Goal: Information Seeking & Learning: Learn about a topic

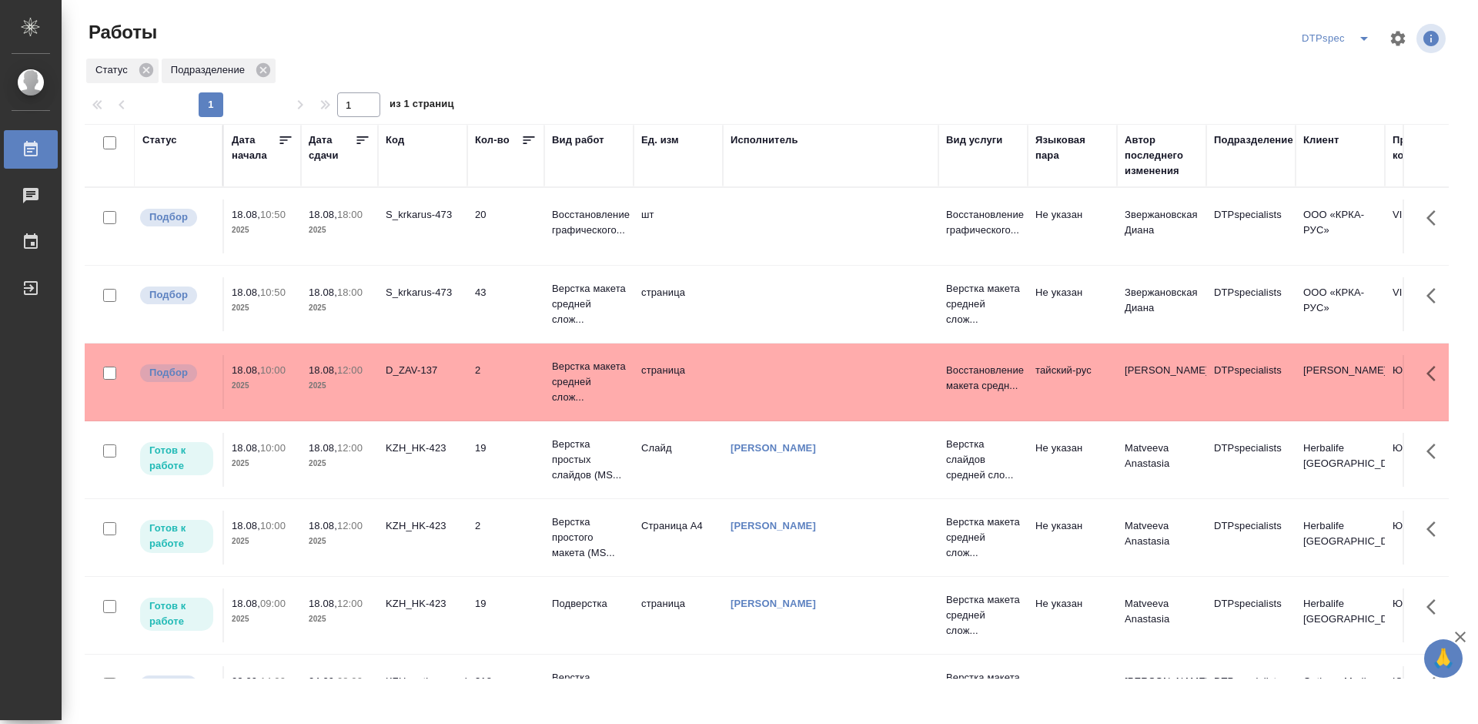
click at [363, 141] on icon at bounding box center [362, 139] width 15 height 15
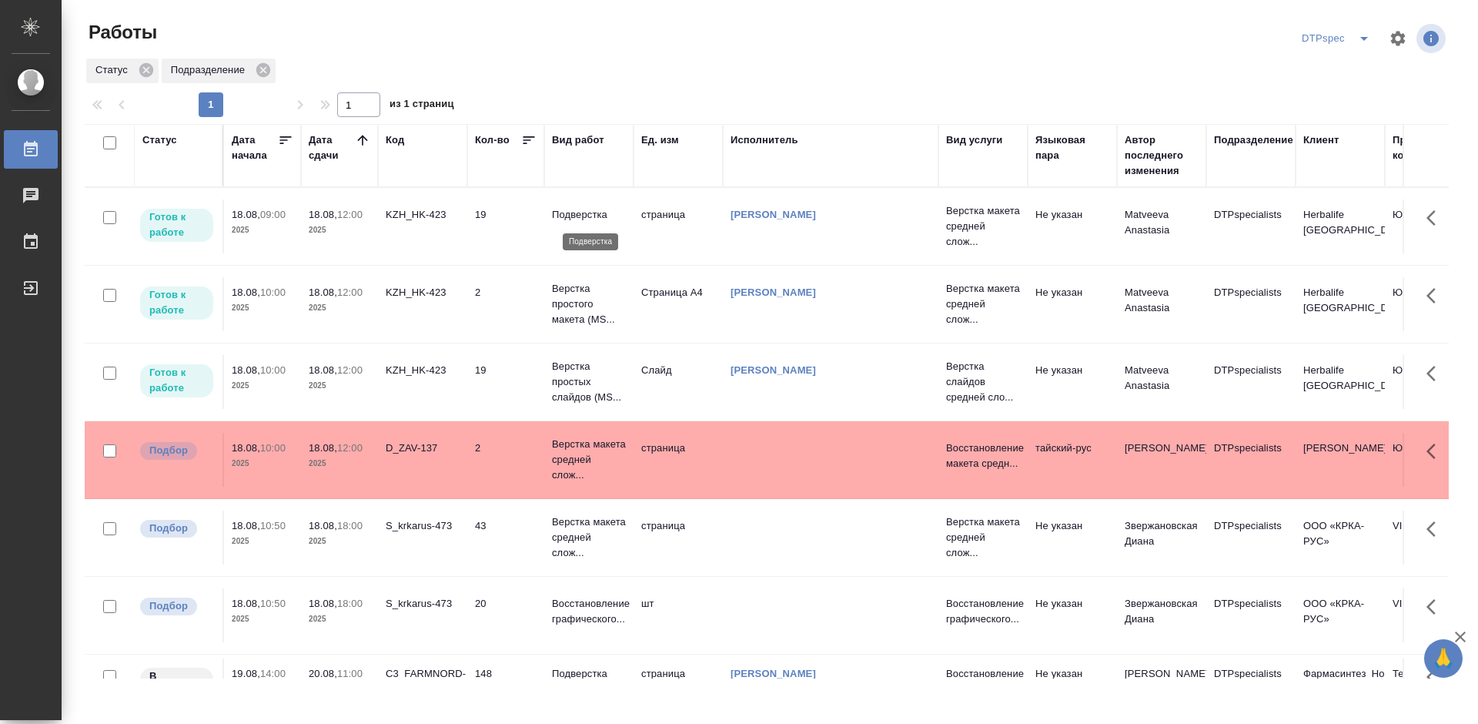
click at [573, 211] on p "Подверстка" at bounding box center [589, 214] width 74 height 15
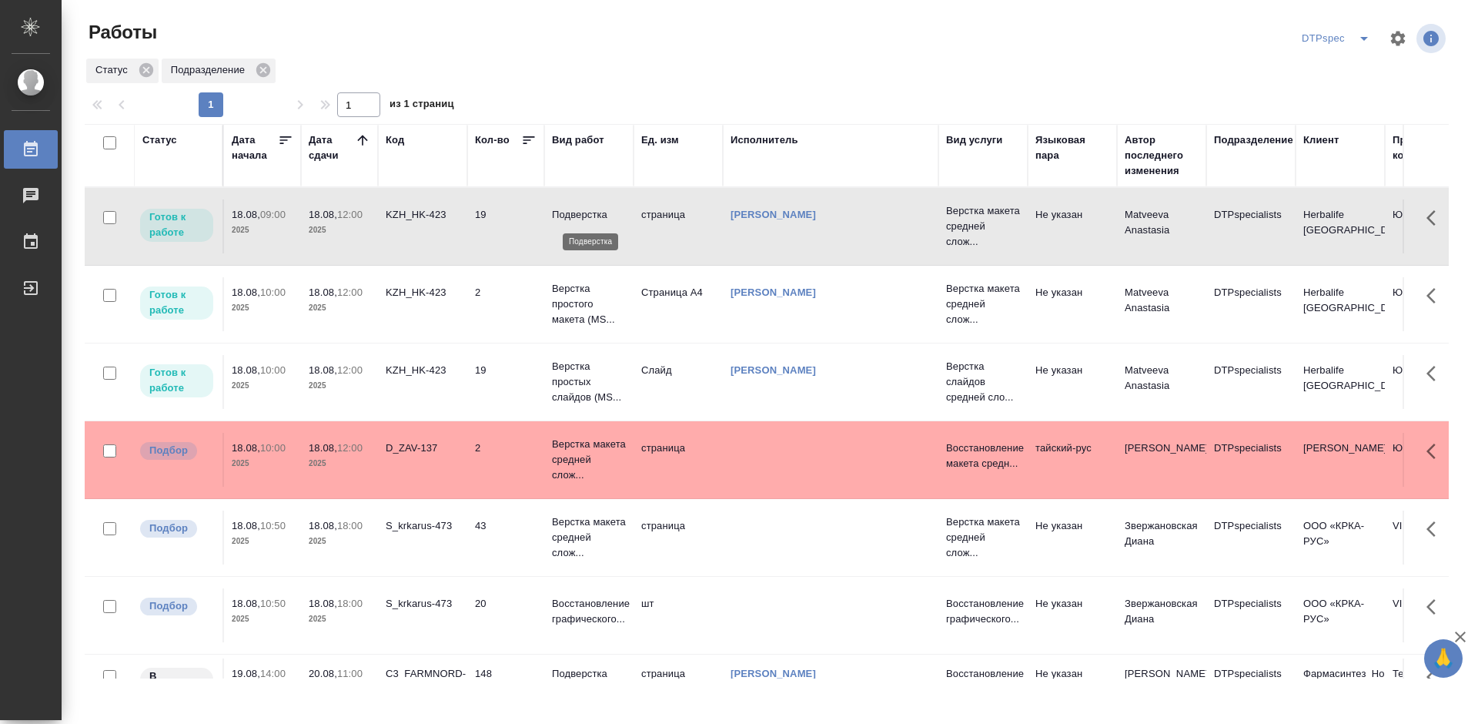
click at [573, 211] on p "Подверстка" at bounding box center [589, 214] width 74 height 15
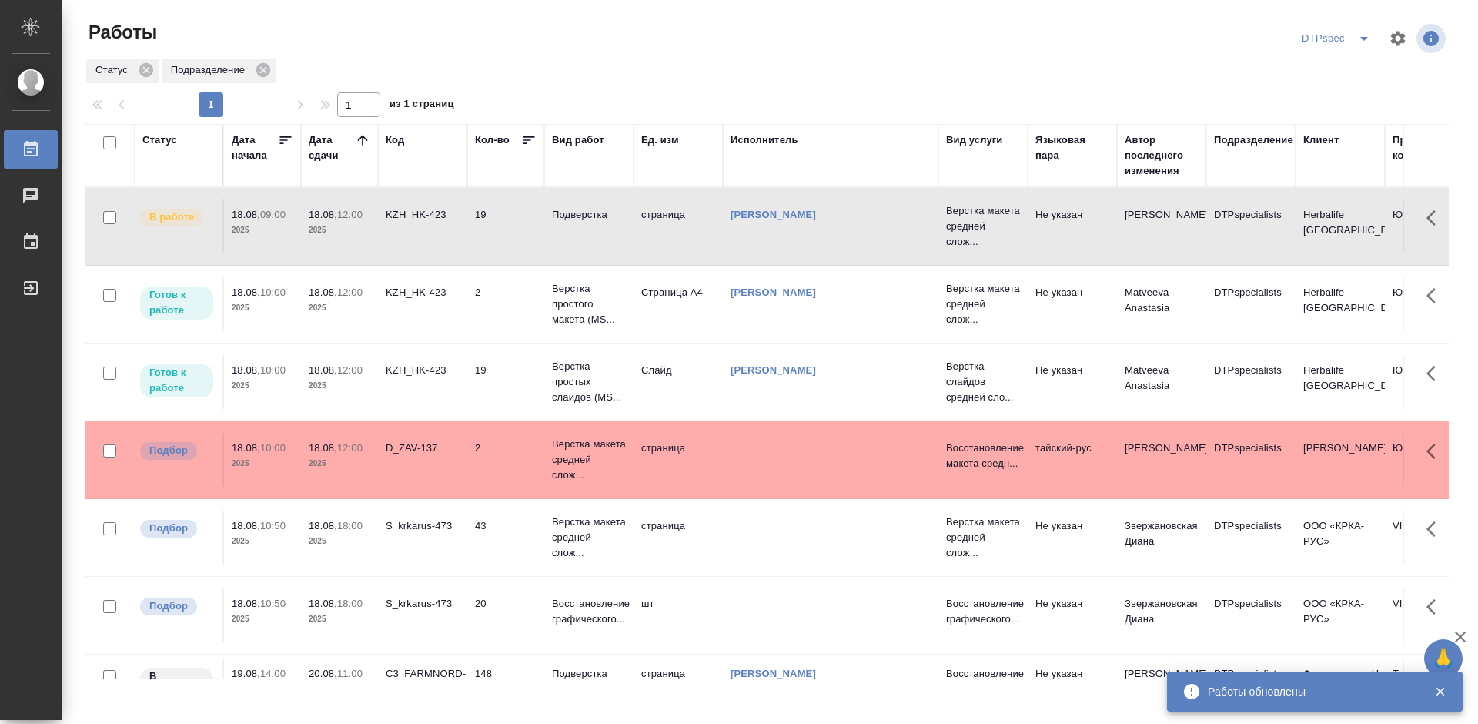
click at [565, 222] on p "Верстка простого макета (MS..." at bounding box center [589, 214] width 74 height 15
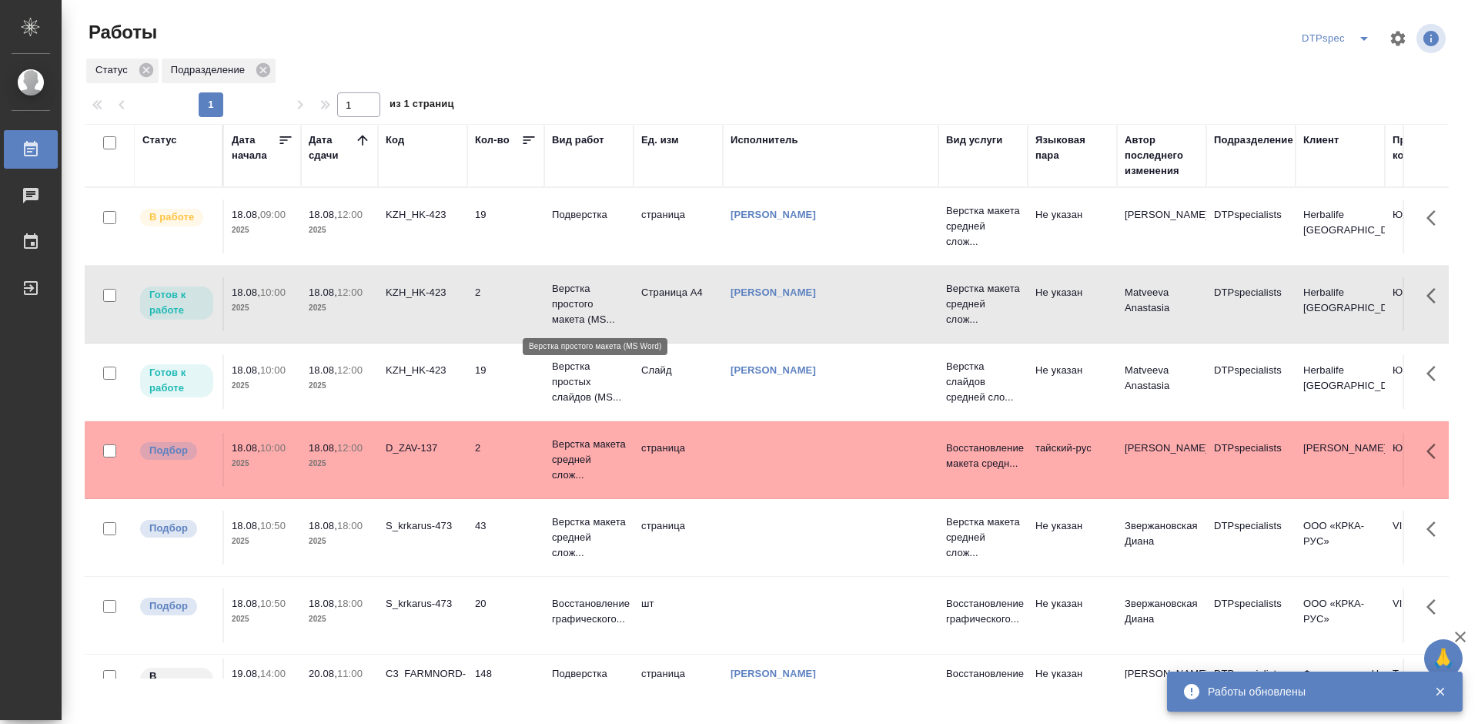
click at [565, 302] on p "Верстка простого макета (MS..." at bounding box center [589, 304] width 74 height 46
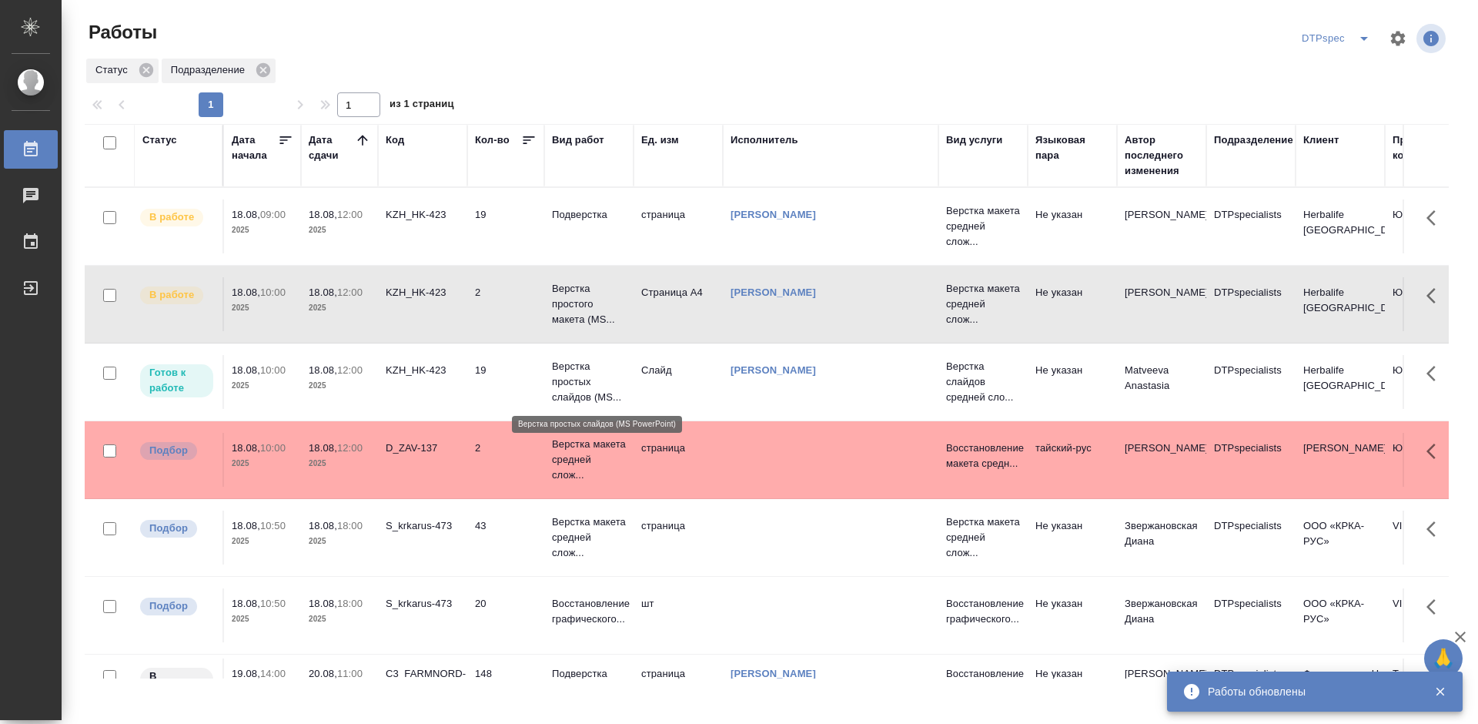
click at [579, 383] on p "Верстка простых слайдов (MS..." at bounding box center [589, 382] width 74 height 46
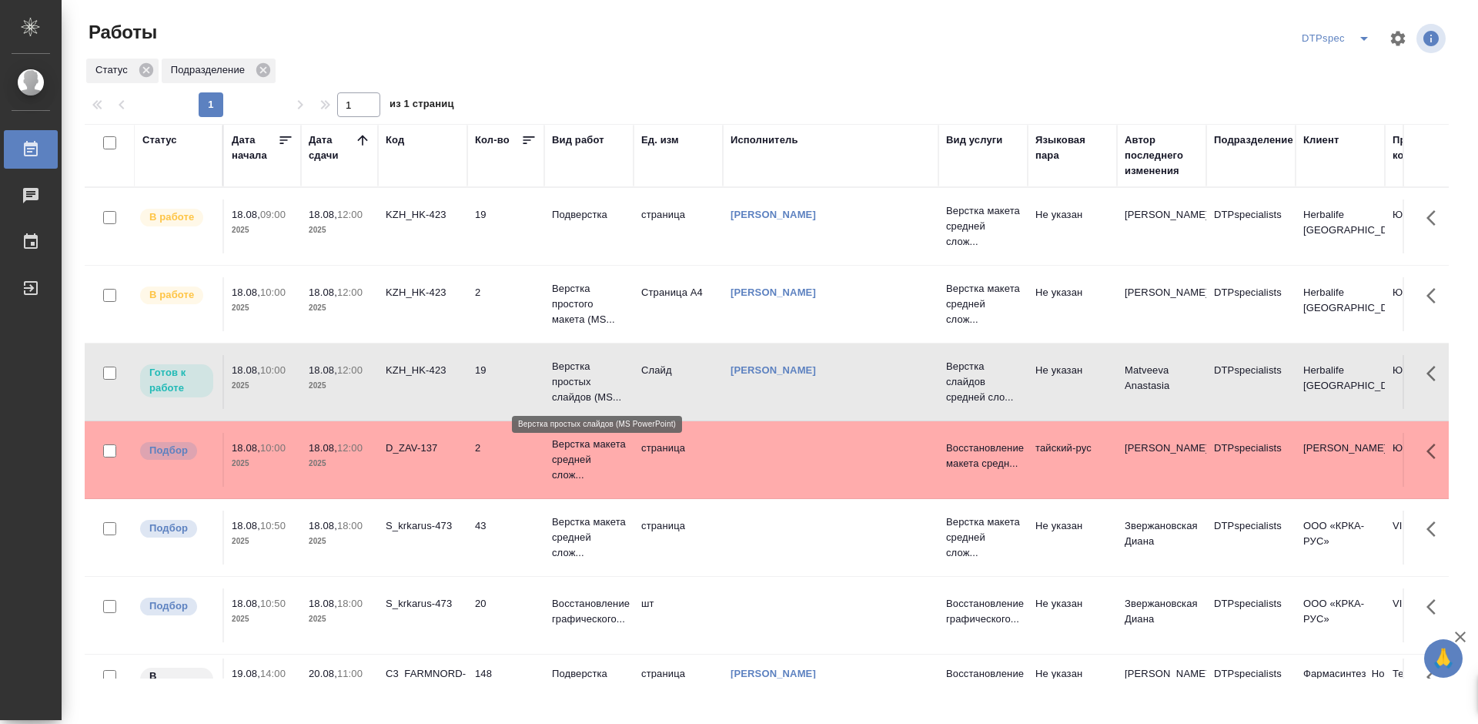
click at [579, 383] on p "Верстка простых слайдов (MS..." at bounding box center [589, 382] width 74 height 46
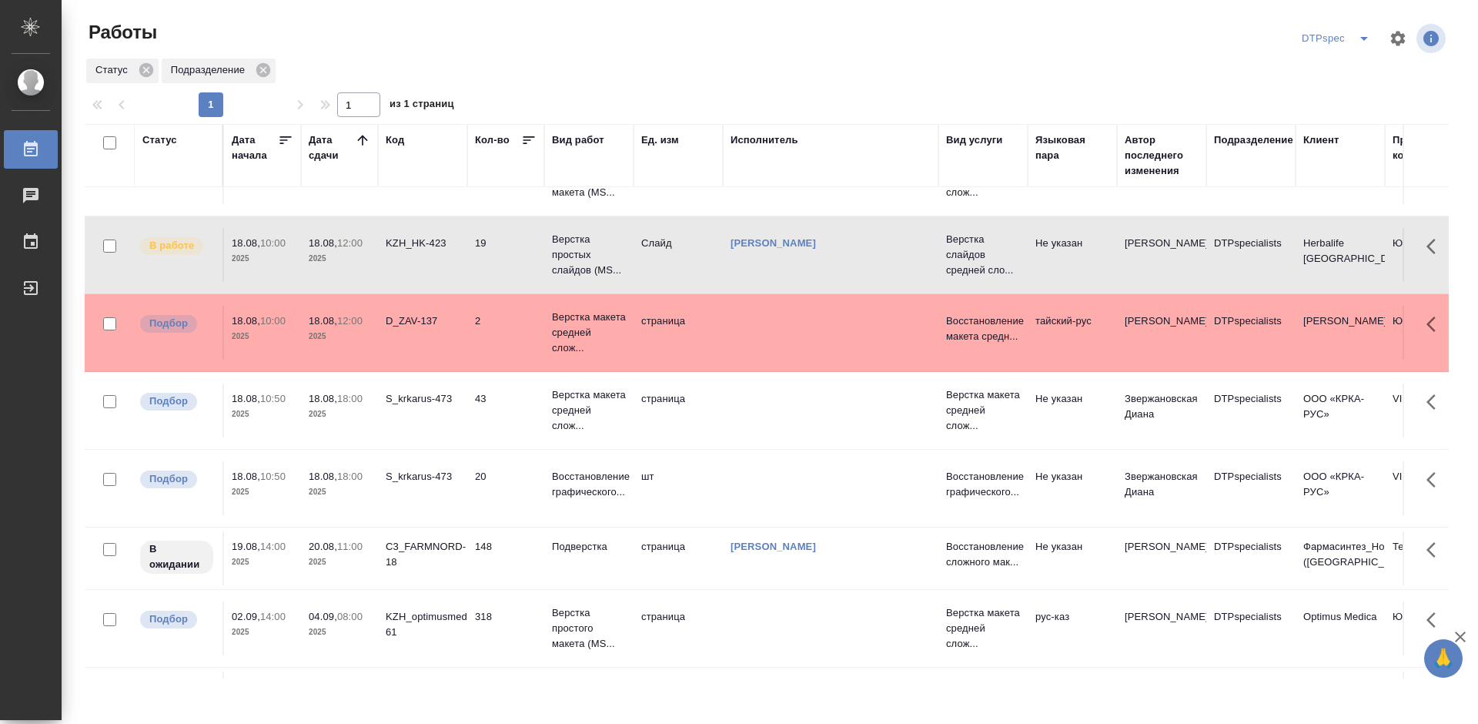
scroll to position [154, 0]
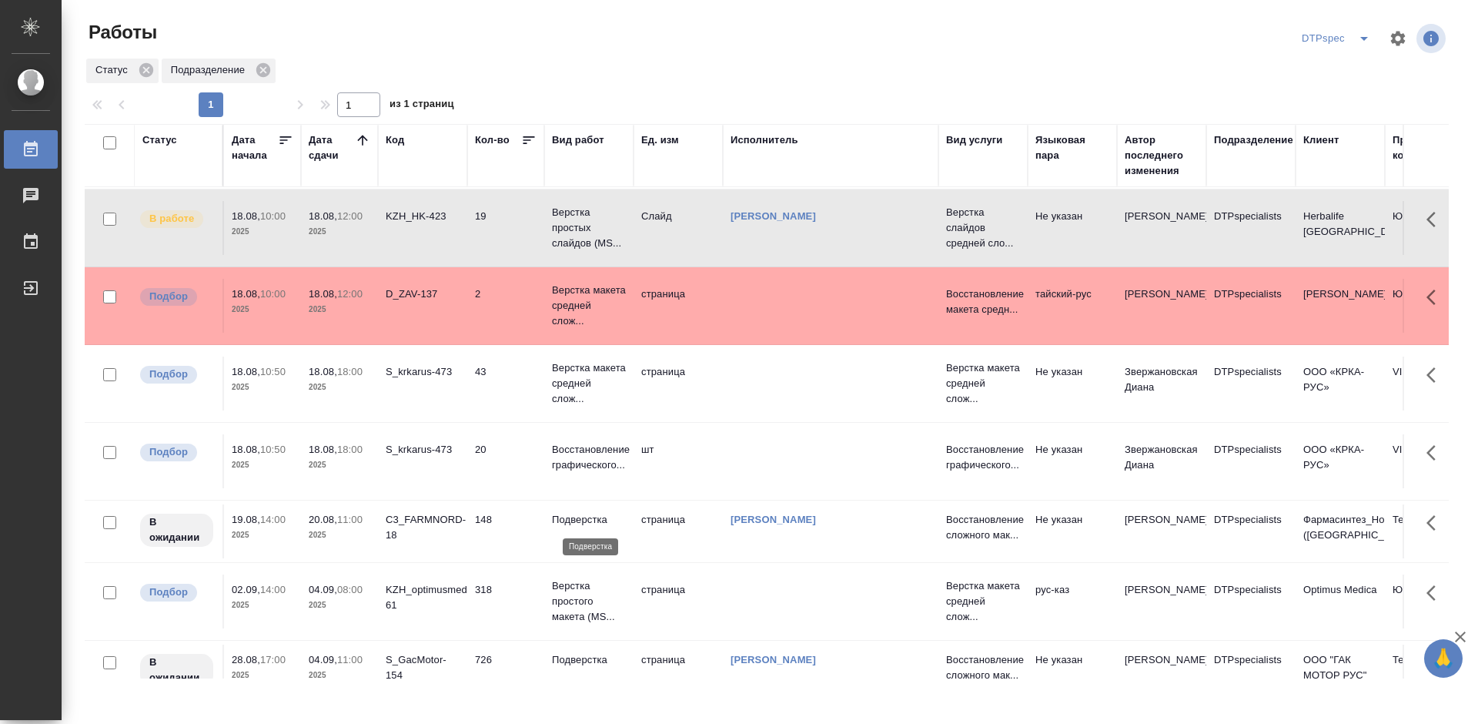
click at [583, 524] on p "Подверстка" at bounding box center [589, 519] width 74 height 15
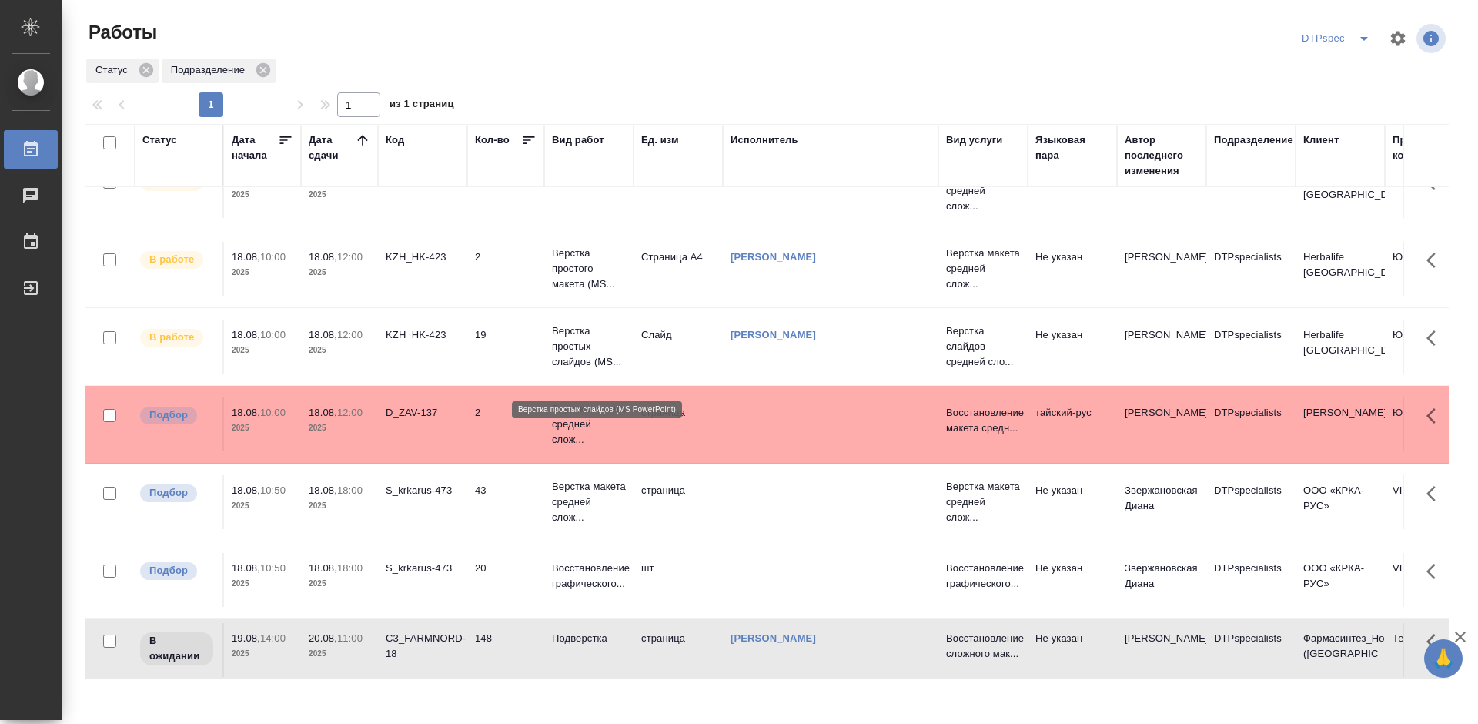
scroll to position [0, 0]
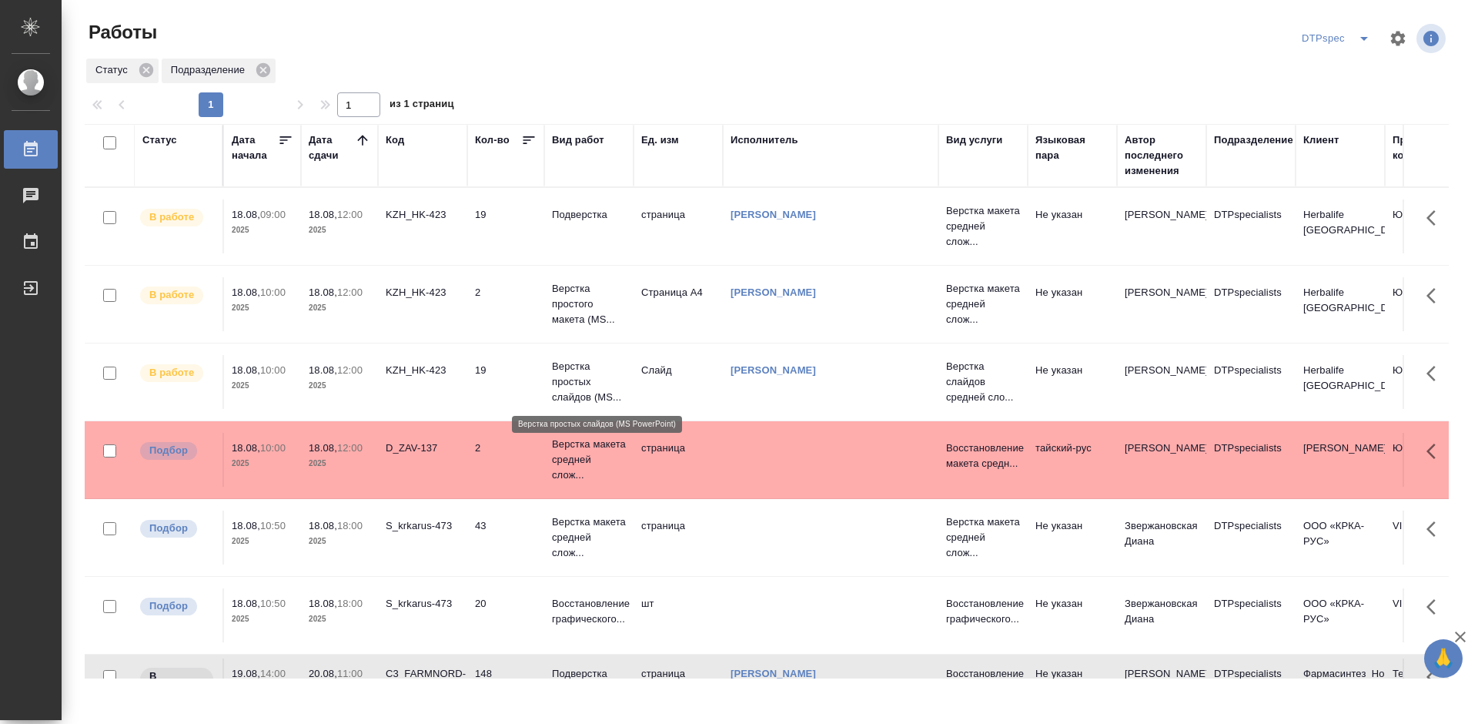
click at [581, 389] on p "Верстка простых слайдов (MS..." at bounding box center [589, 382] width 74 height 46
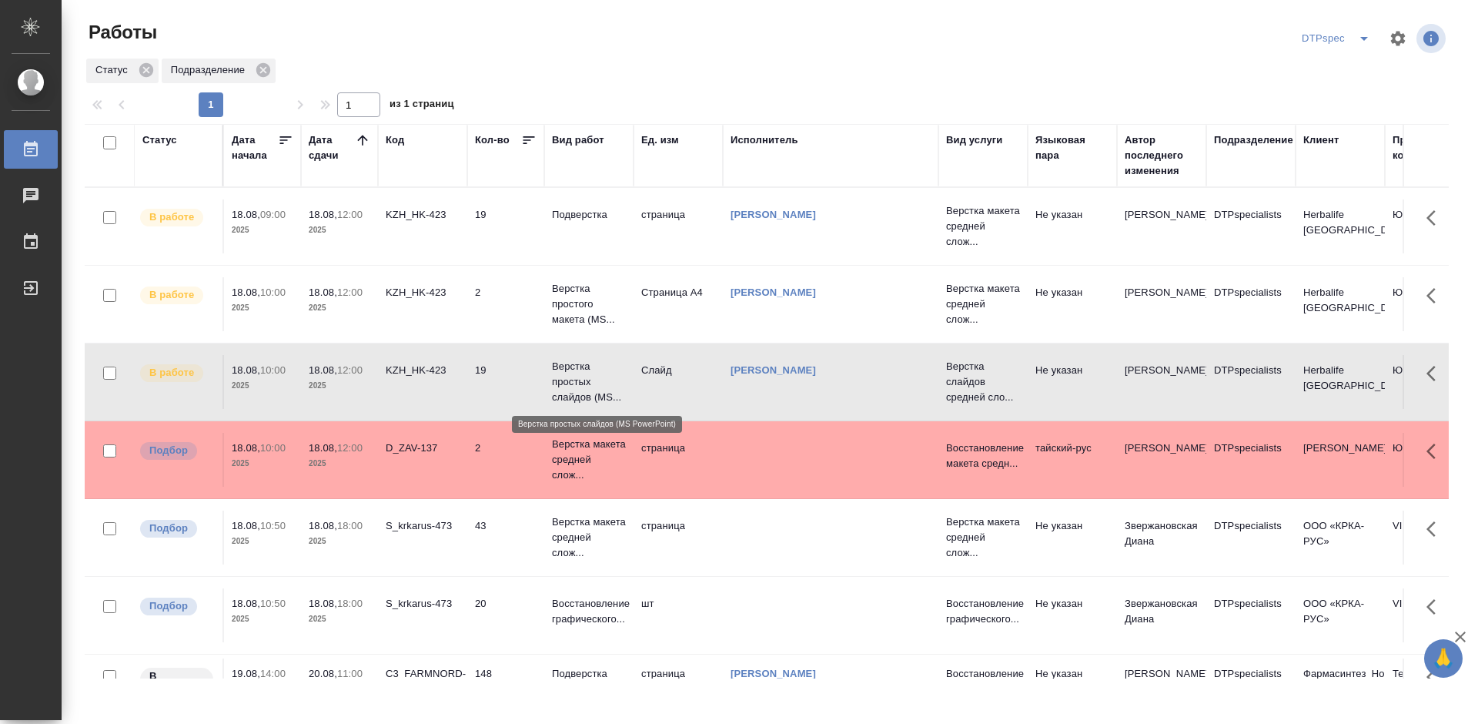
click at [581, 389] on p "Верстка простых слайдов (MS..." at bounding box center [589, 382] width 74 height 46
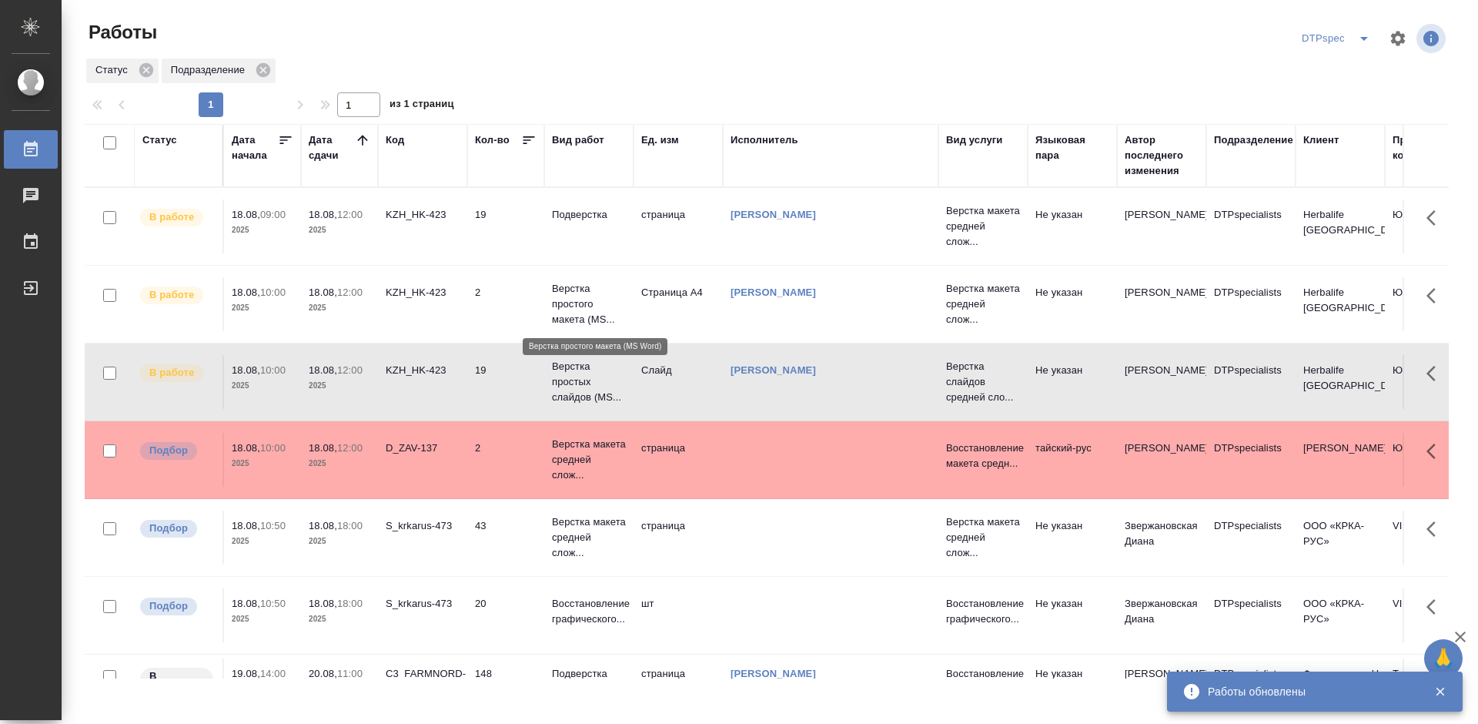
click at [563, 296] on p "Верстка простого макета (MS..." at bounding box center [589, 304] width 74 height 46
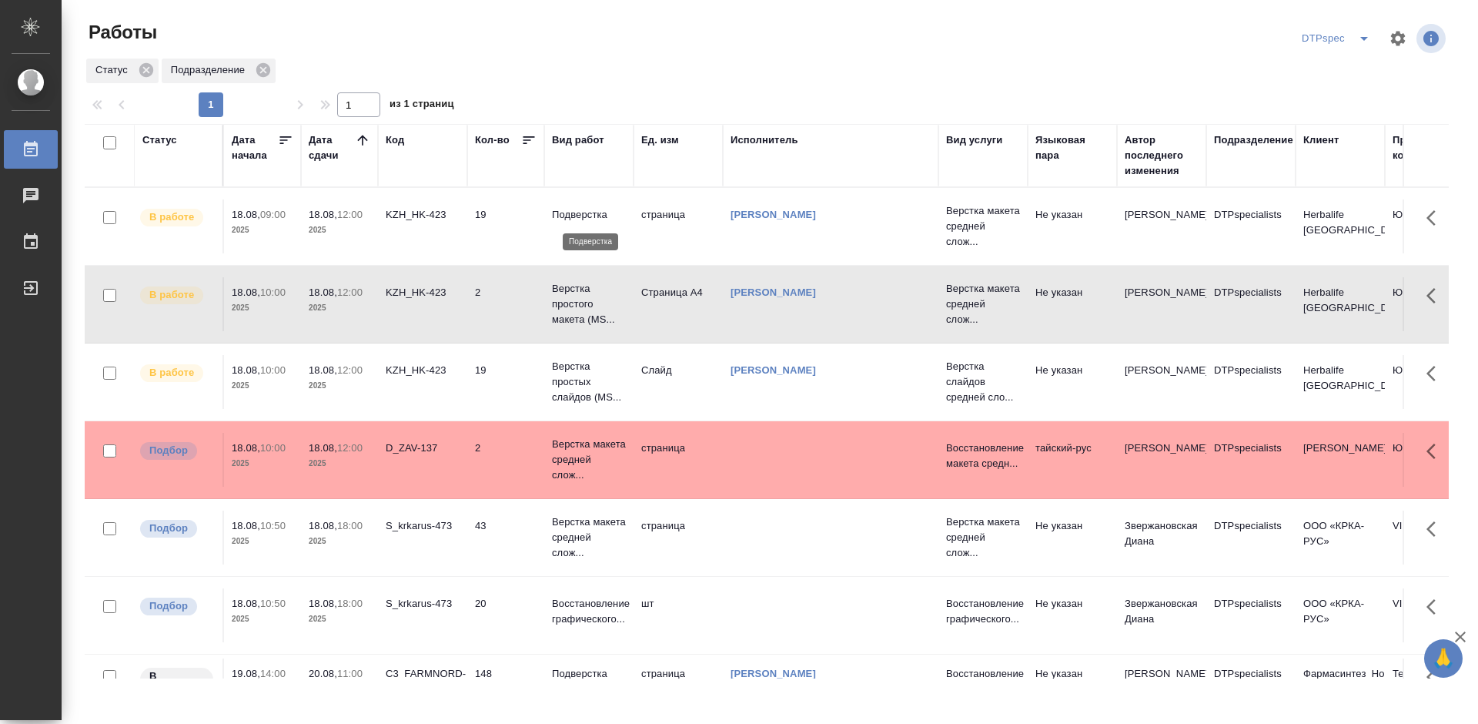
click at [583, 212] on p "Подверстка" at bounding box center [589, 214] width 74 height 15
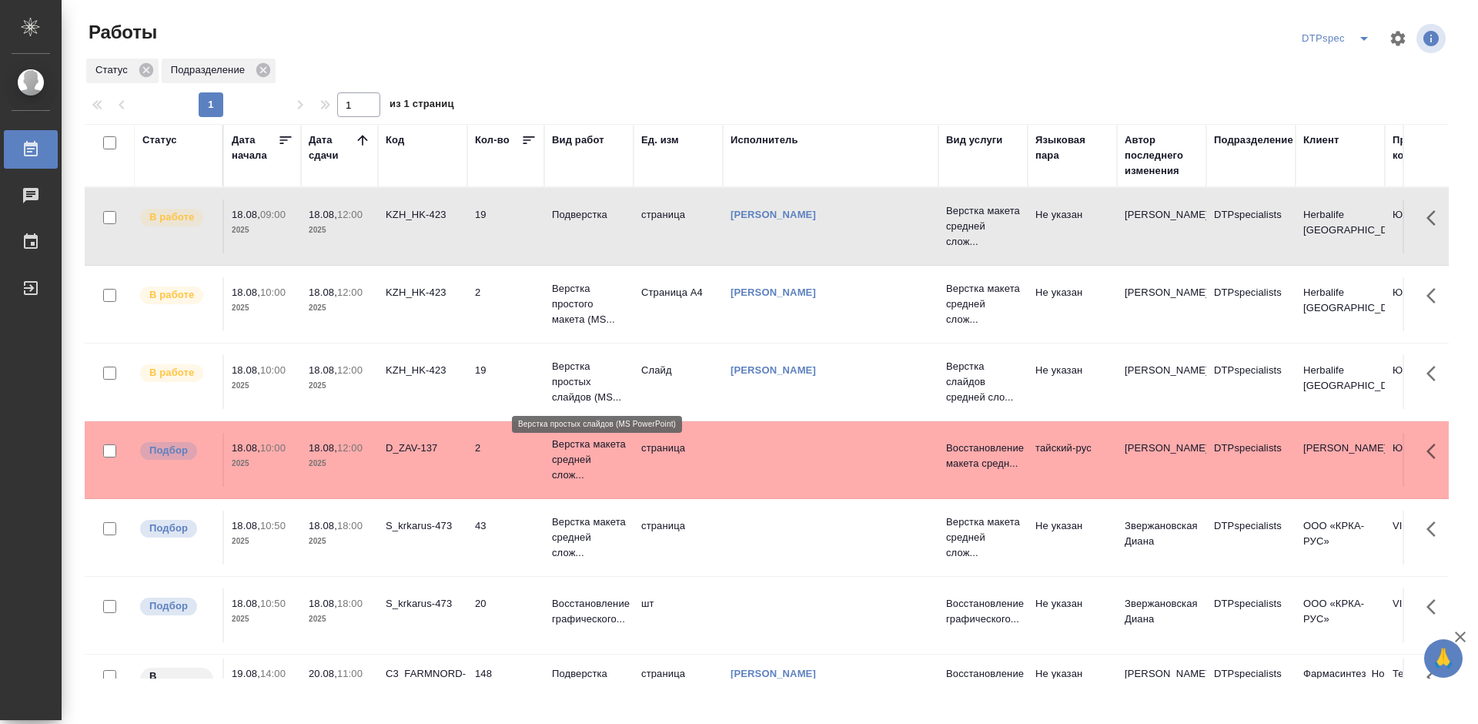
click at [582, 389] on p "Верстка простых слайдов (MS..." at bounding box center [589, 382] width 74 height 46
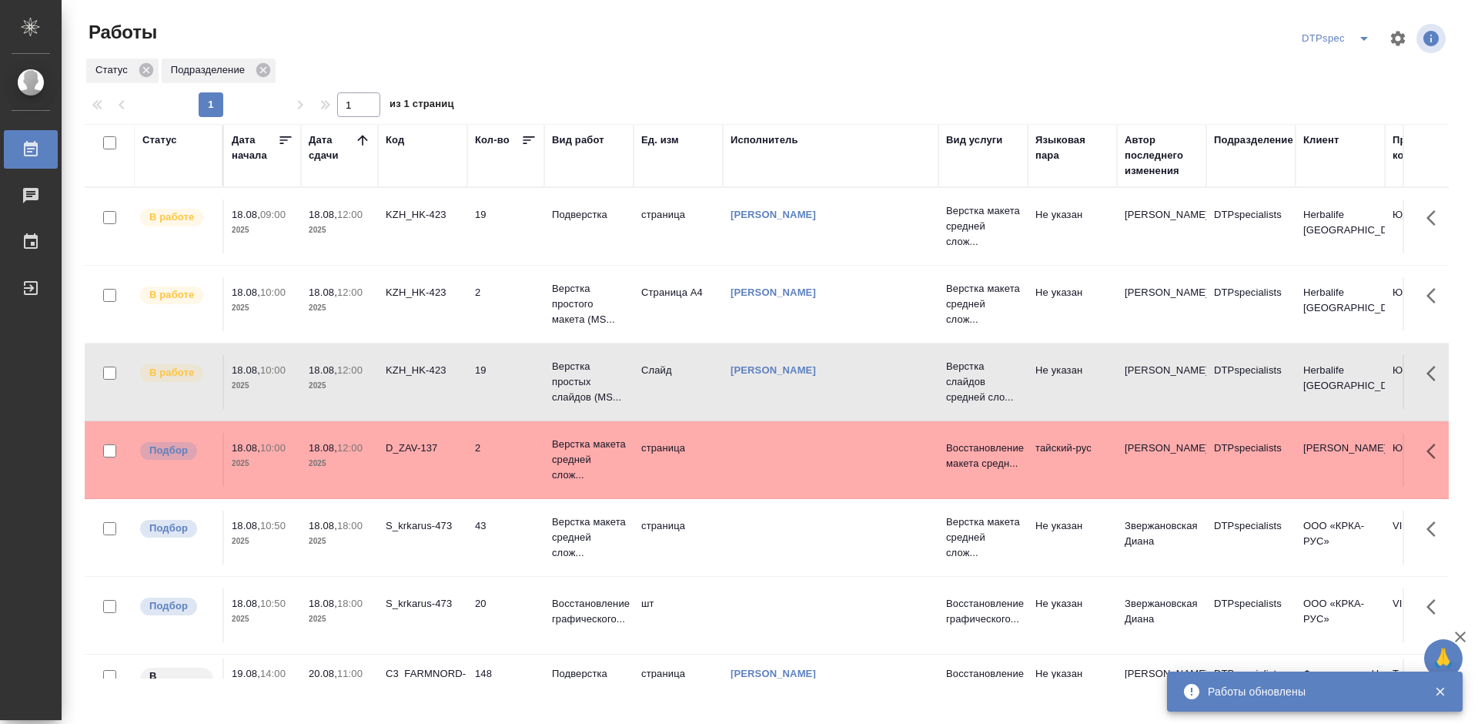
click at [570, 219] on p "Подверстка" at bounding box center [589, 214] width 74 height 15
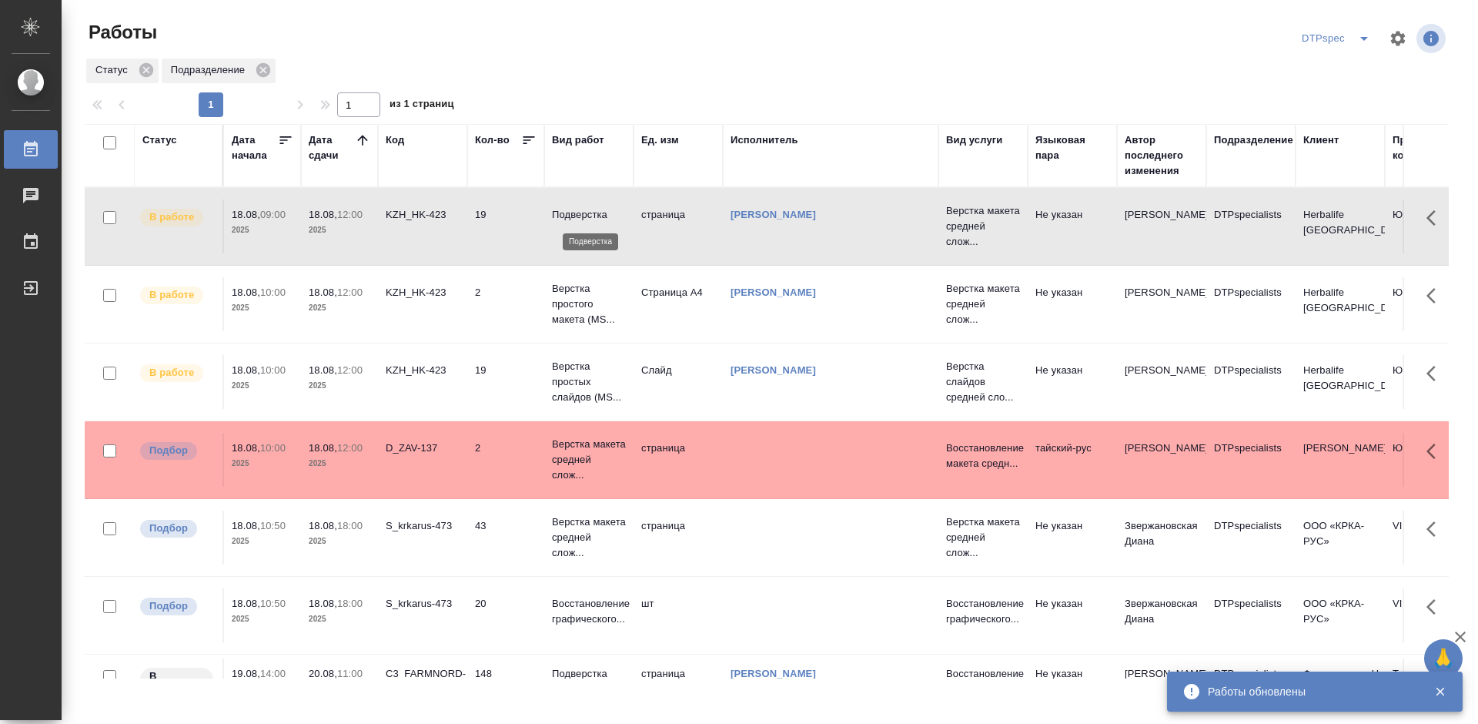
click at [570, 219] on p "Подверстка" at bounding box center [589, 214] width 74 height 15
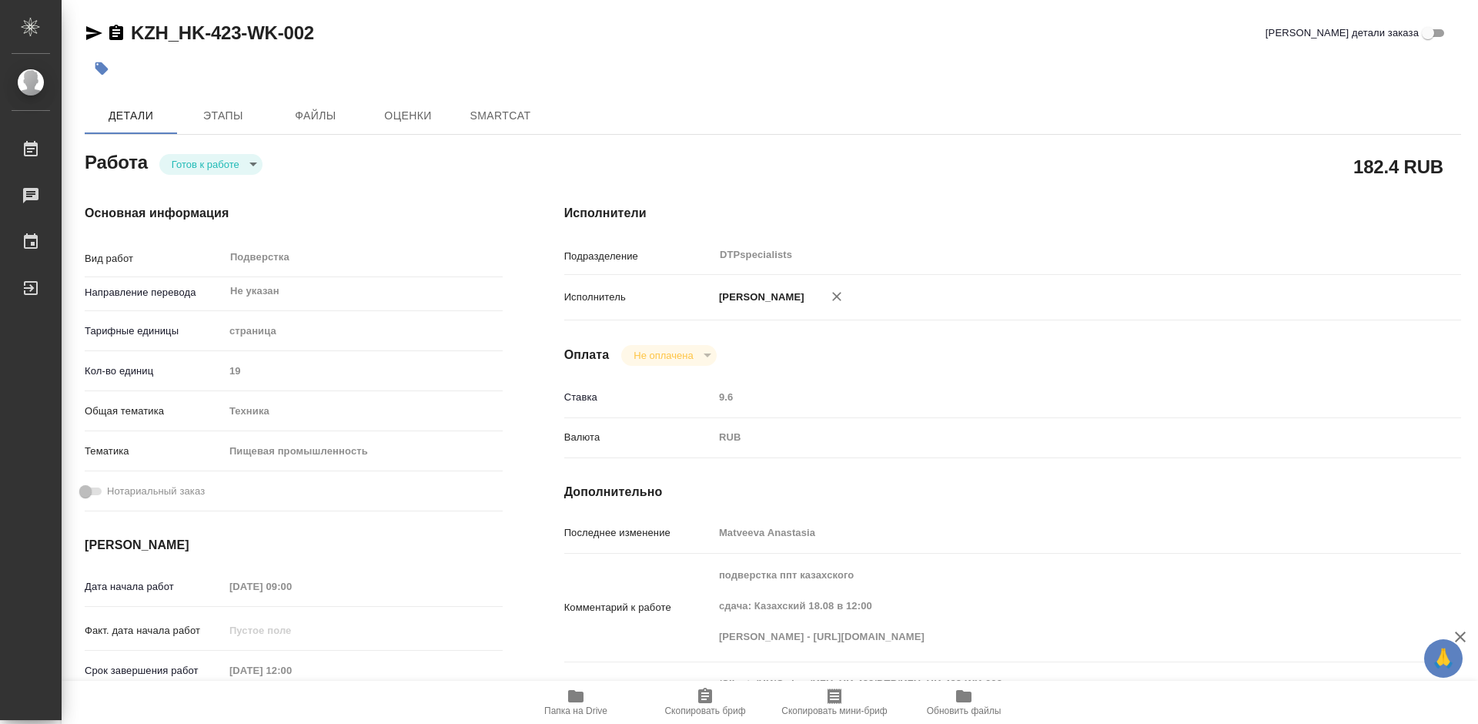
type textarea "x"
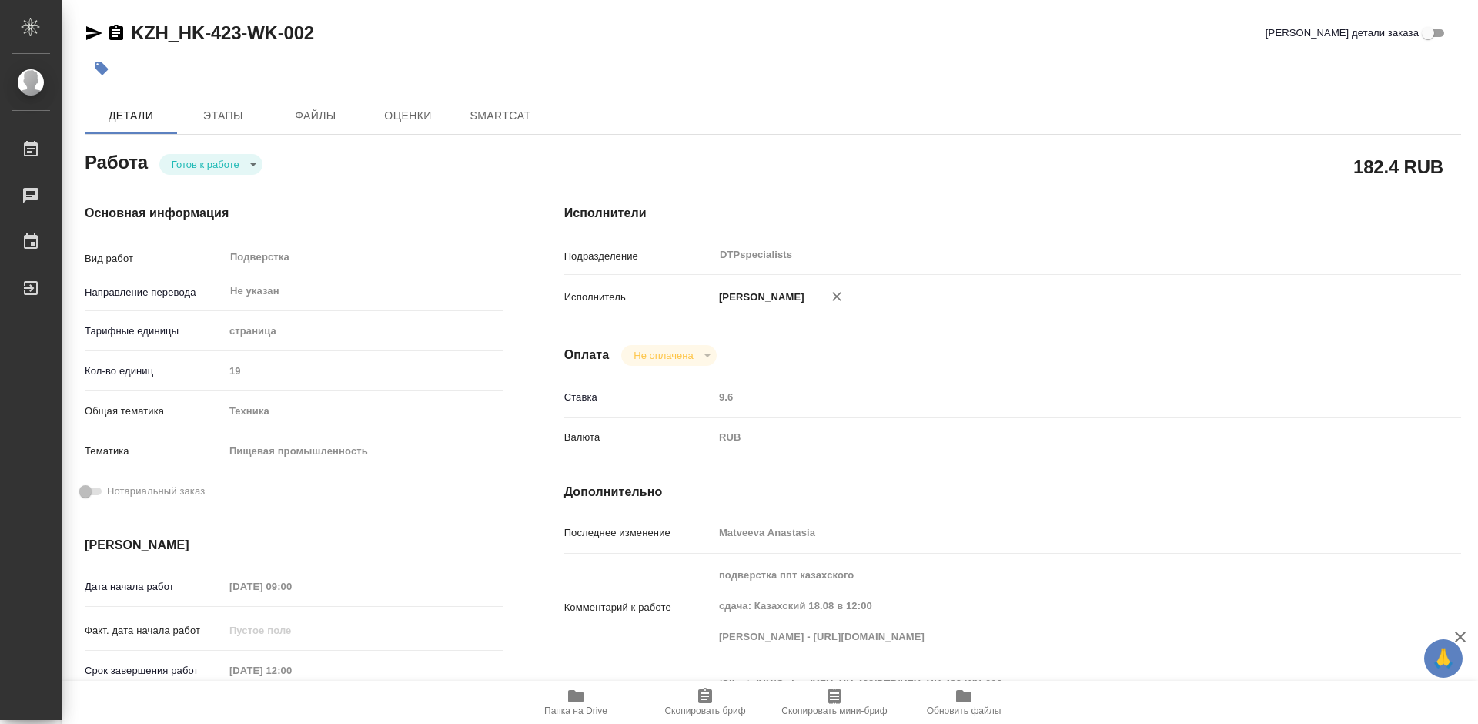
type textarea "x"
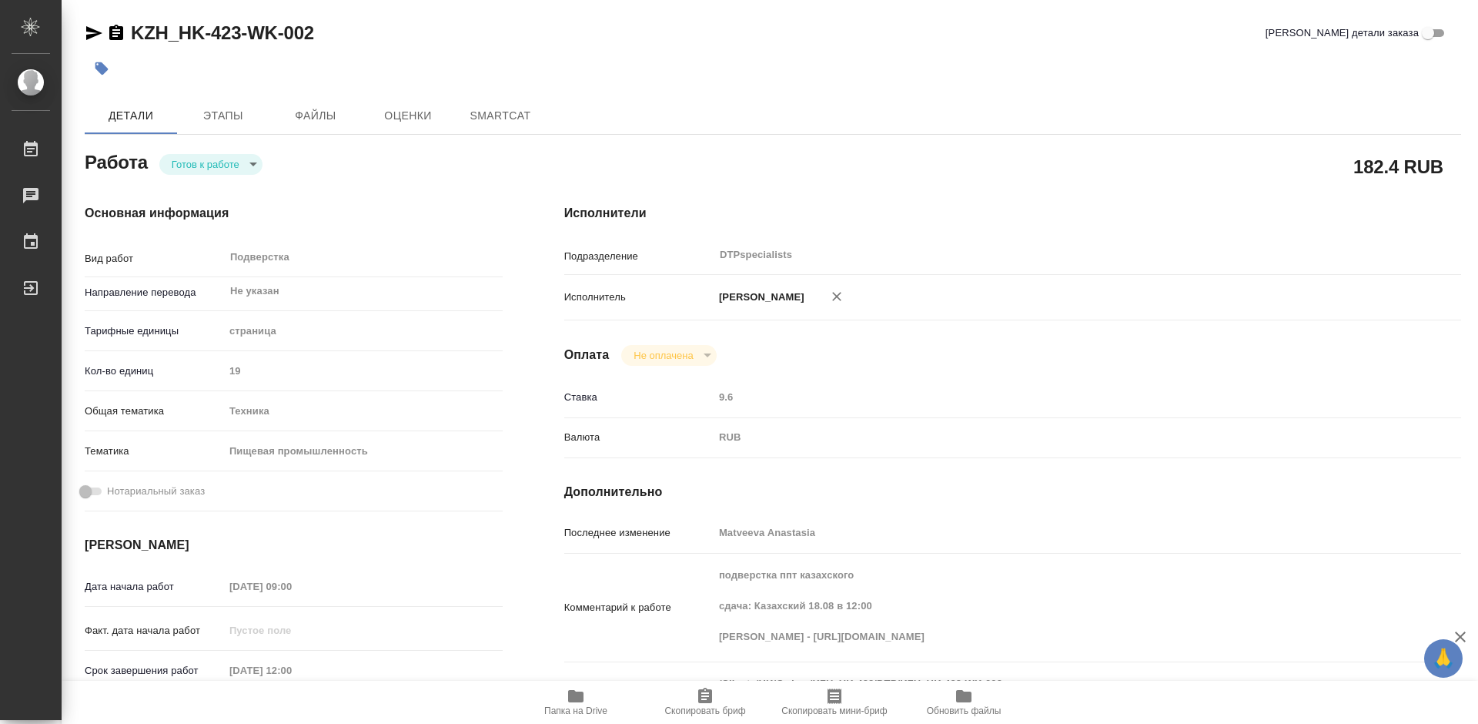
type textarea "x"
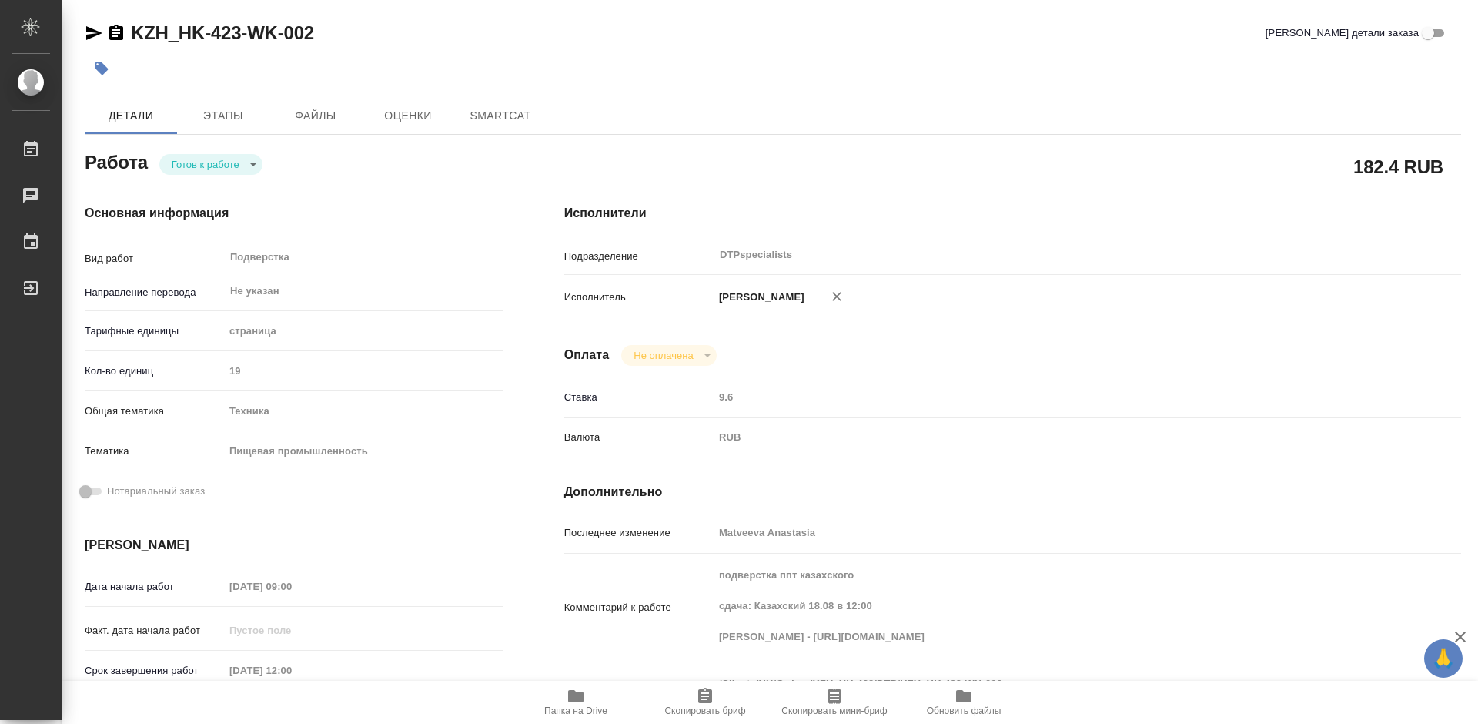
click at [206, 172] on body "🙏 .cls-1 fill:#fff; AWATERA Работы Чаты График Выйти KZH_HK-423-WK-002 Кратко д…" at bounding box center [739, 362] width 1478 height 724
type textarea "x"
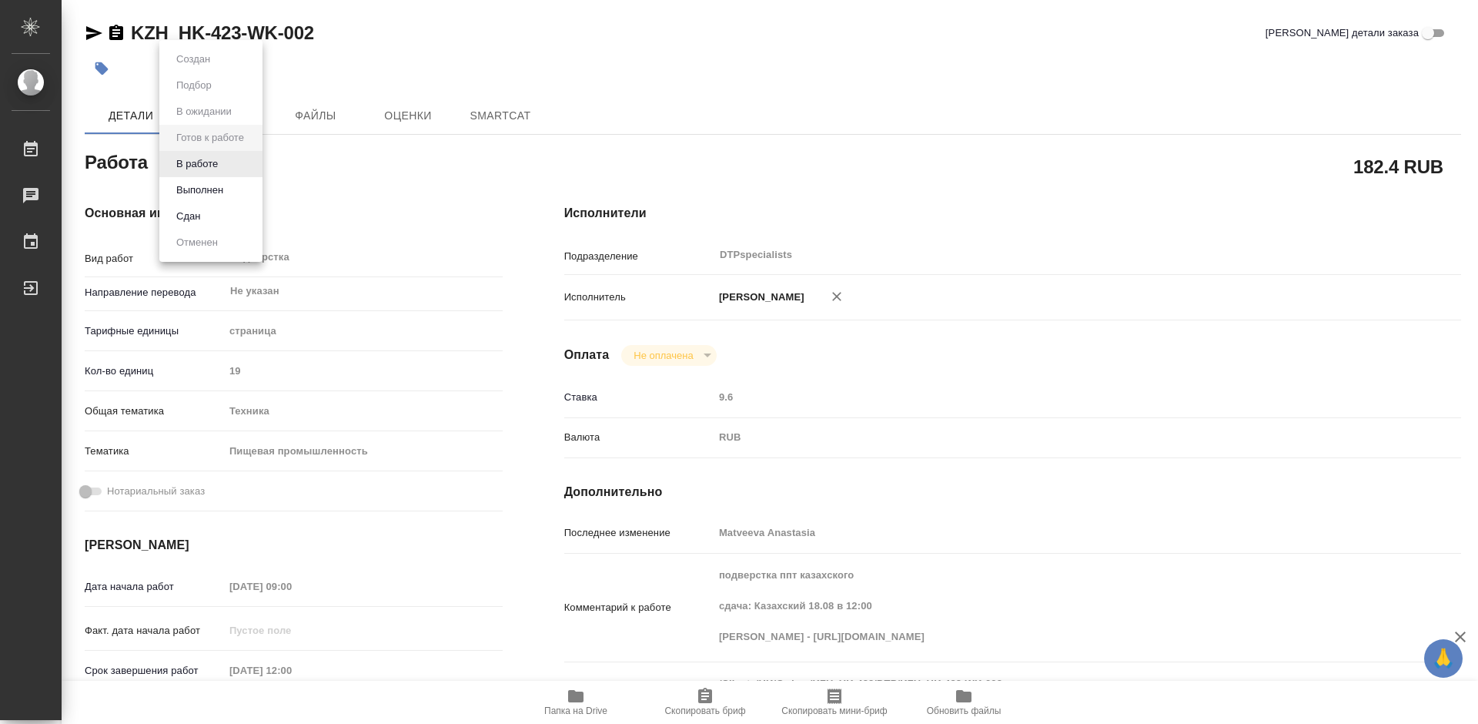
type textarea "x"
click at [203, 162] on button "В работе" at bounding box center [197, 163] width 51 height 17
type textarea "x"
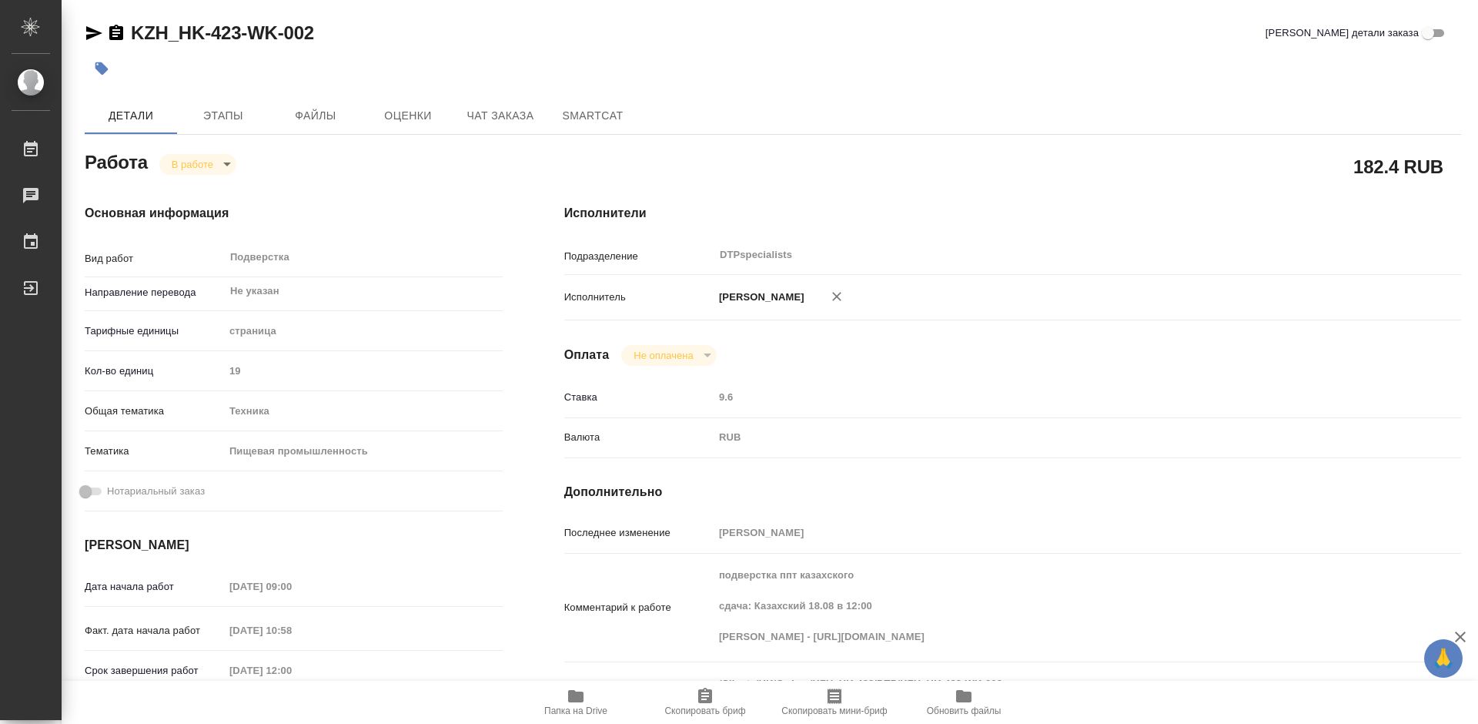
type textarea "x"
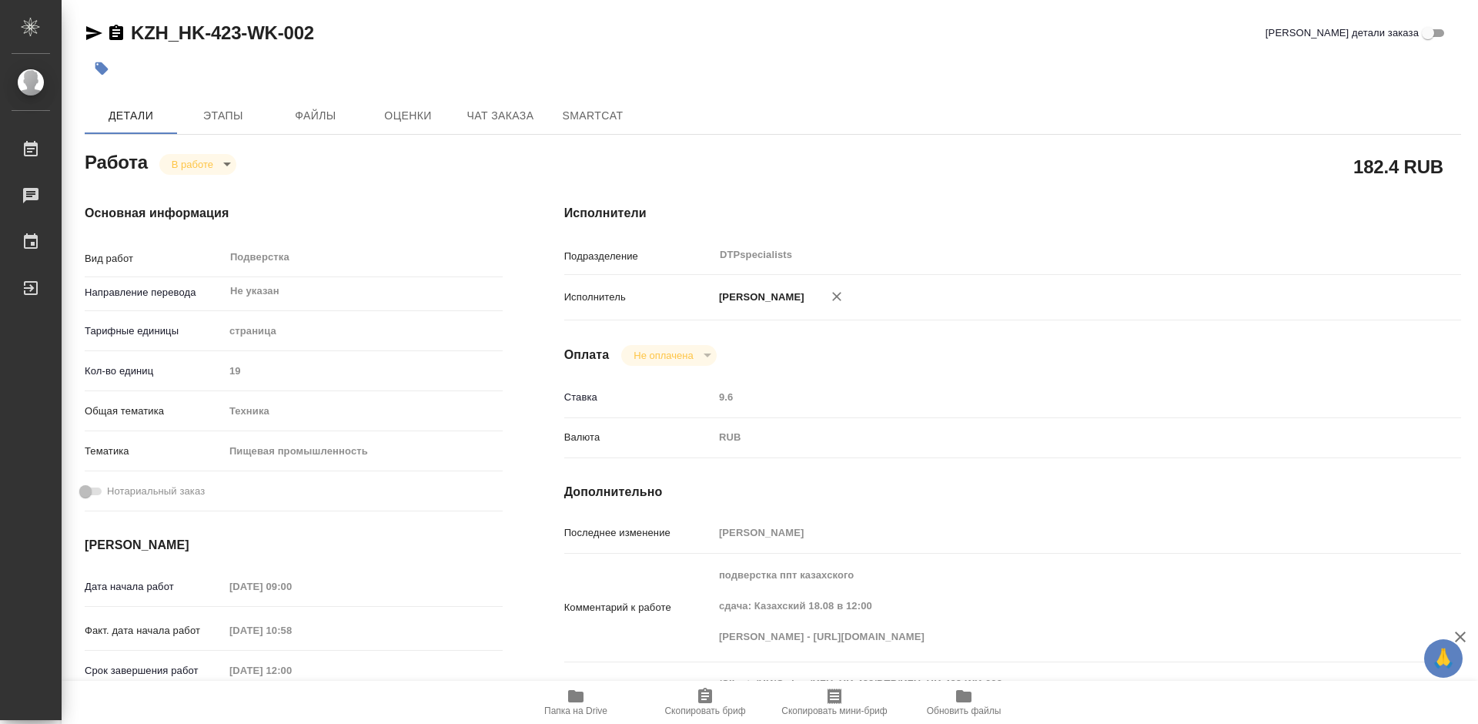
type textarea "x"
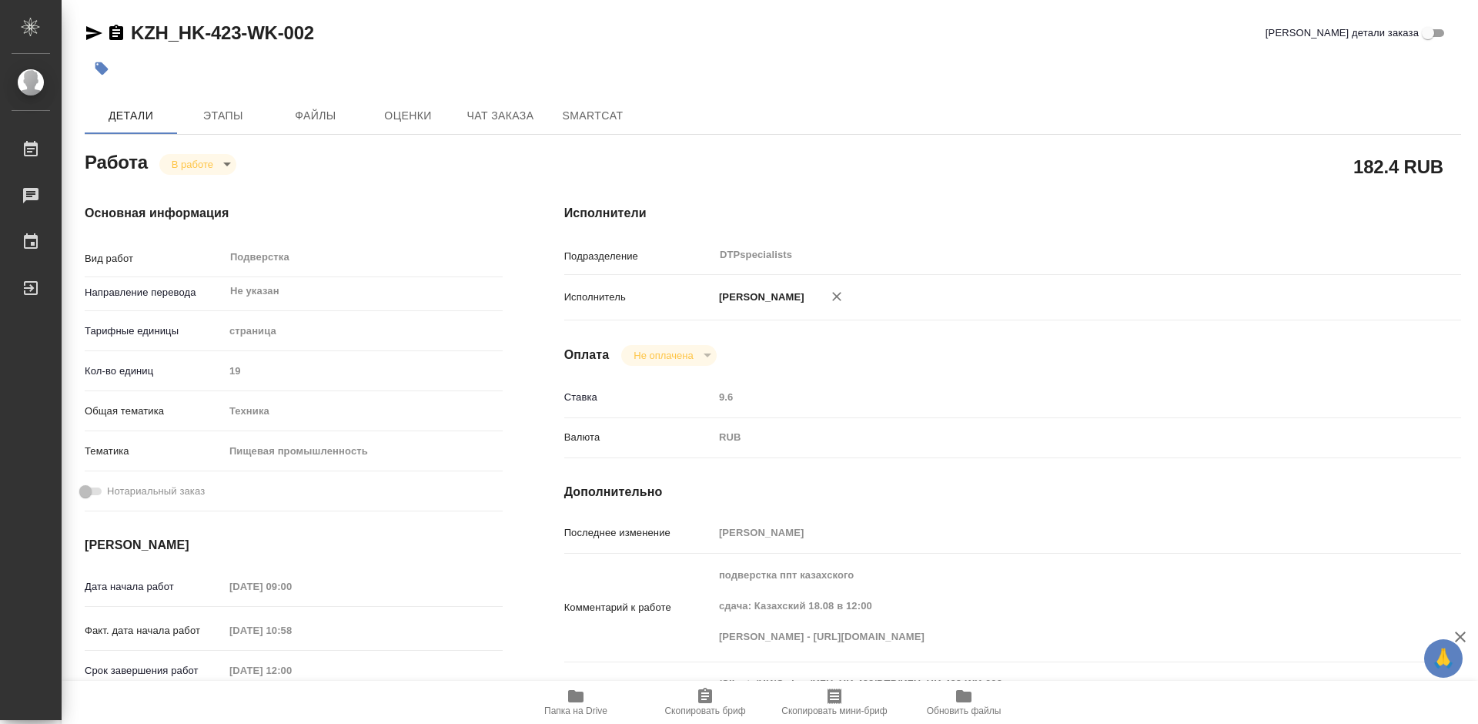
type textarea "x"
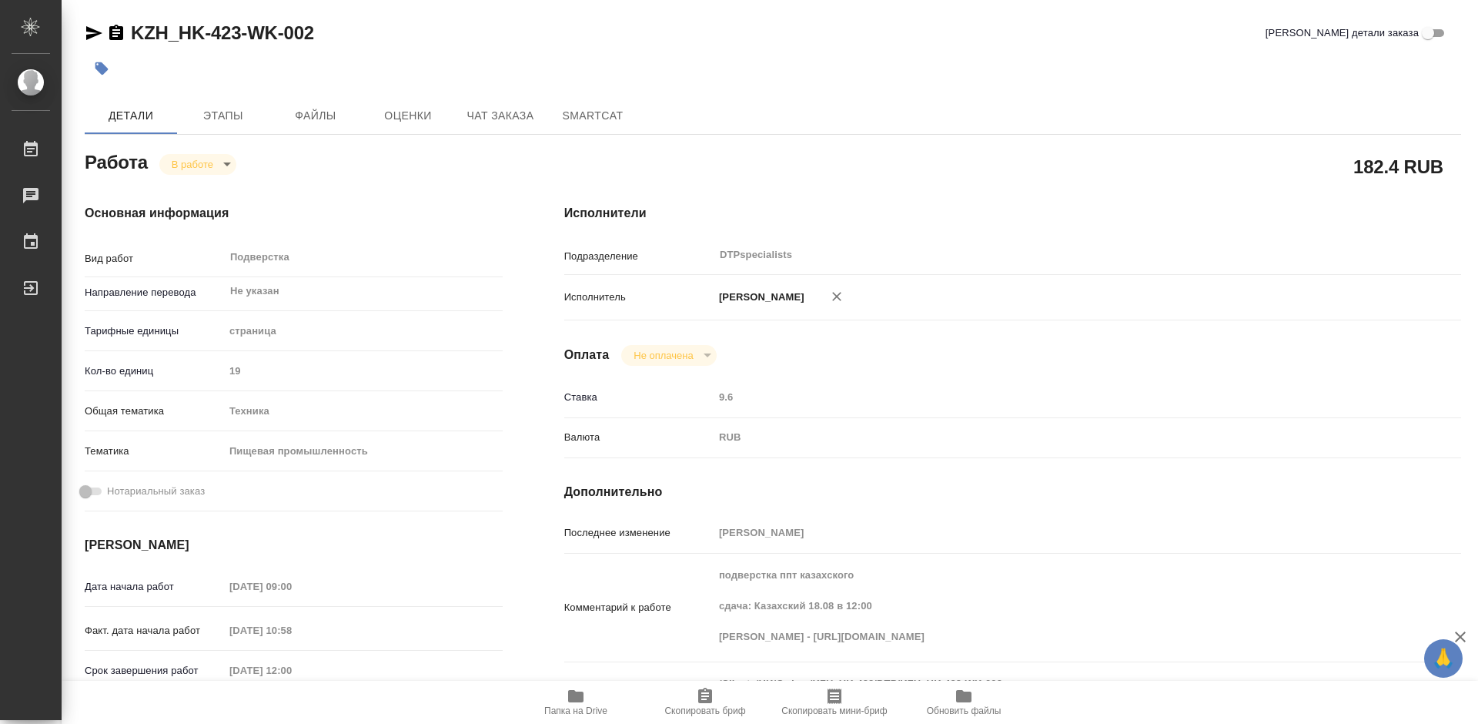
type textarea "x"
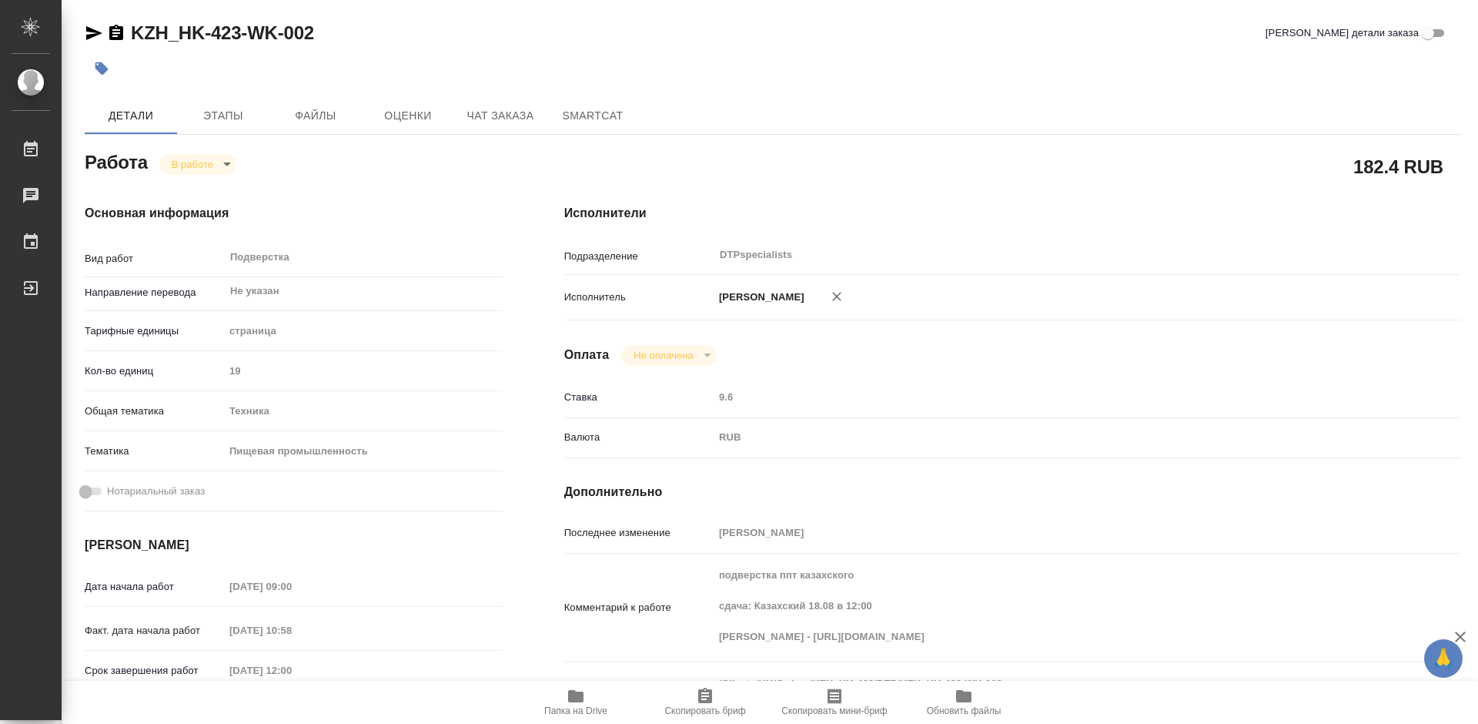
type textarea "x"
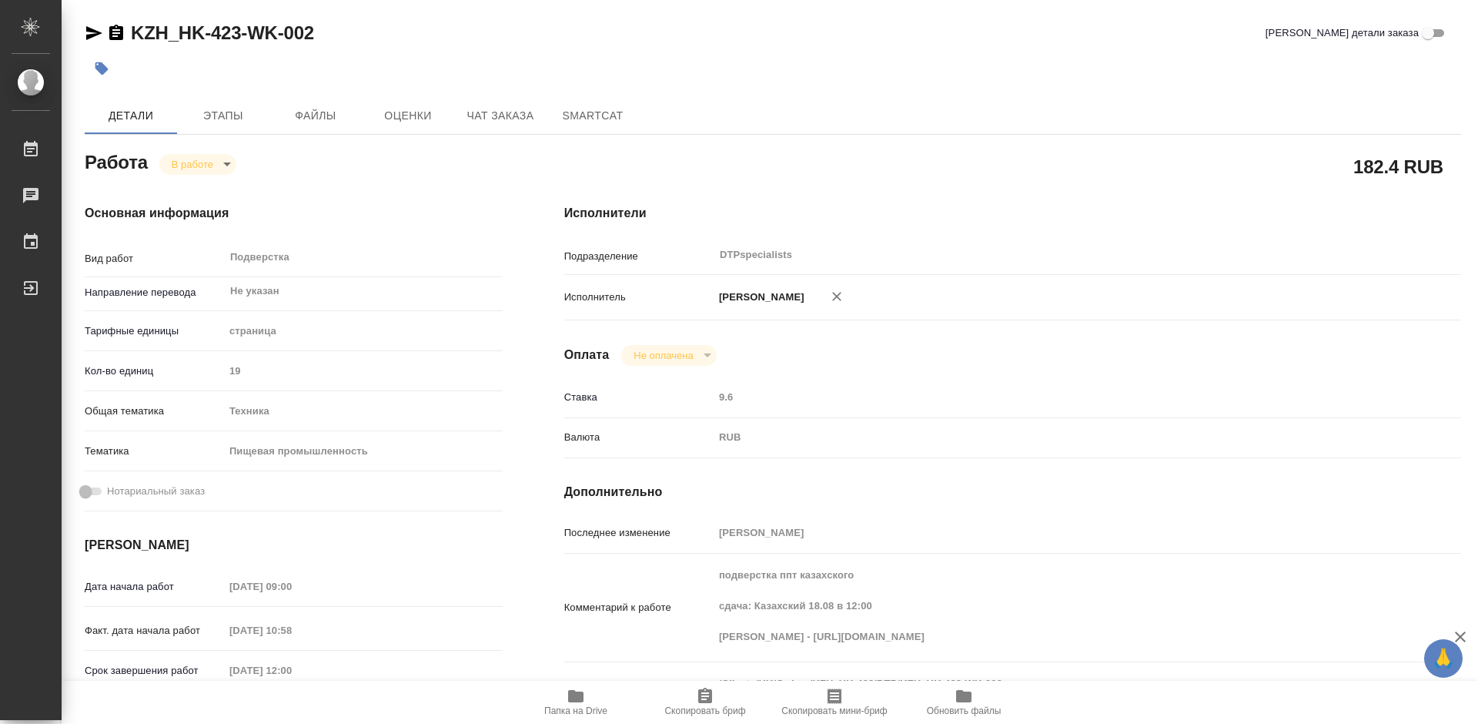
type textarea "x"
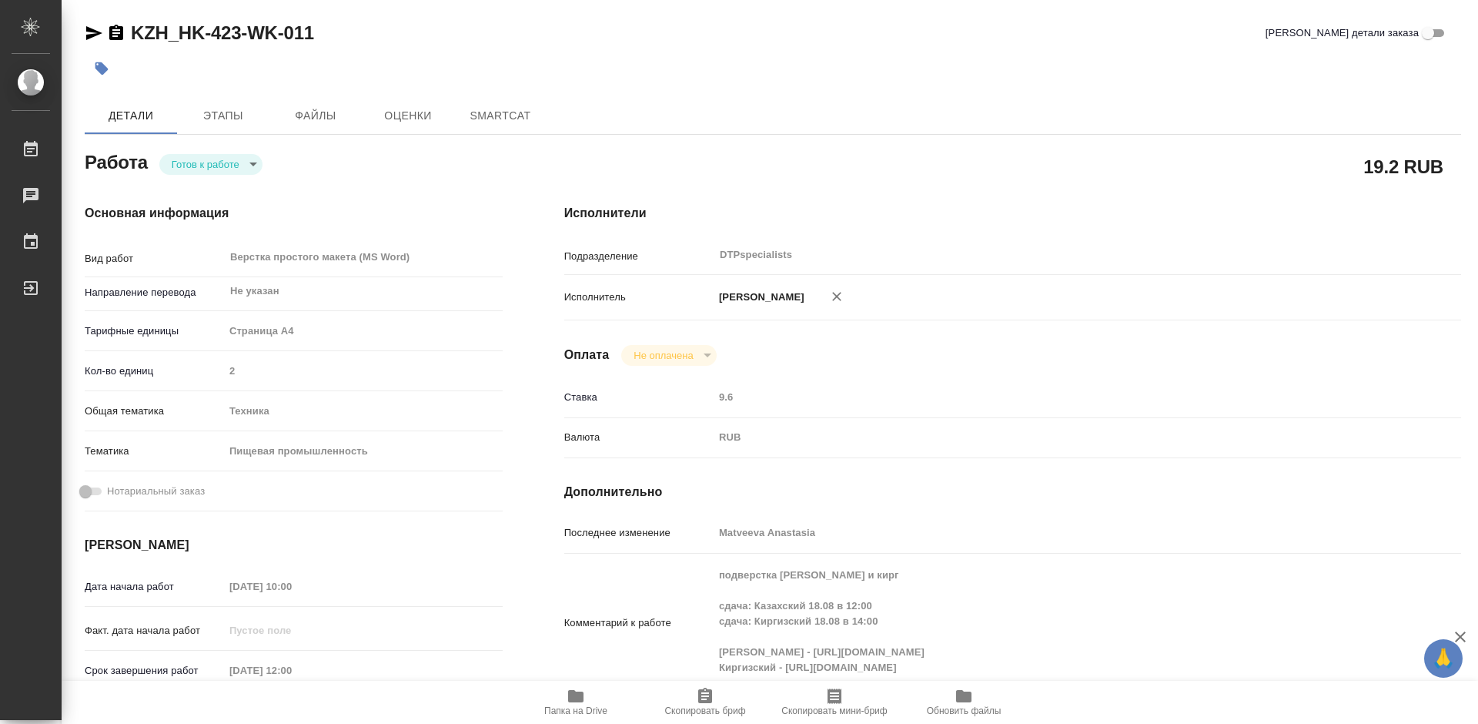
type textarea "x"
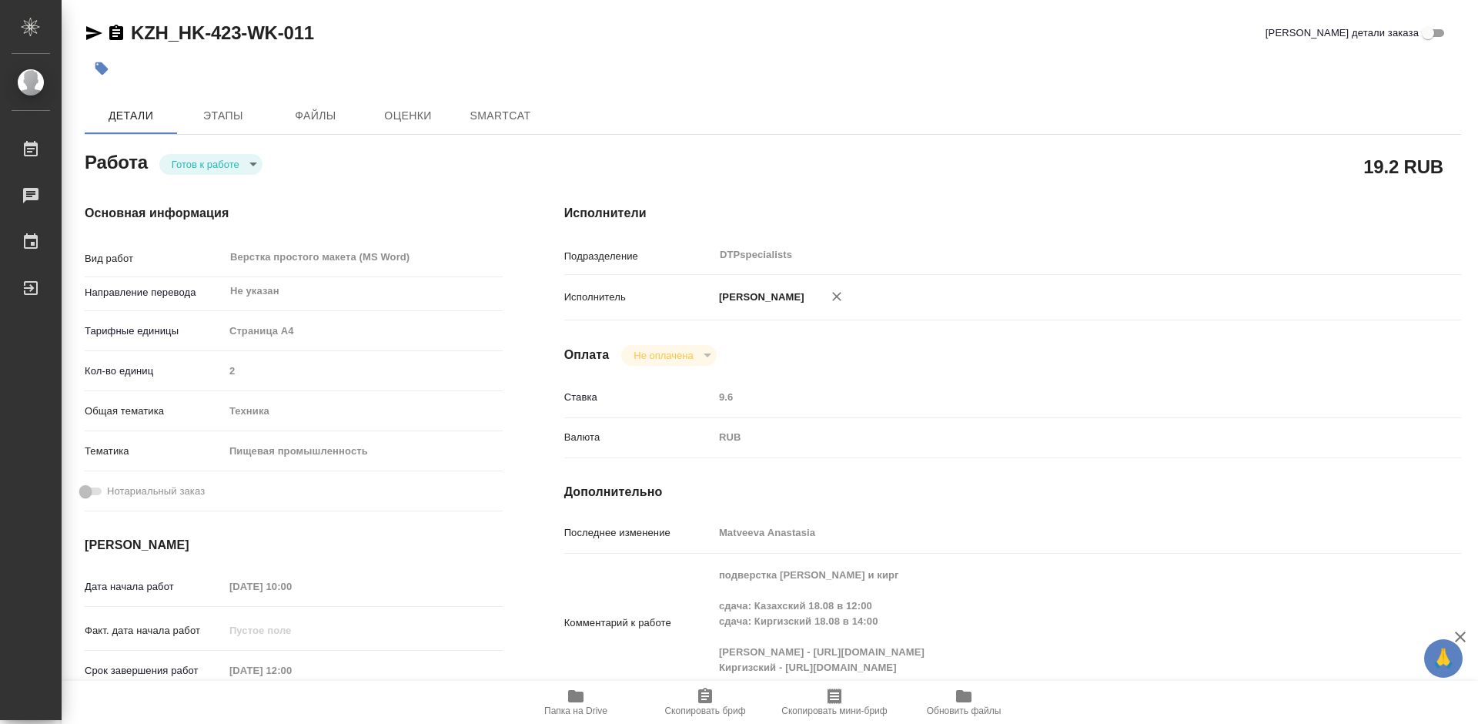
type textarea "x"
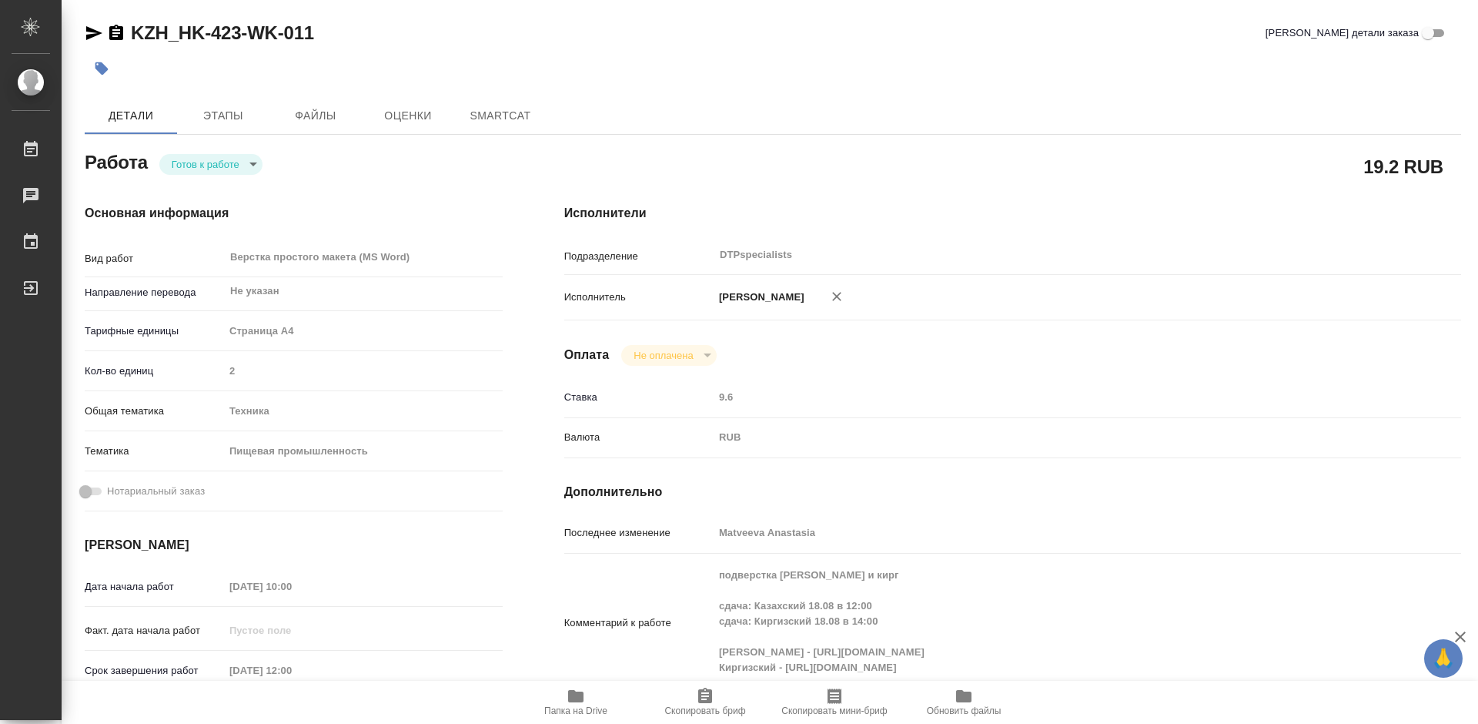
click at [207, 170] on body "🙏 .cls-1 fill:#fff; AWATERA Работы Чаты График Выйти KZH_HK-423-WK-011 Кратко д…" at bounding box center [739, 362] width 1478 height 724
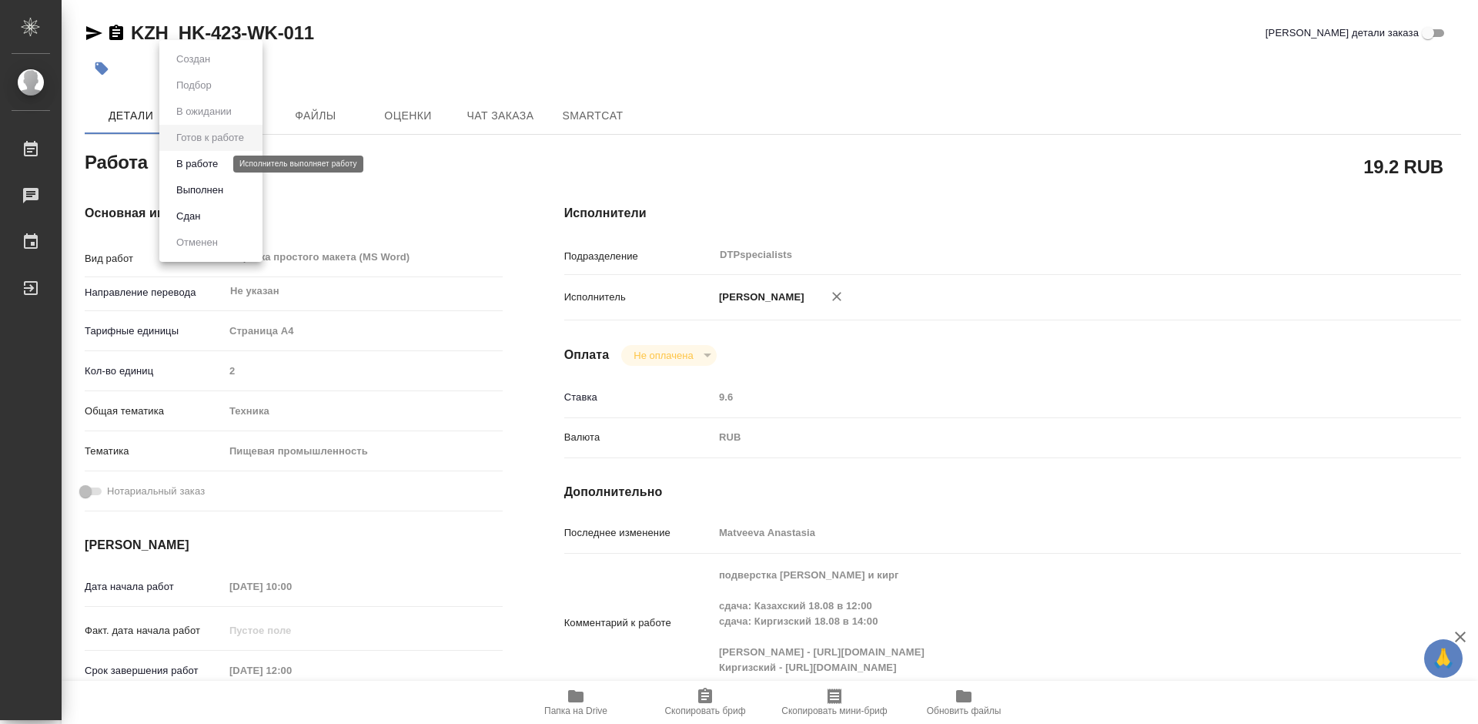
click at [207, 170] on button "В работе" at bounding box center [197, 163] width 51 height 17
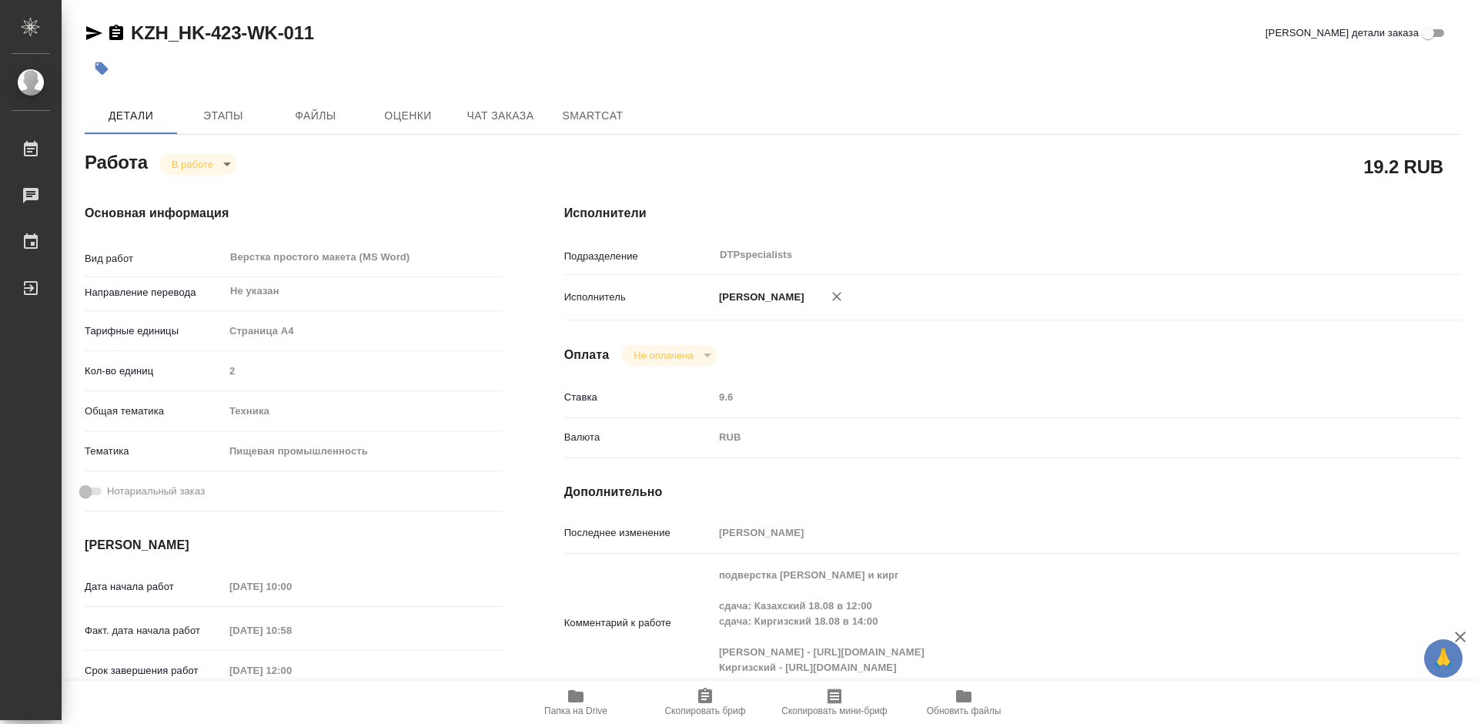
type textarea "x"
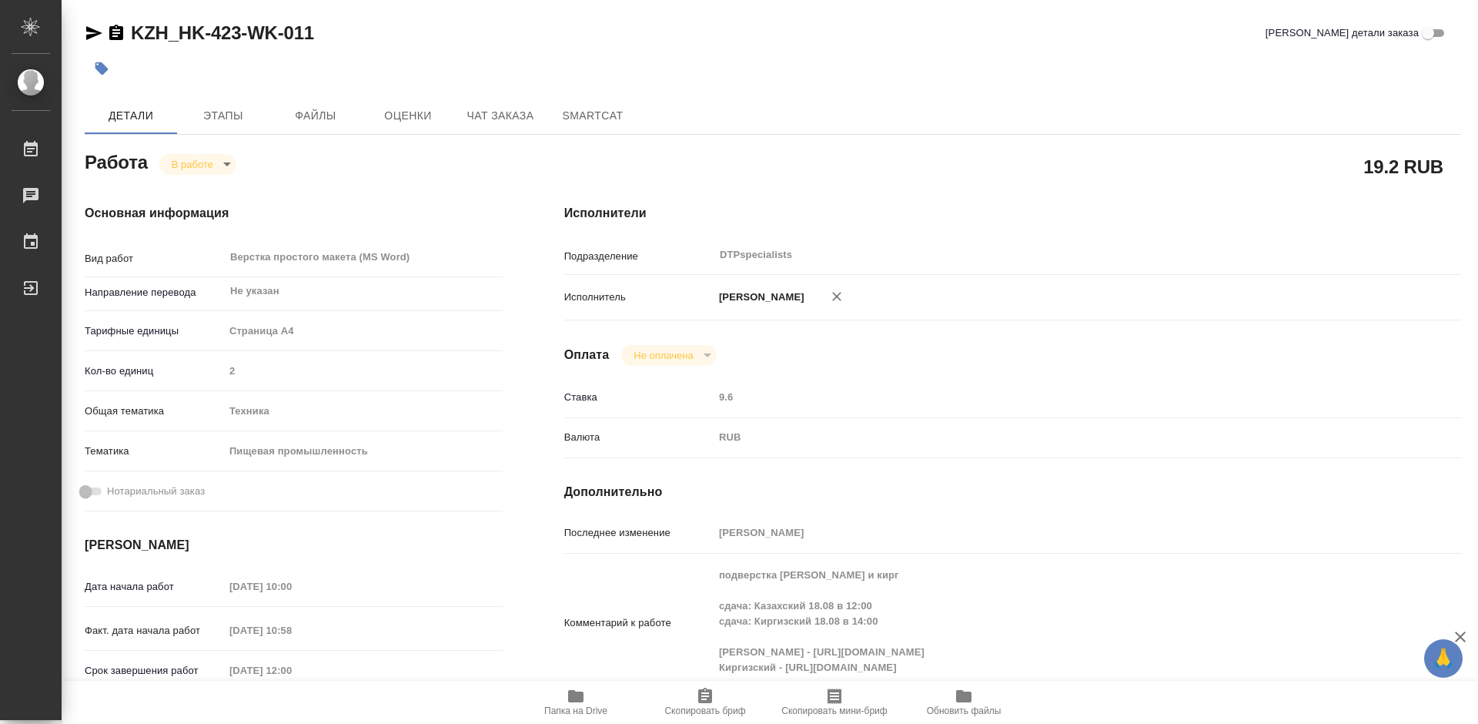
type textarea "x"
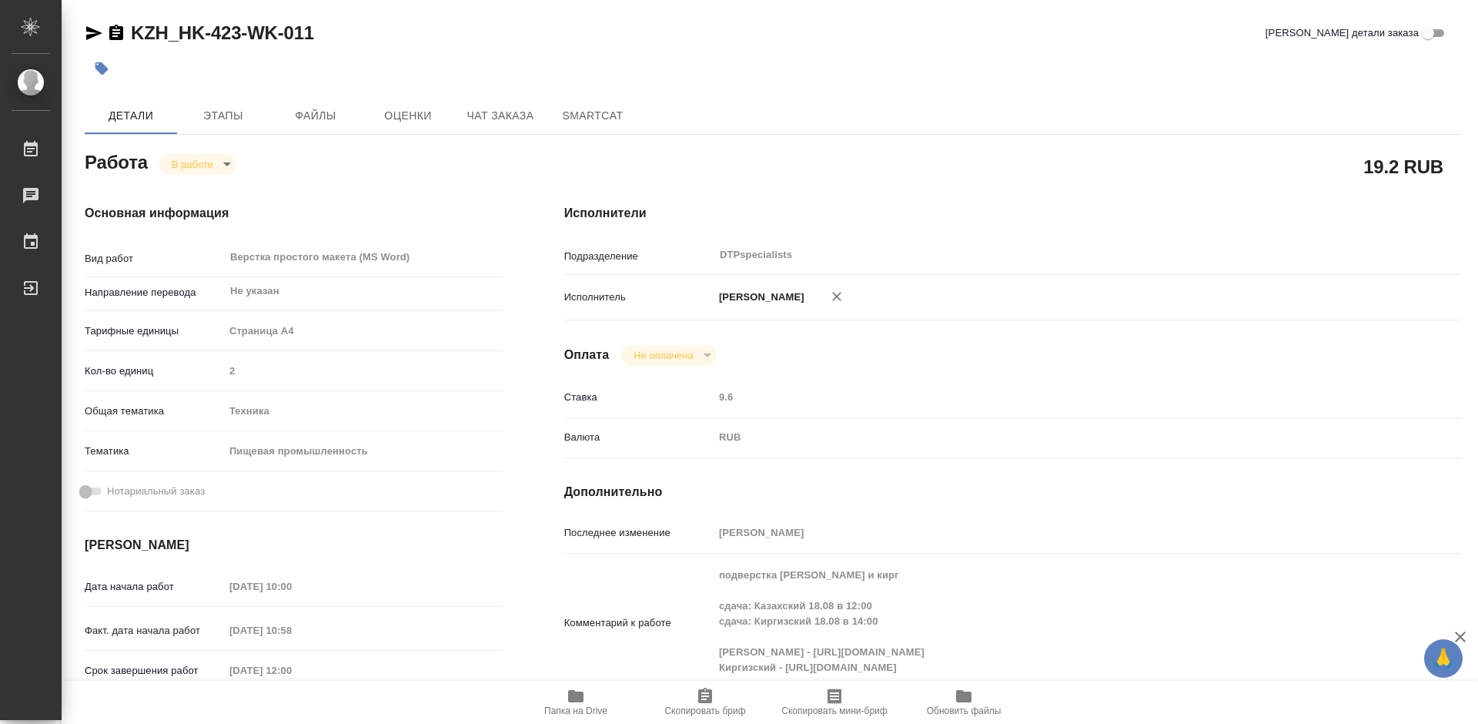
type textarea "x"
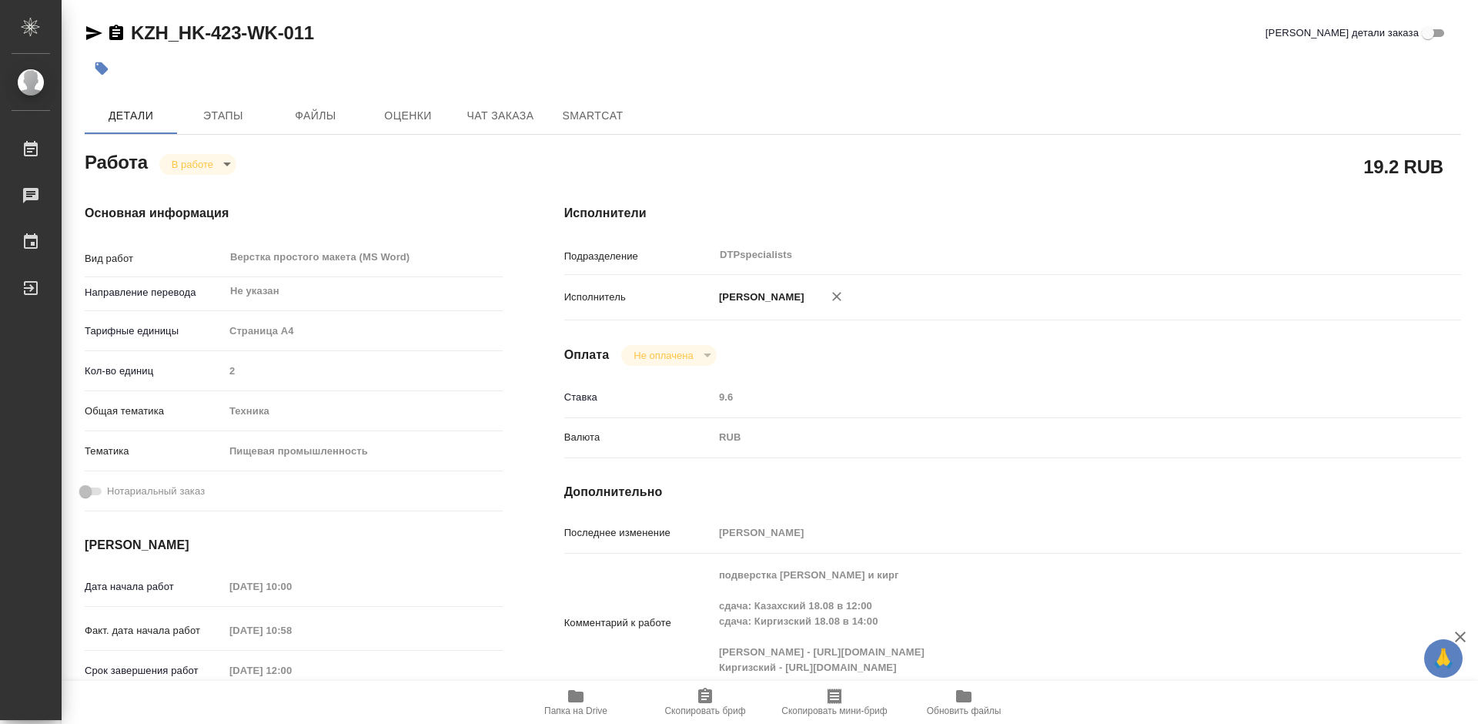
type textarea "x"
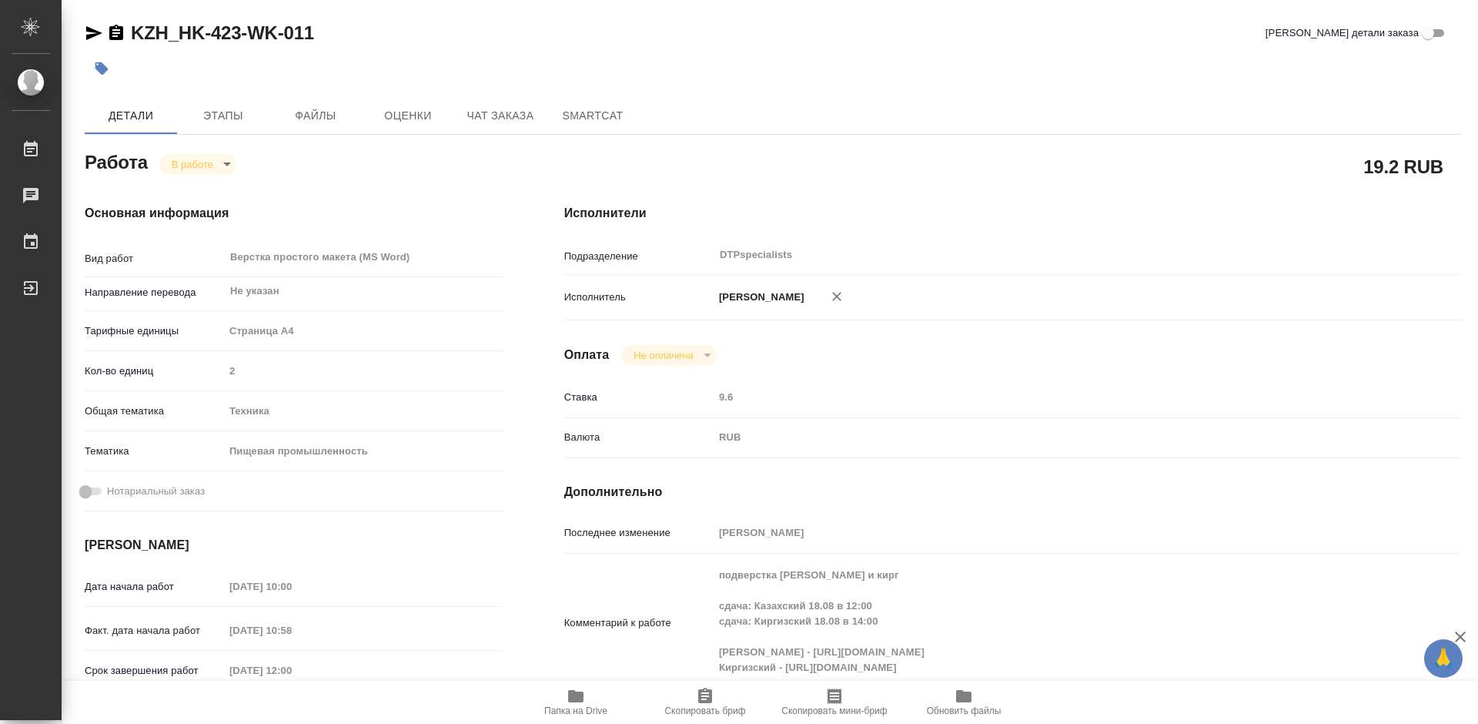
type textarea "x"
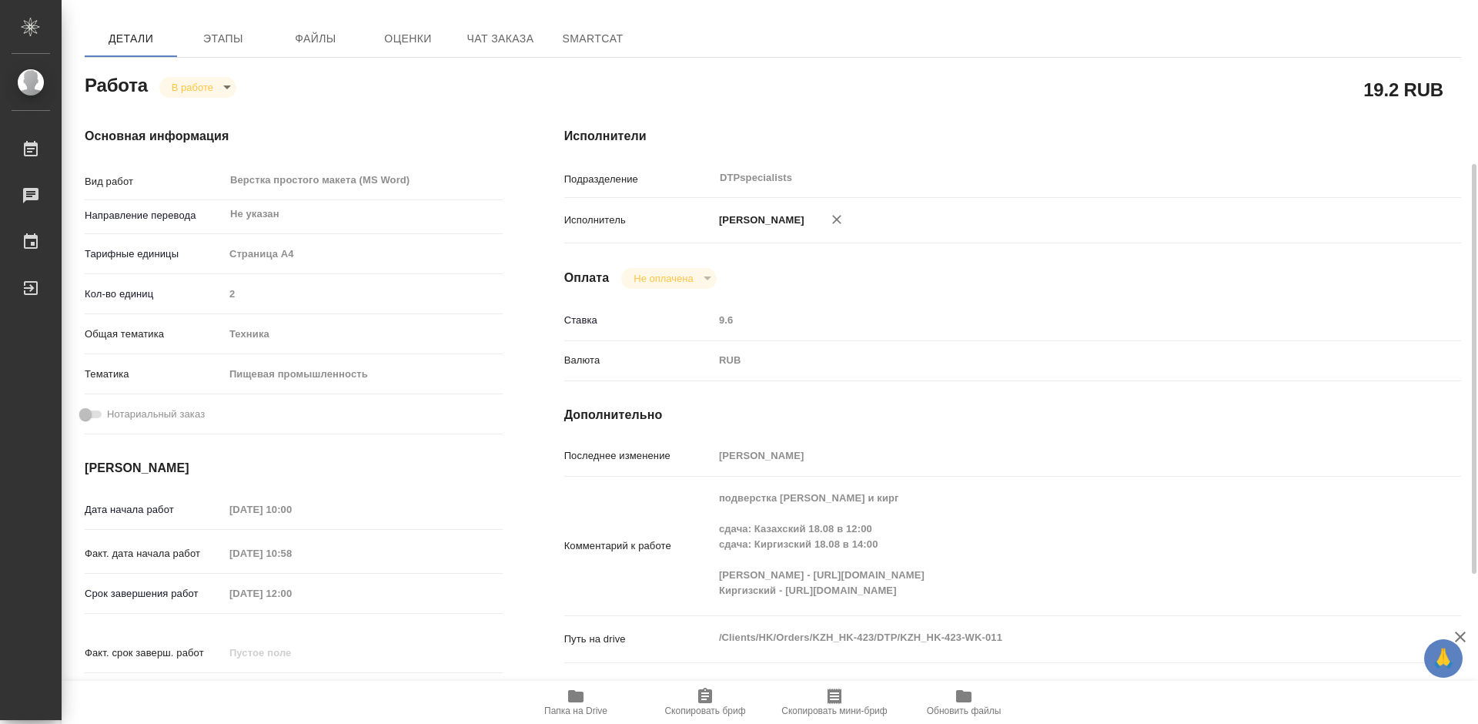
scroll to position [154, 0]
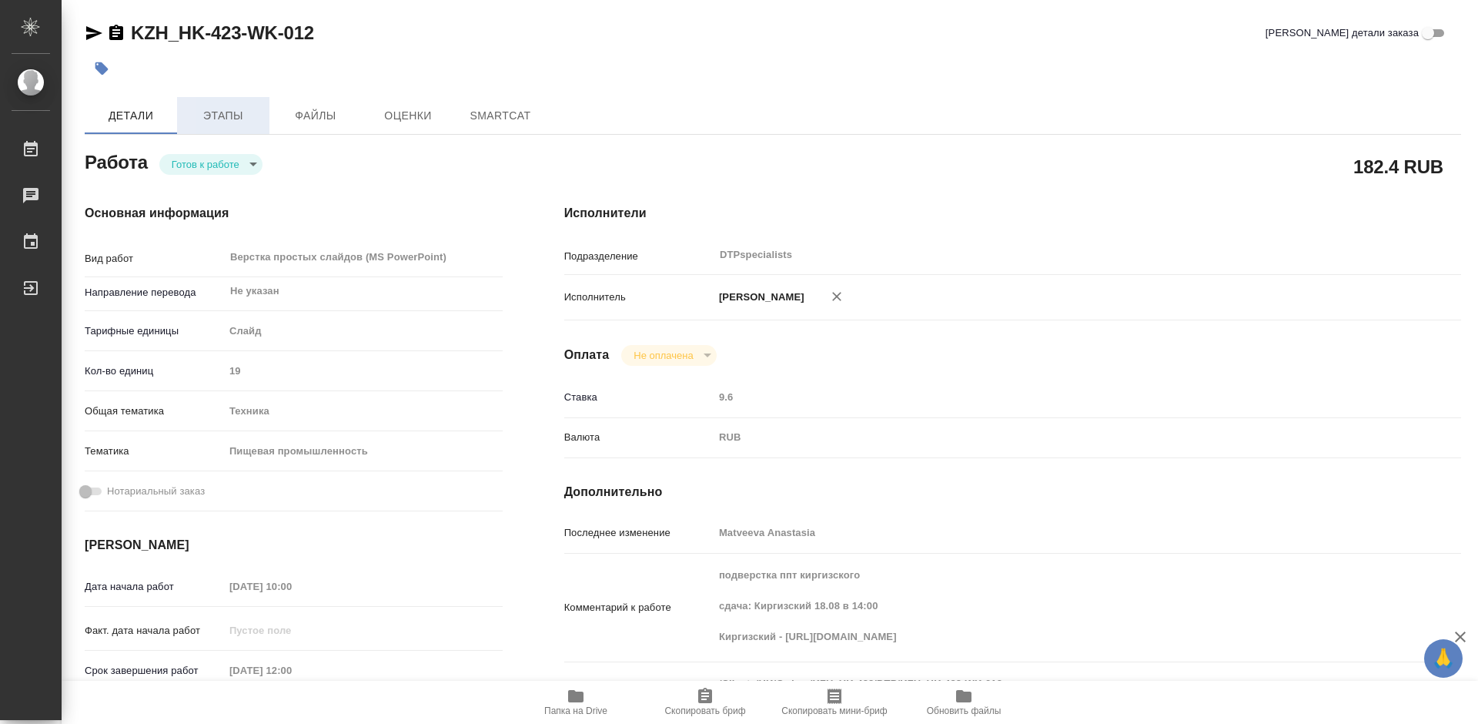
type textarea "x"
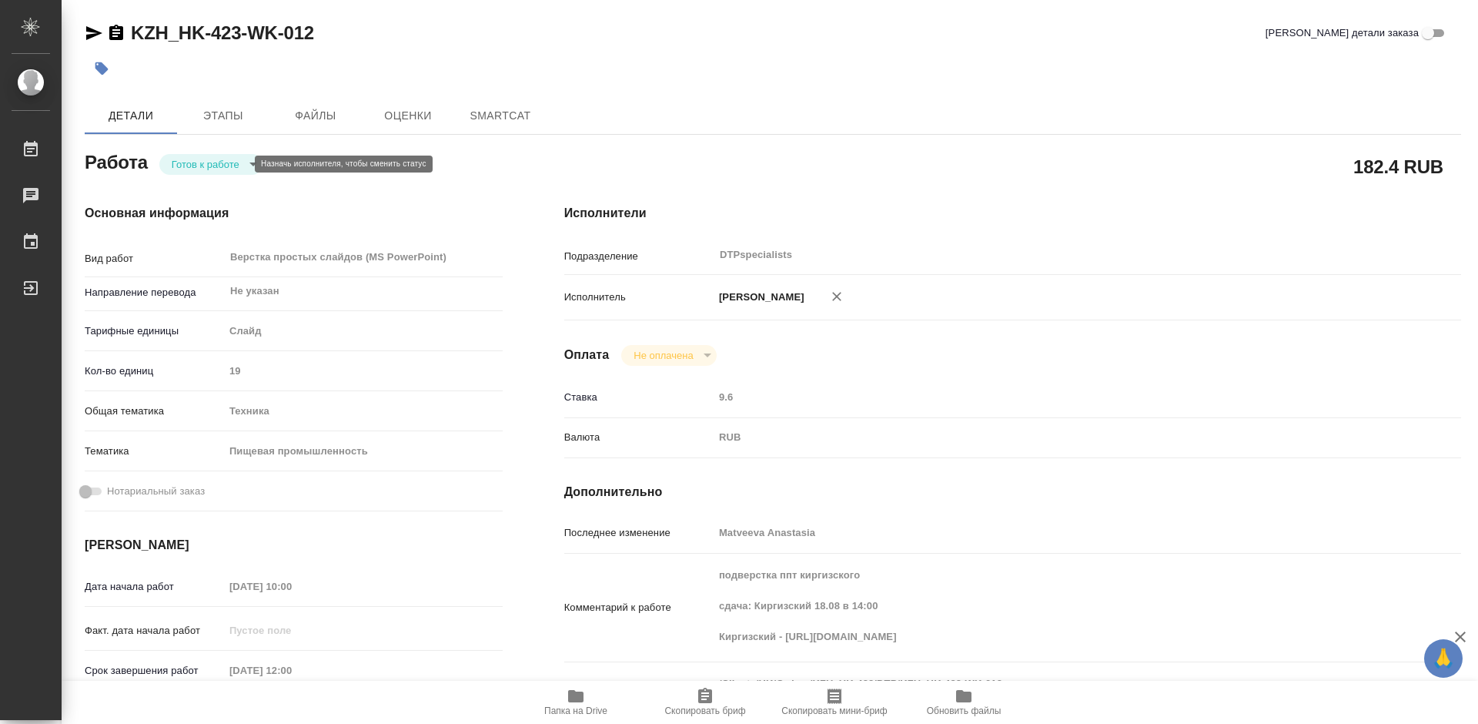
click at [196, 162] on body "🙏 .cls-1 fill:#fff; AWATERA Работы Чаты График Выйти KZH_HK-423-WK-012 Кратко д…" at bounding box center [739, 362] width 1478 height 724
type textarea "x"
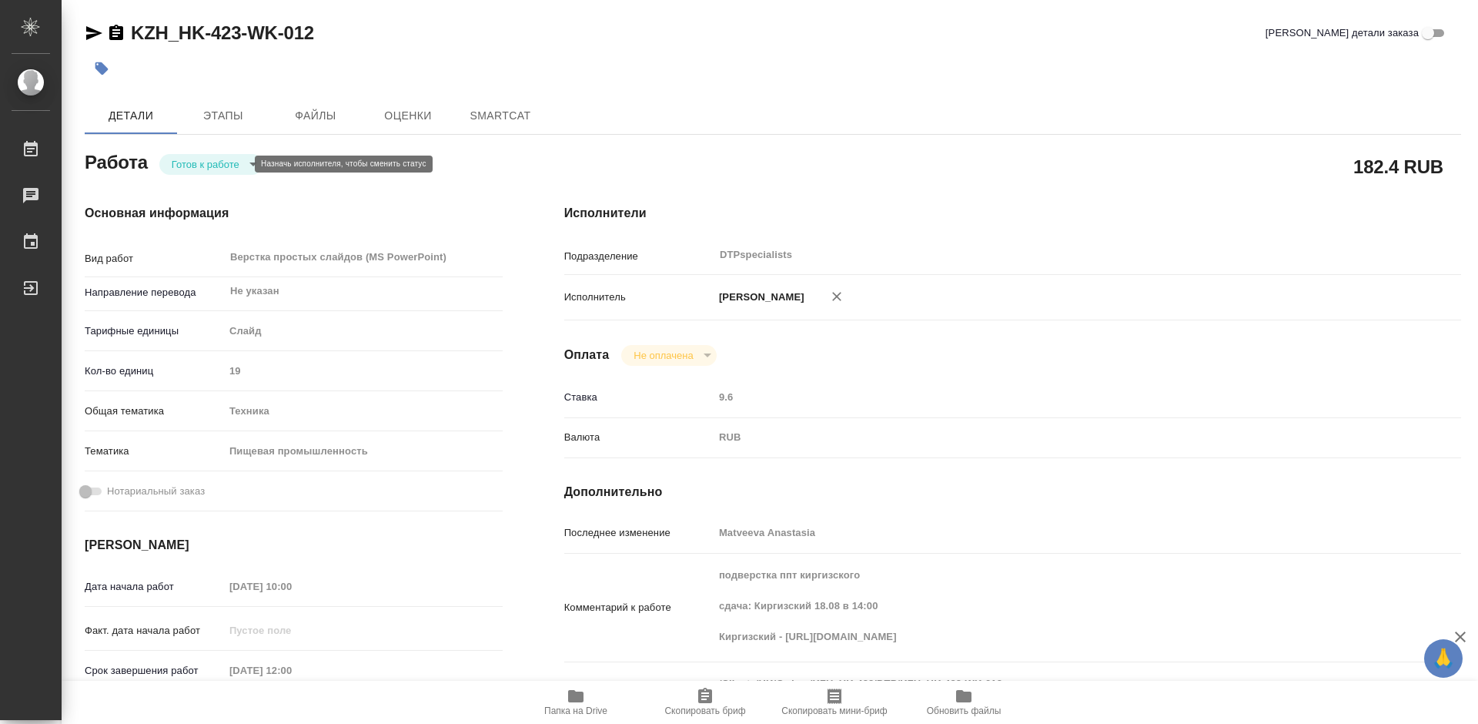
type textarea "x"
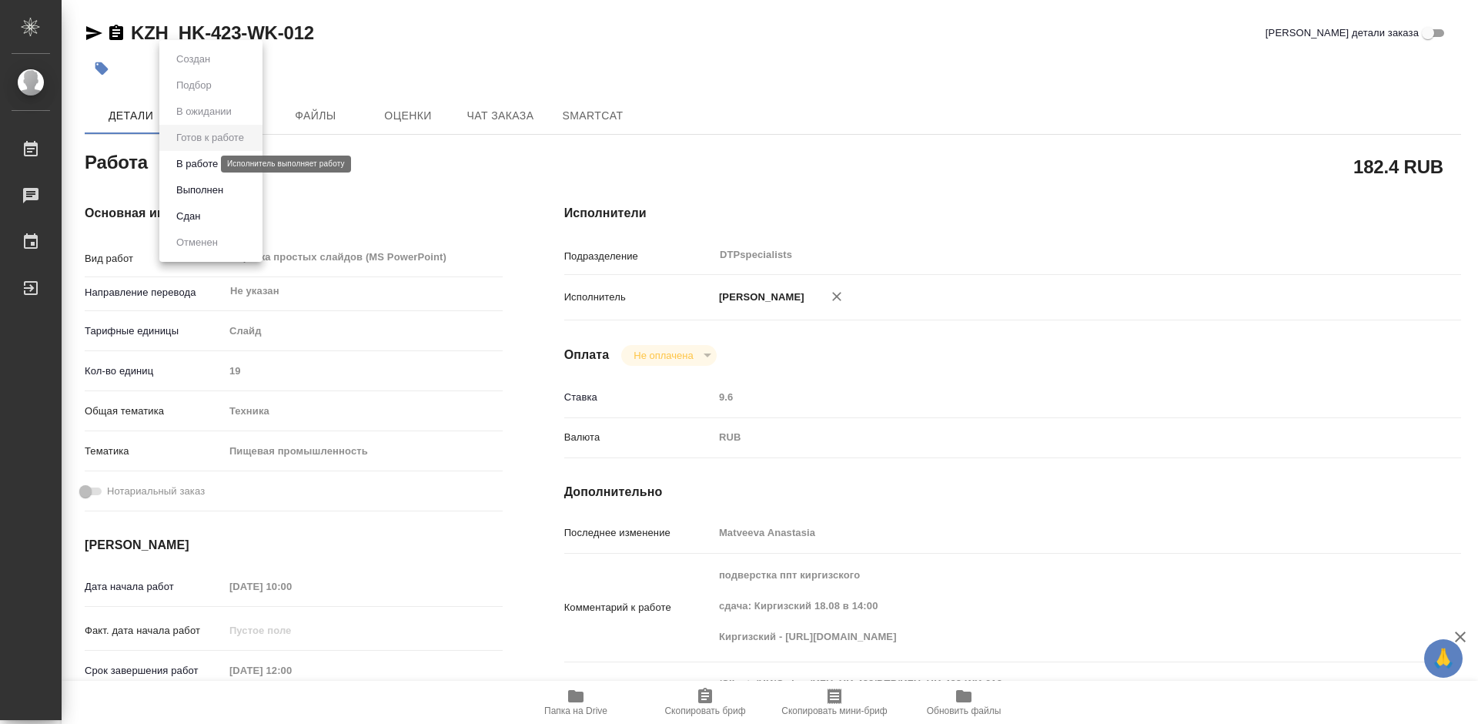
click at [196, 162] on button "В работе" at bounding box center [197, 163] width 51 height 17
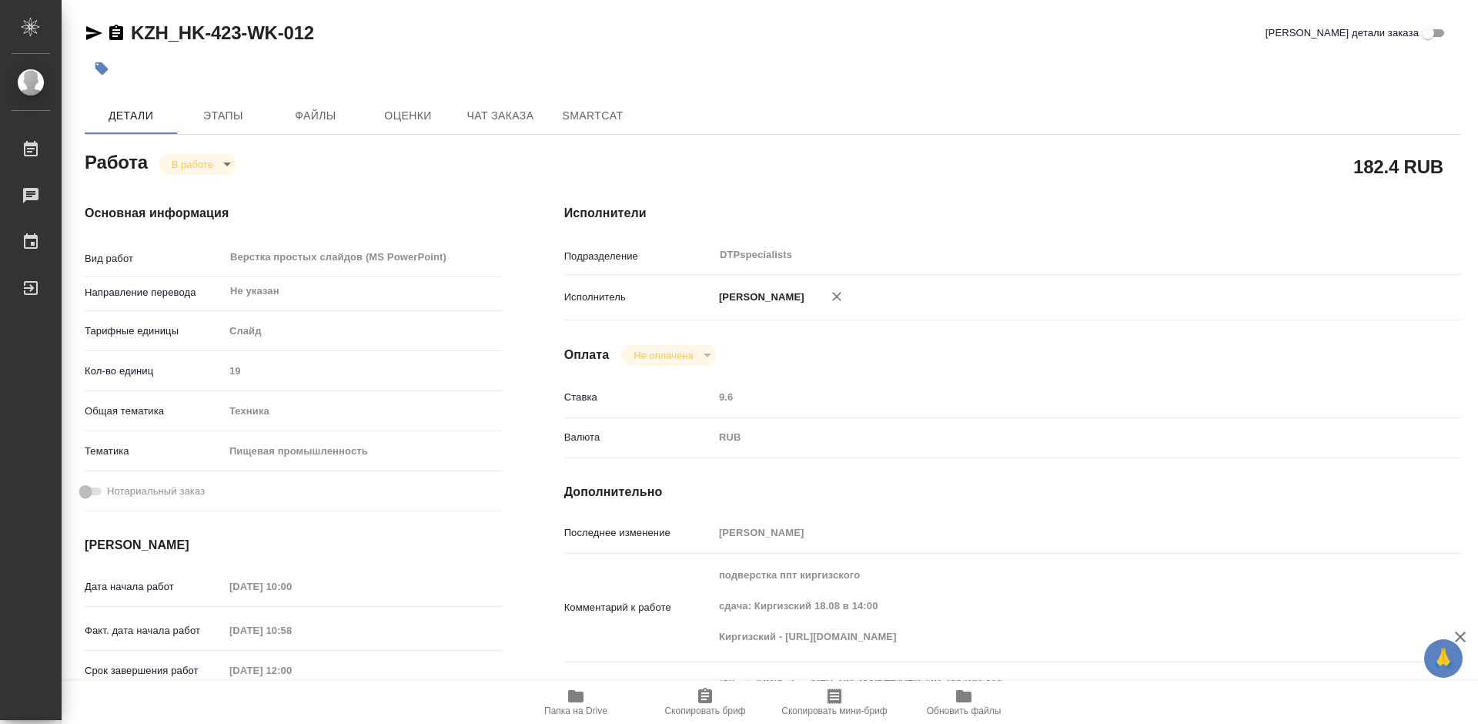
type textarea "x"
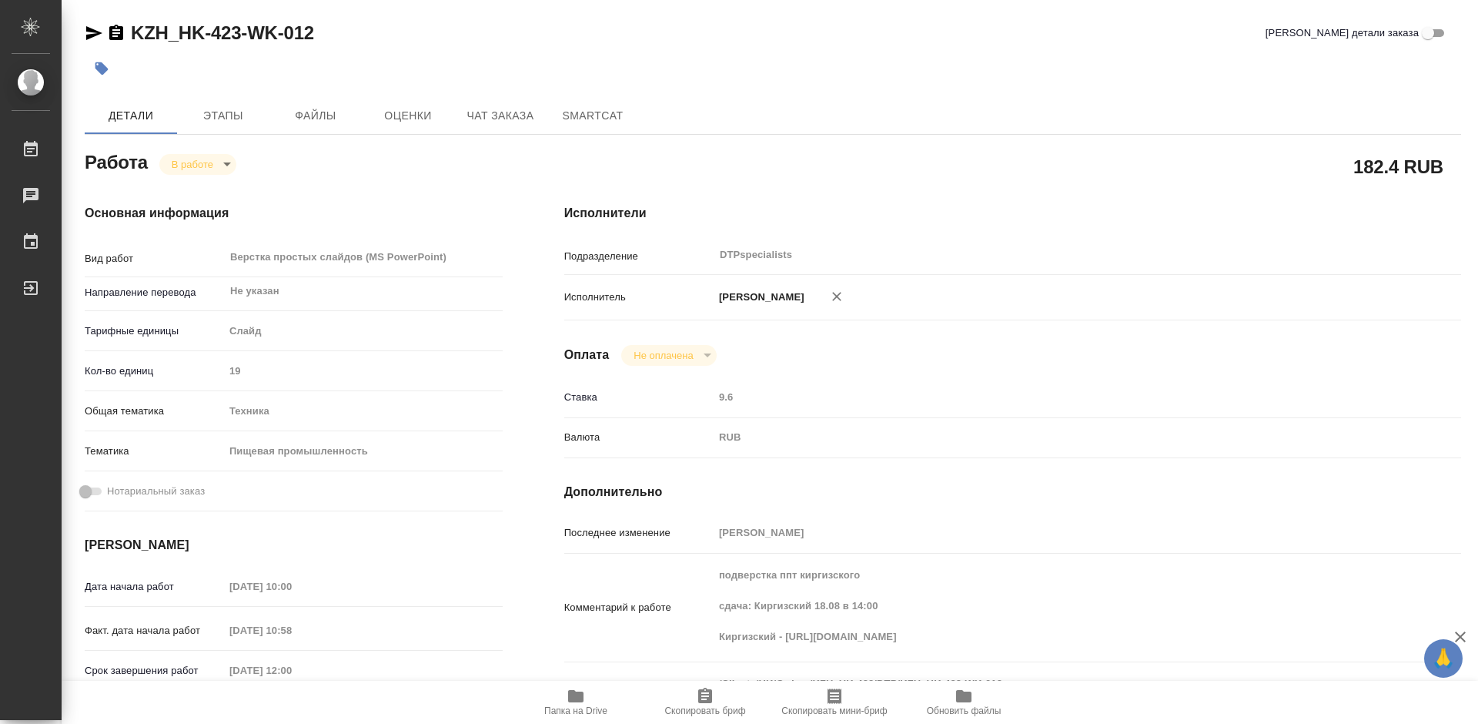
type textarea "x"
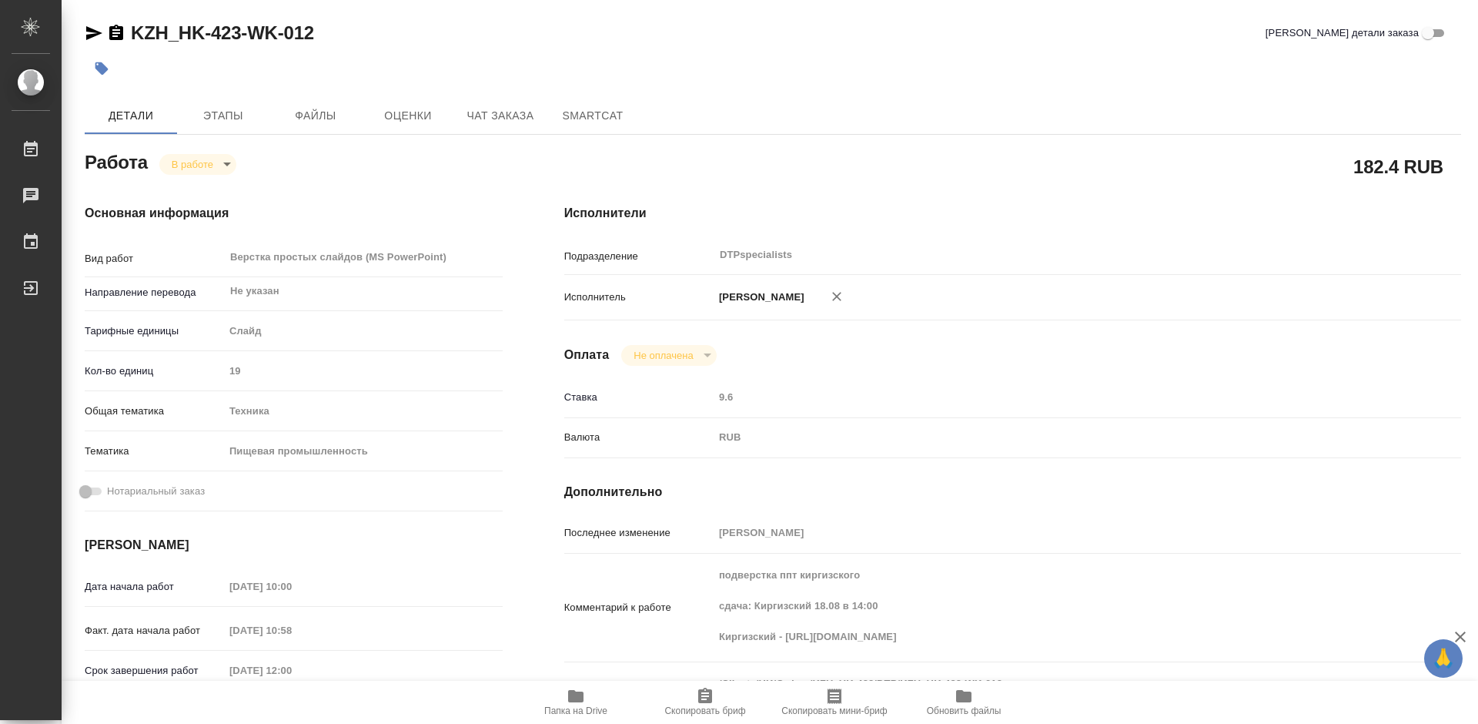
type textarea "x"
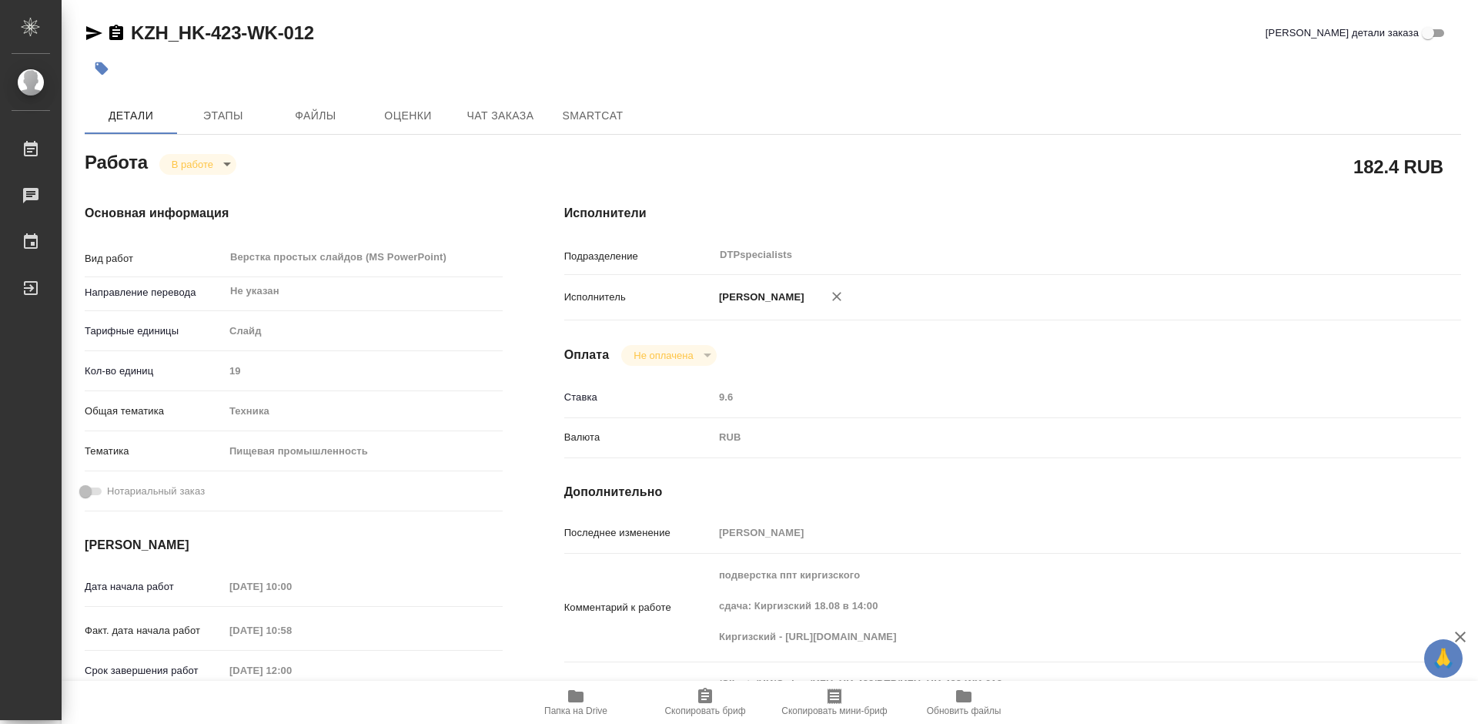
type textarea "x"
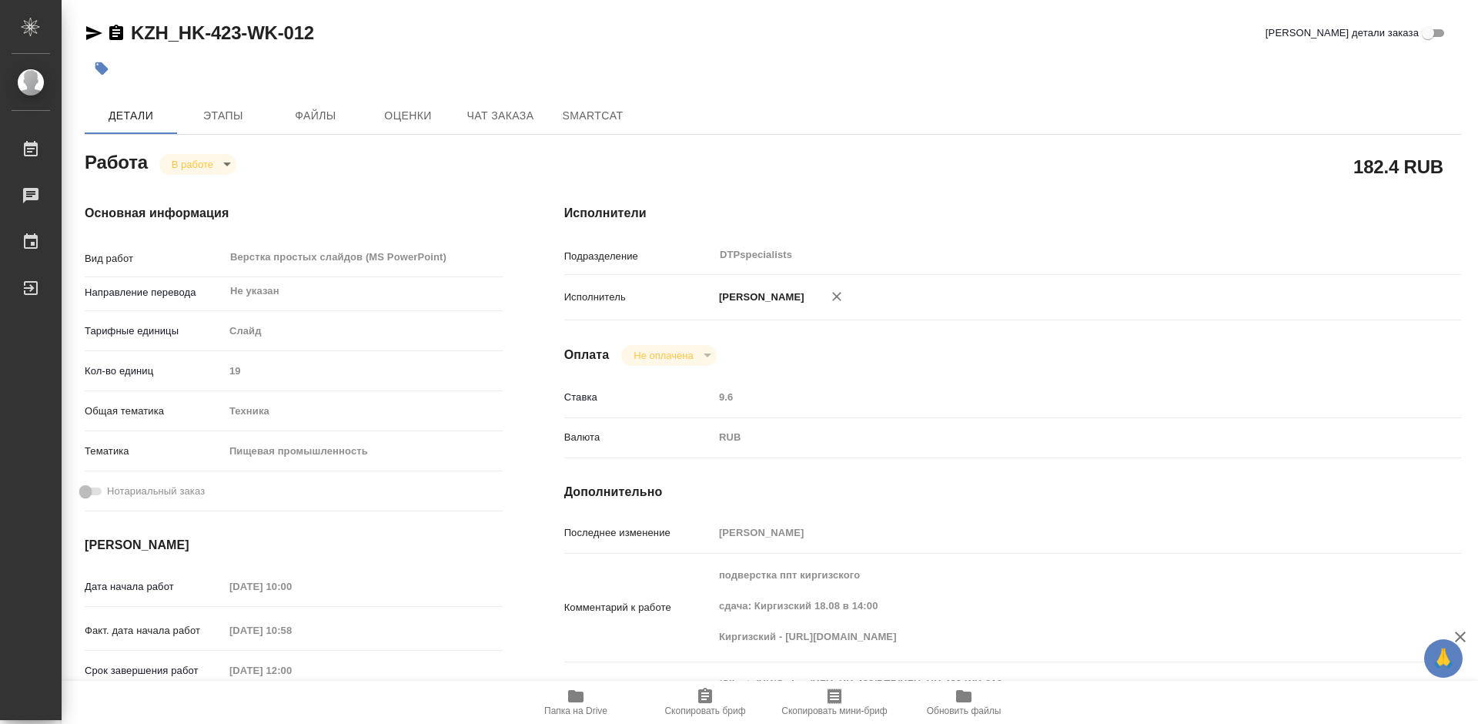
type textarea "x"
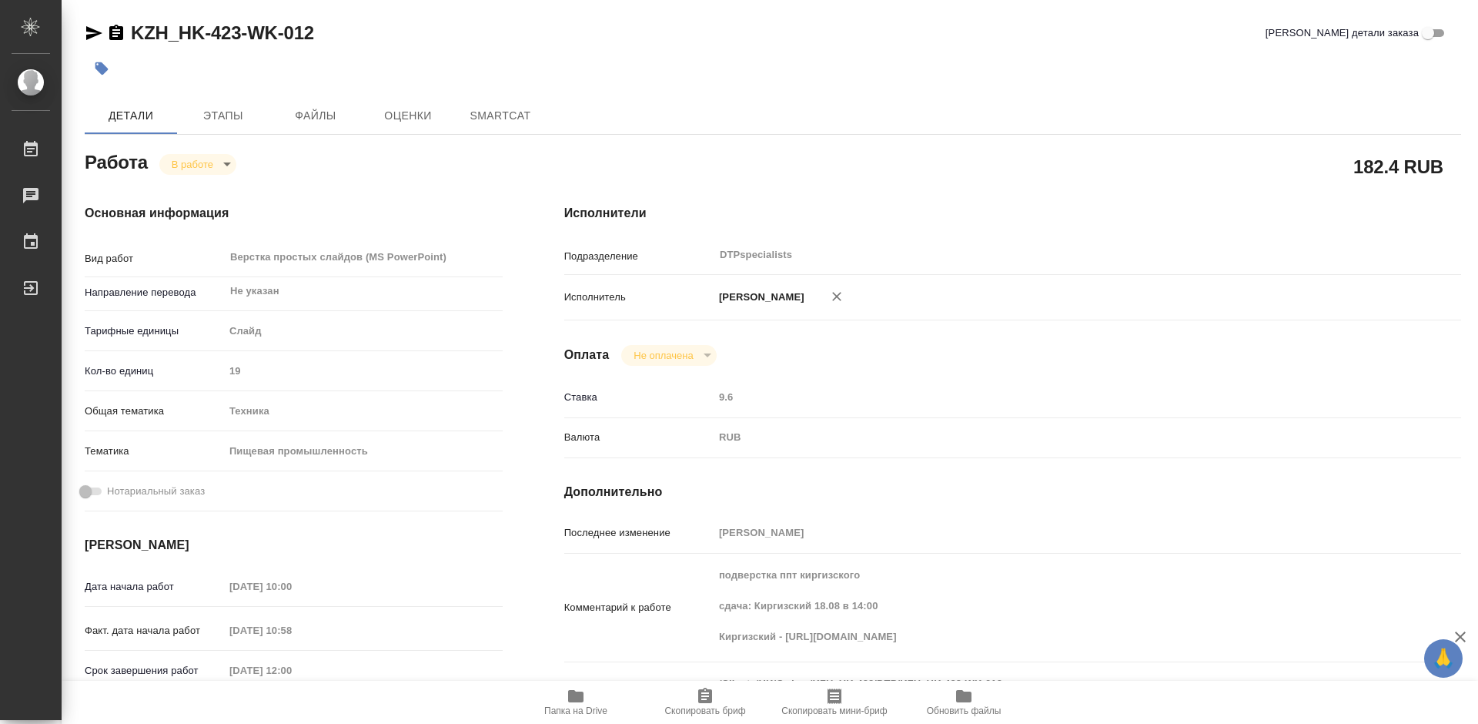
type textarea "x"
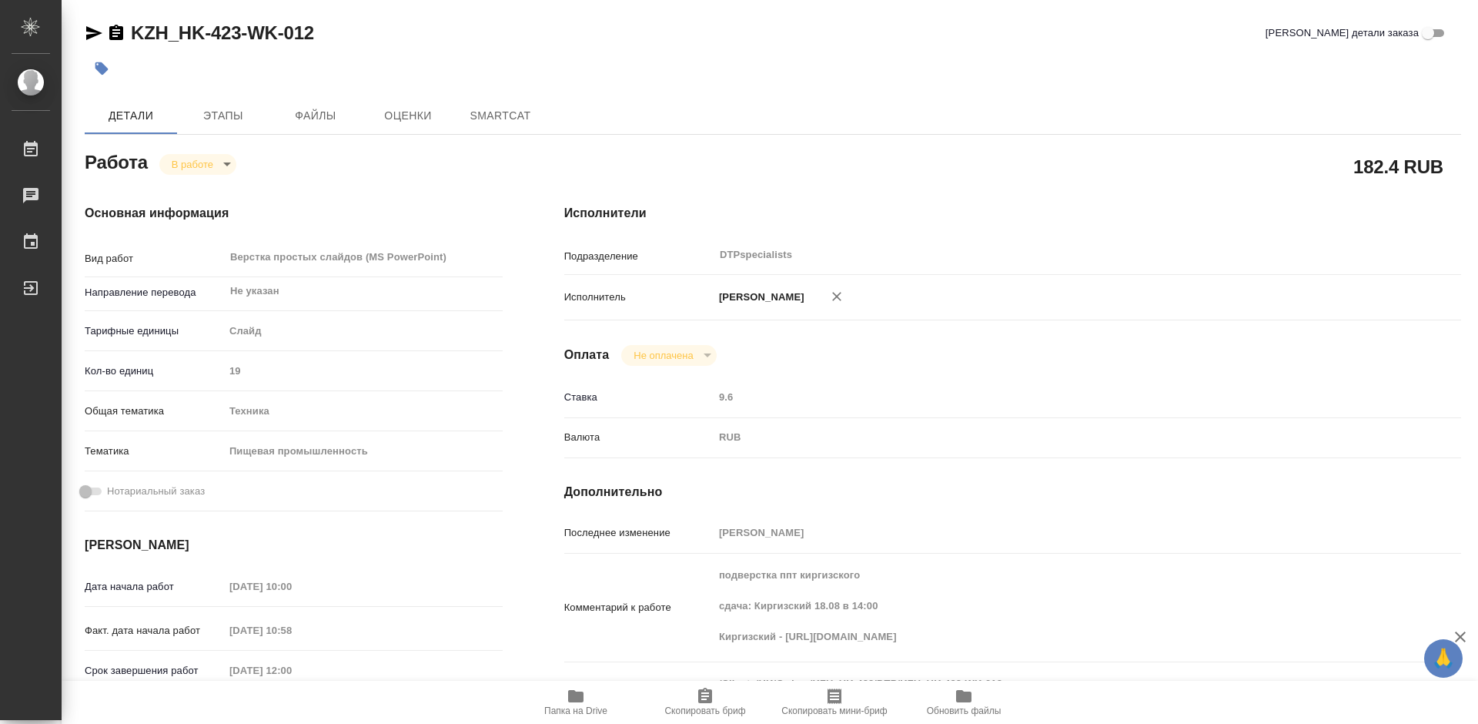
type textarea "x"
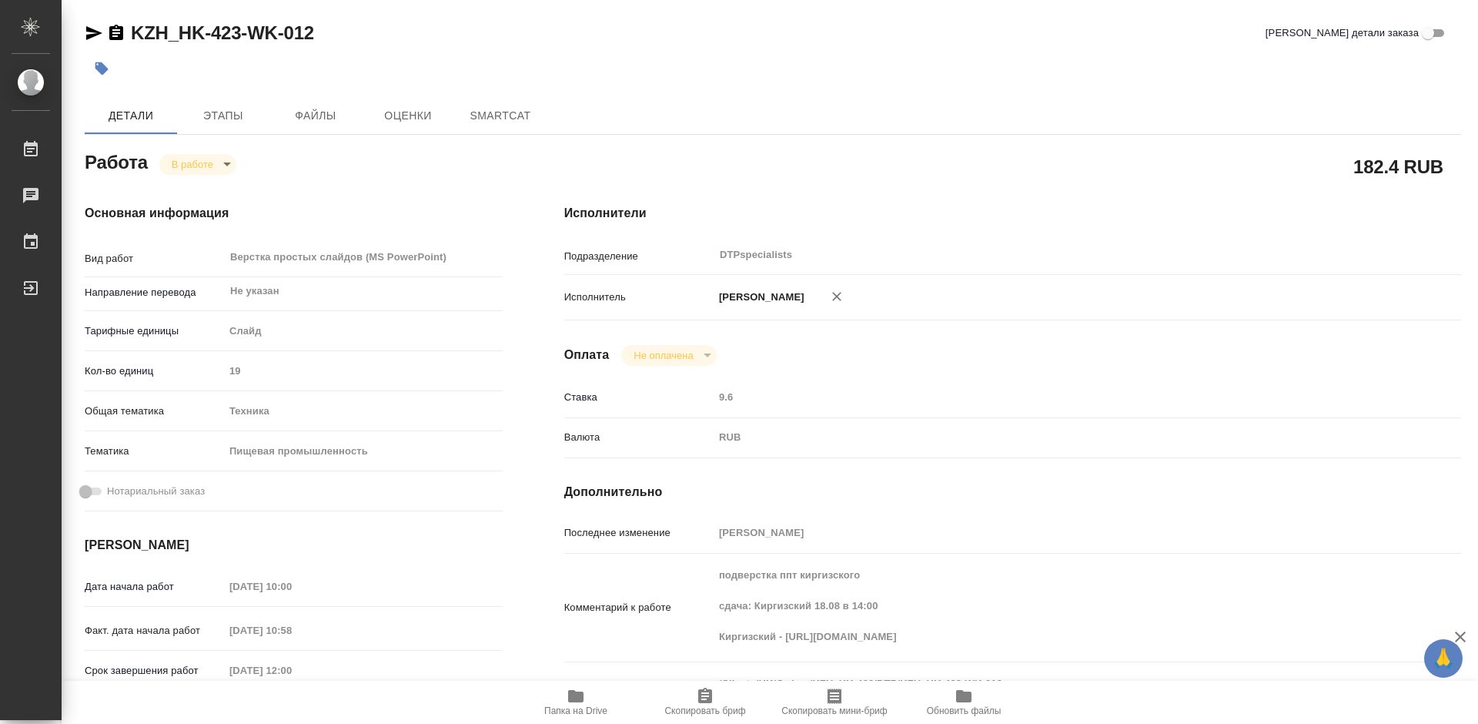
type textarea "x"
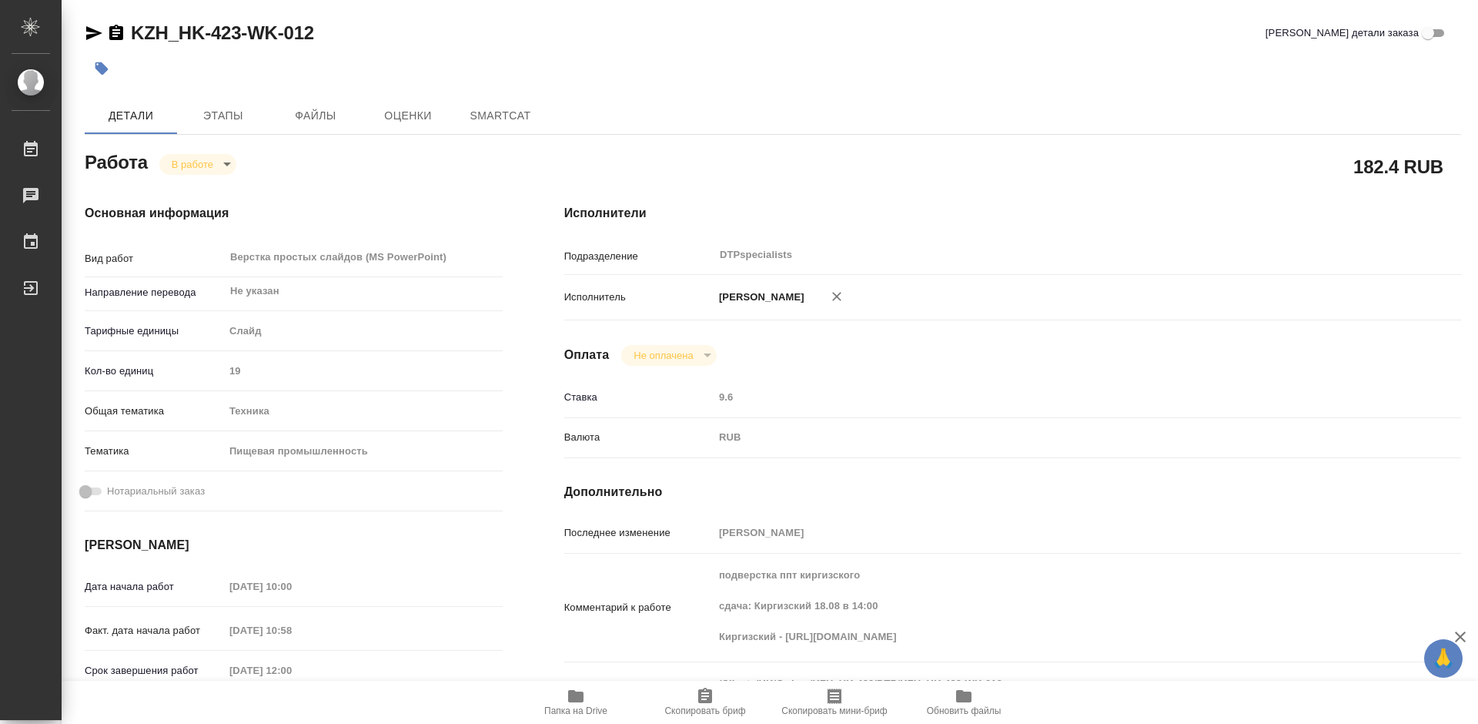
type textarea "x"
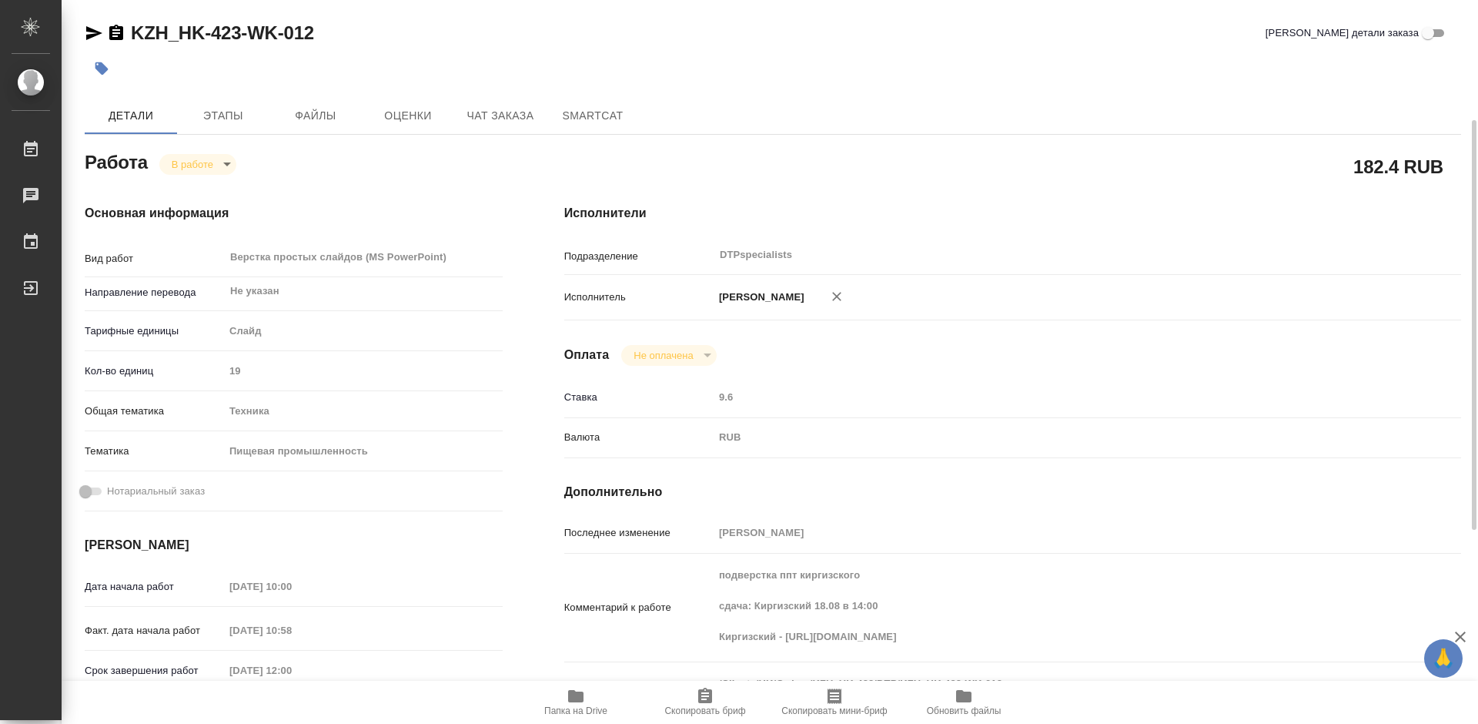
scroll to position [77, 0]
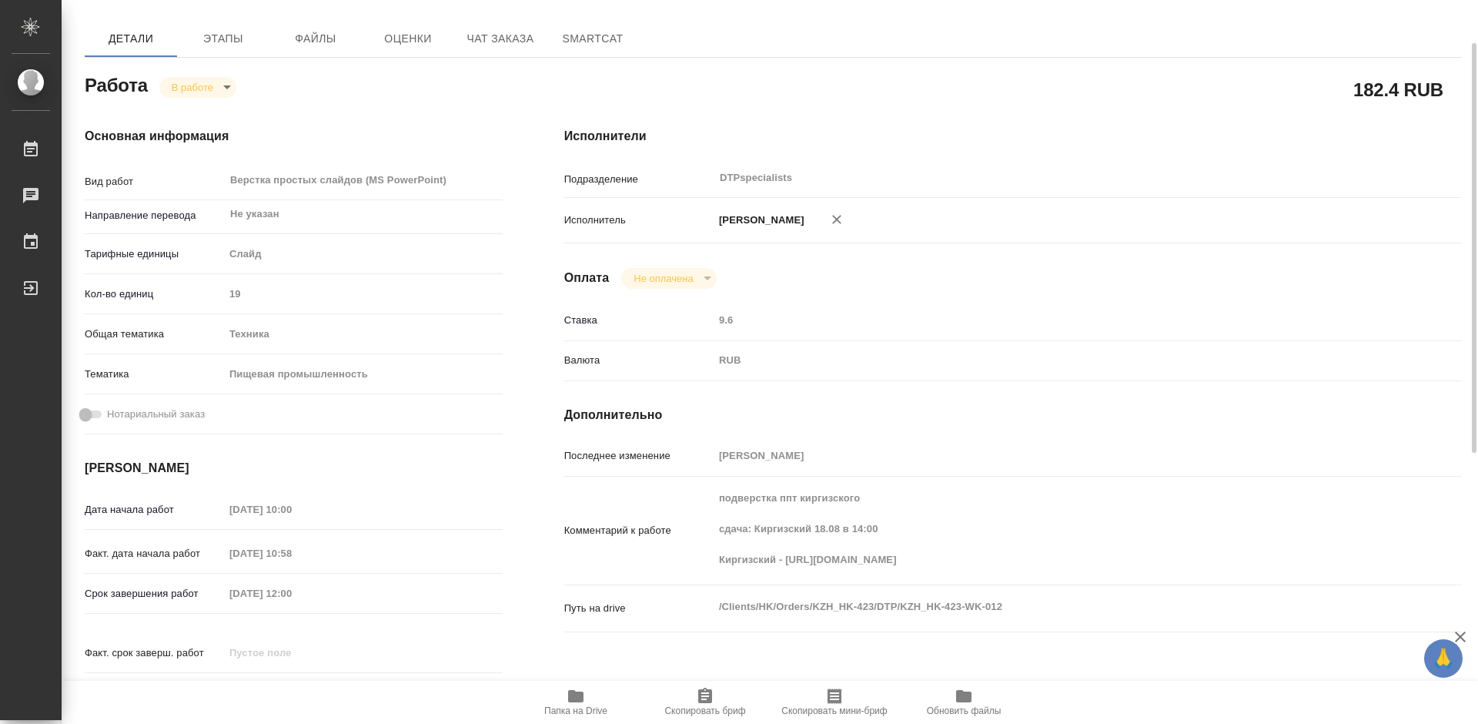
type textarea "x"
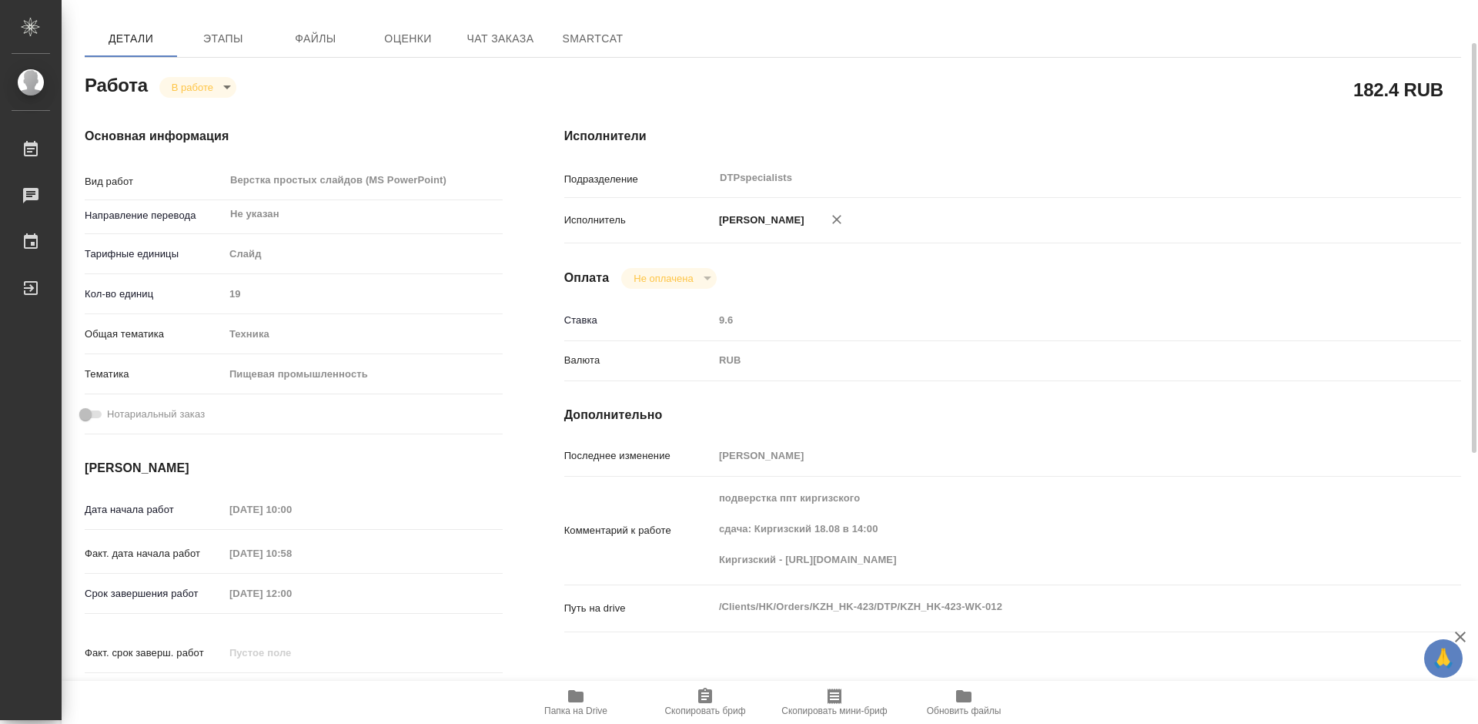
type textarea "x"
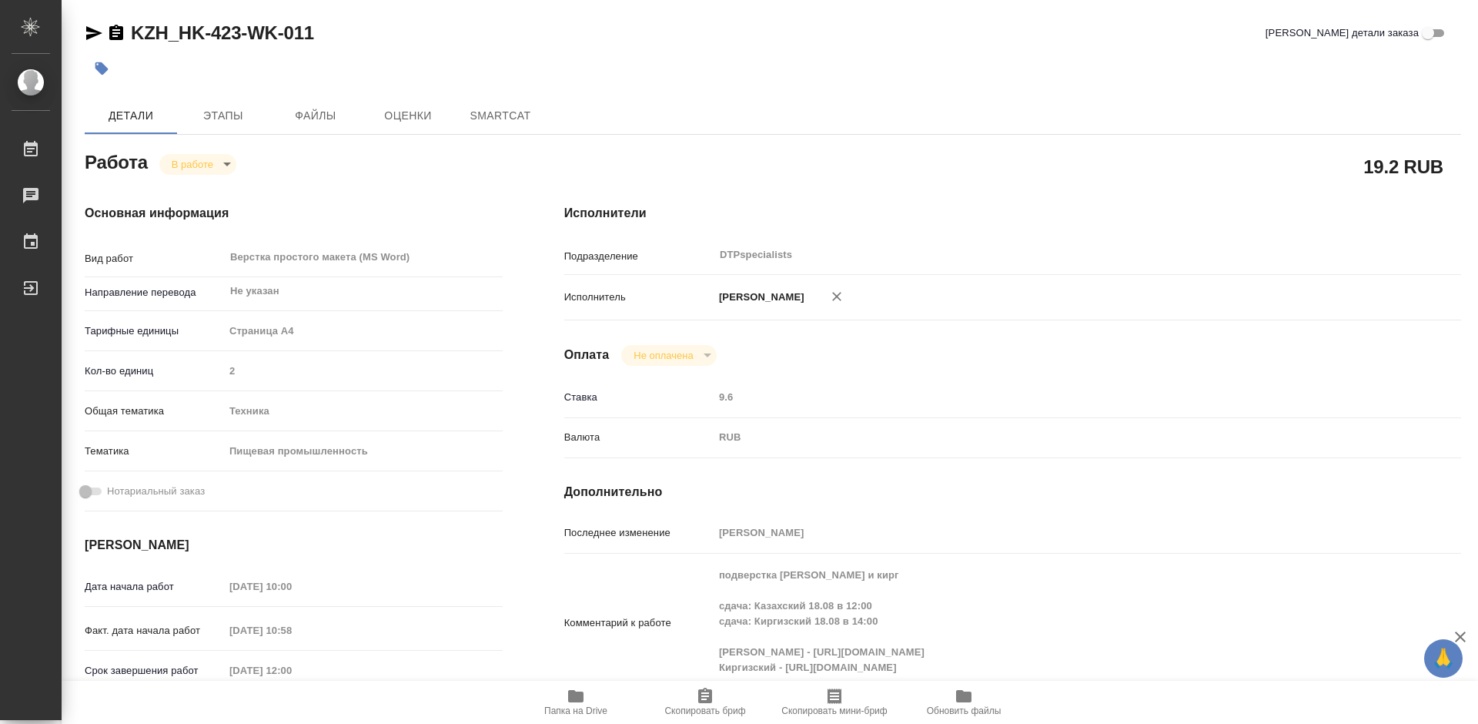
type textarea "x"
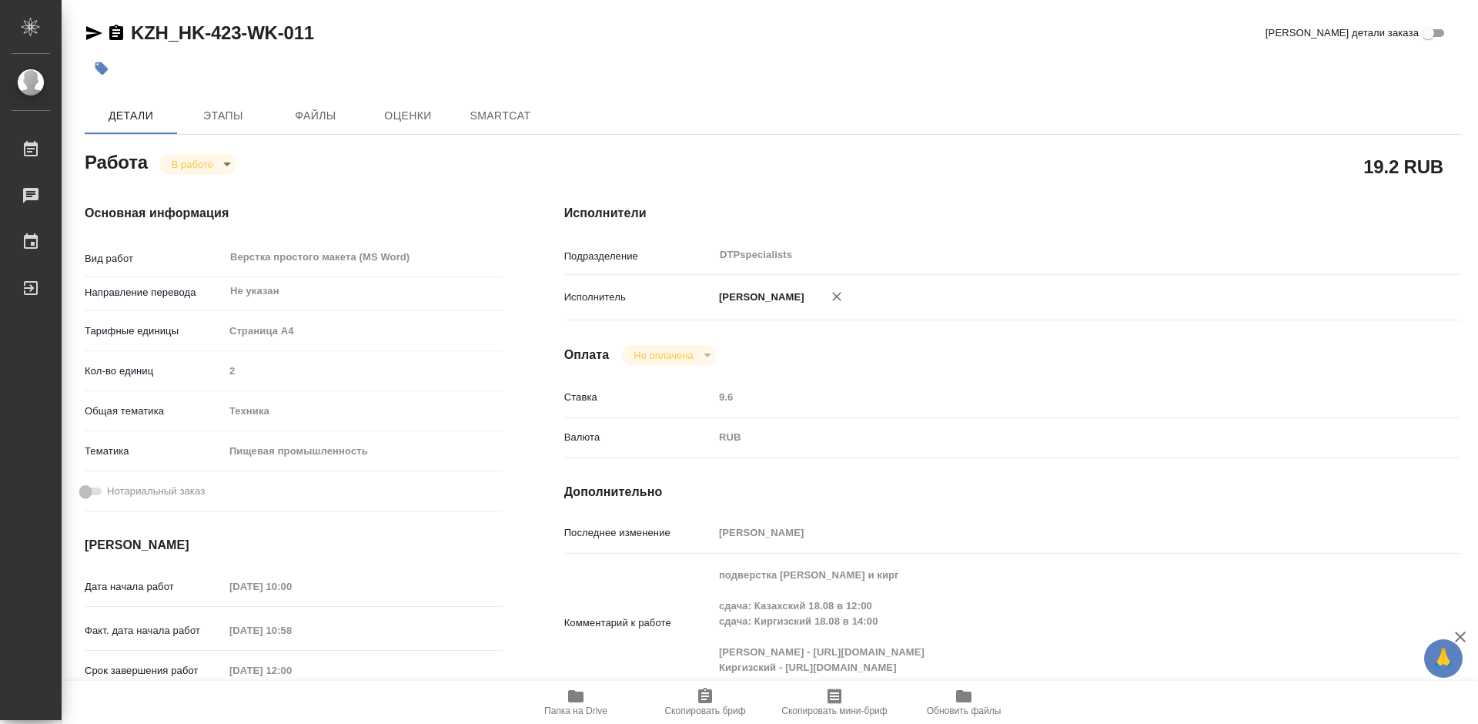
type textarea "x"
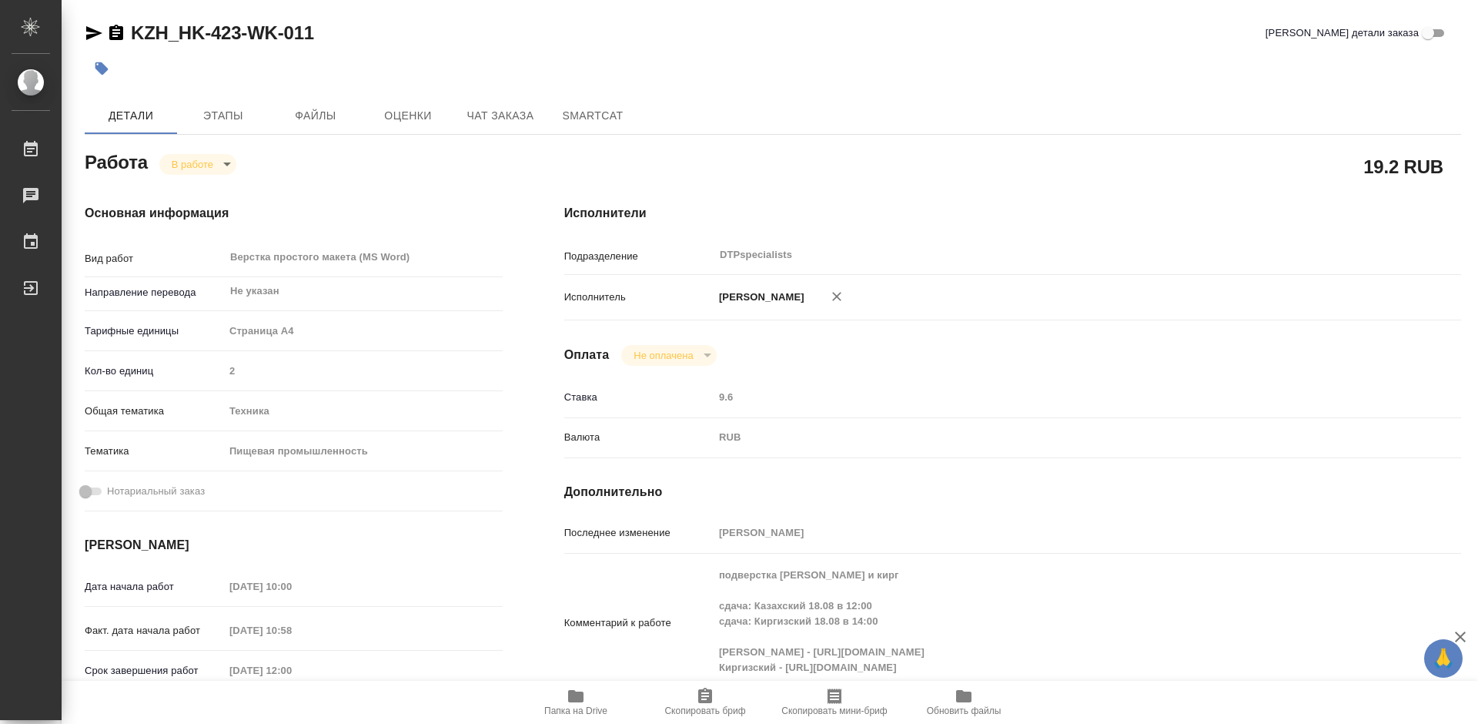
scroll to position [77, 0]
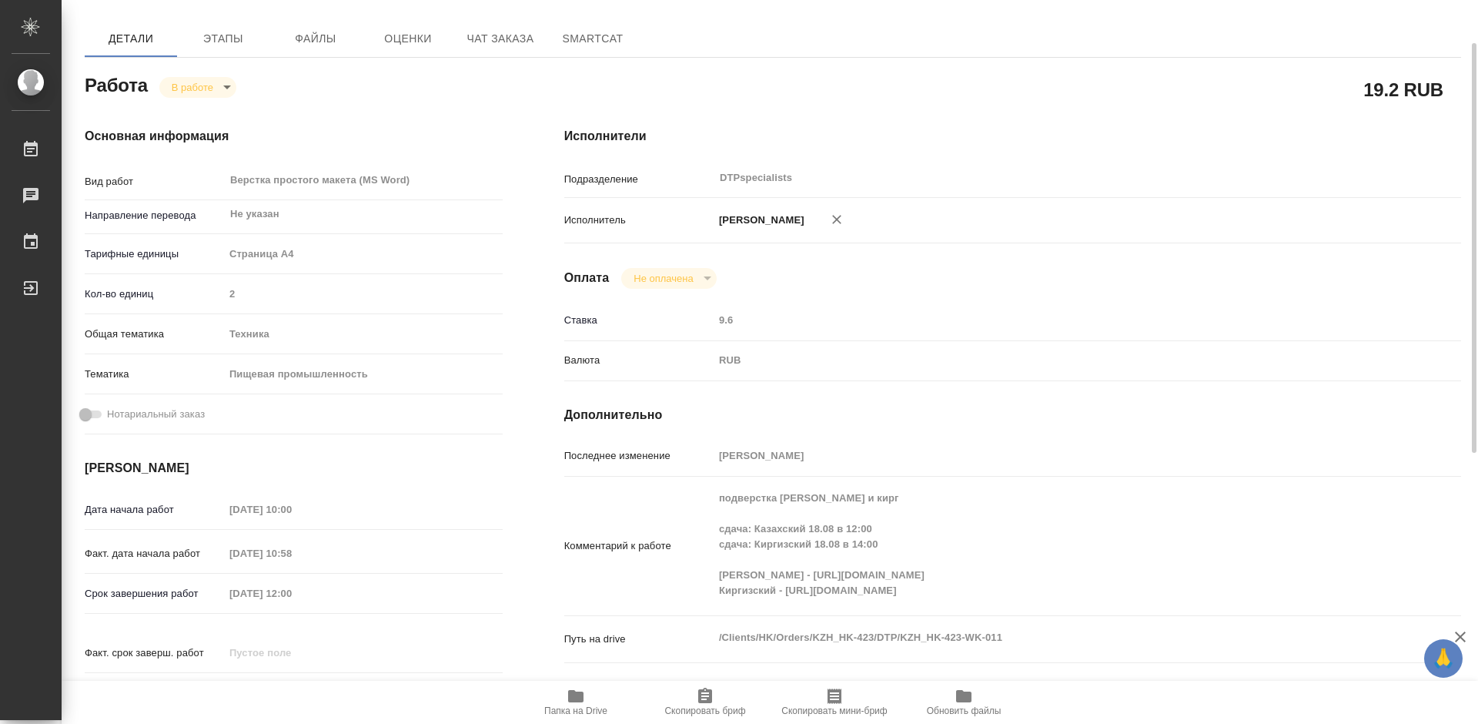
type textarea "x"
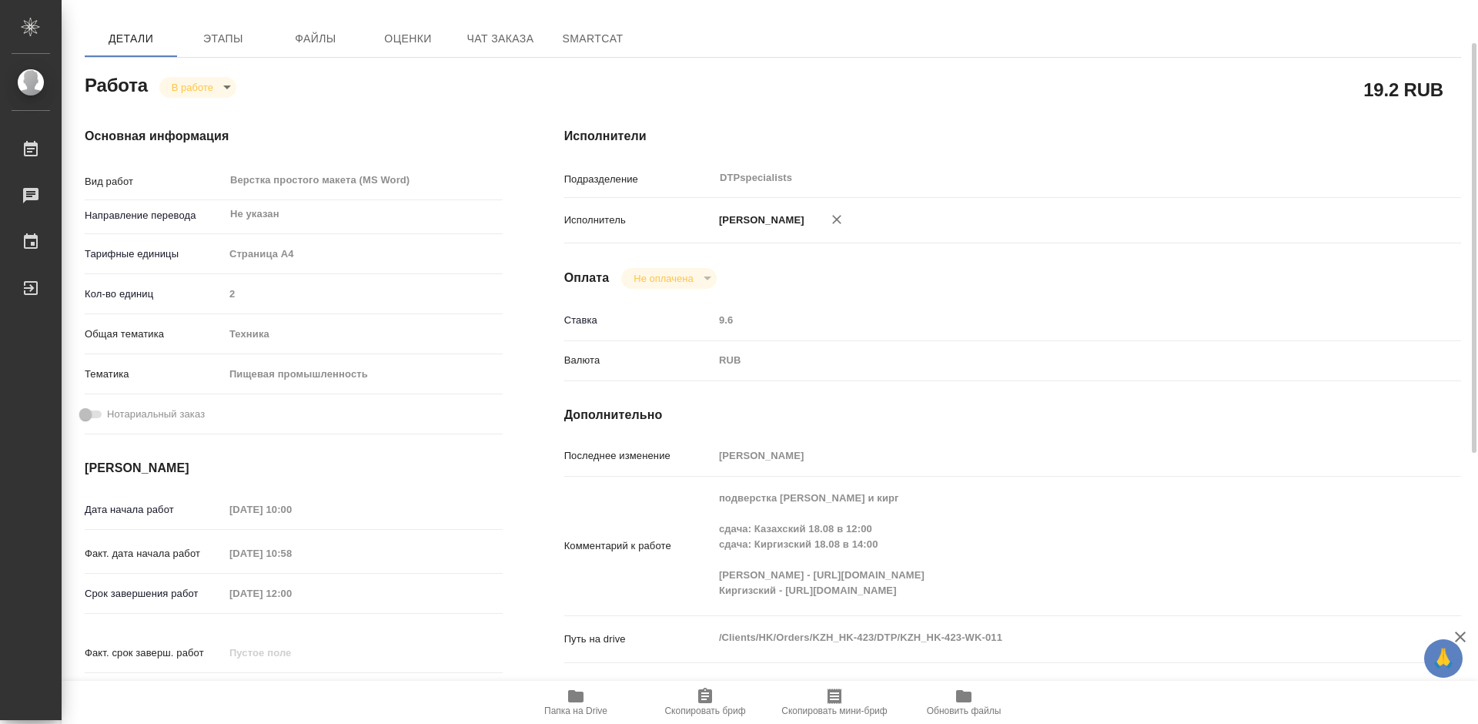
type textarea "x"
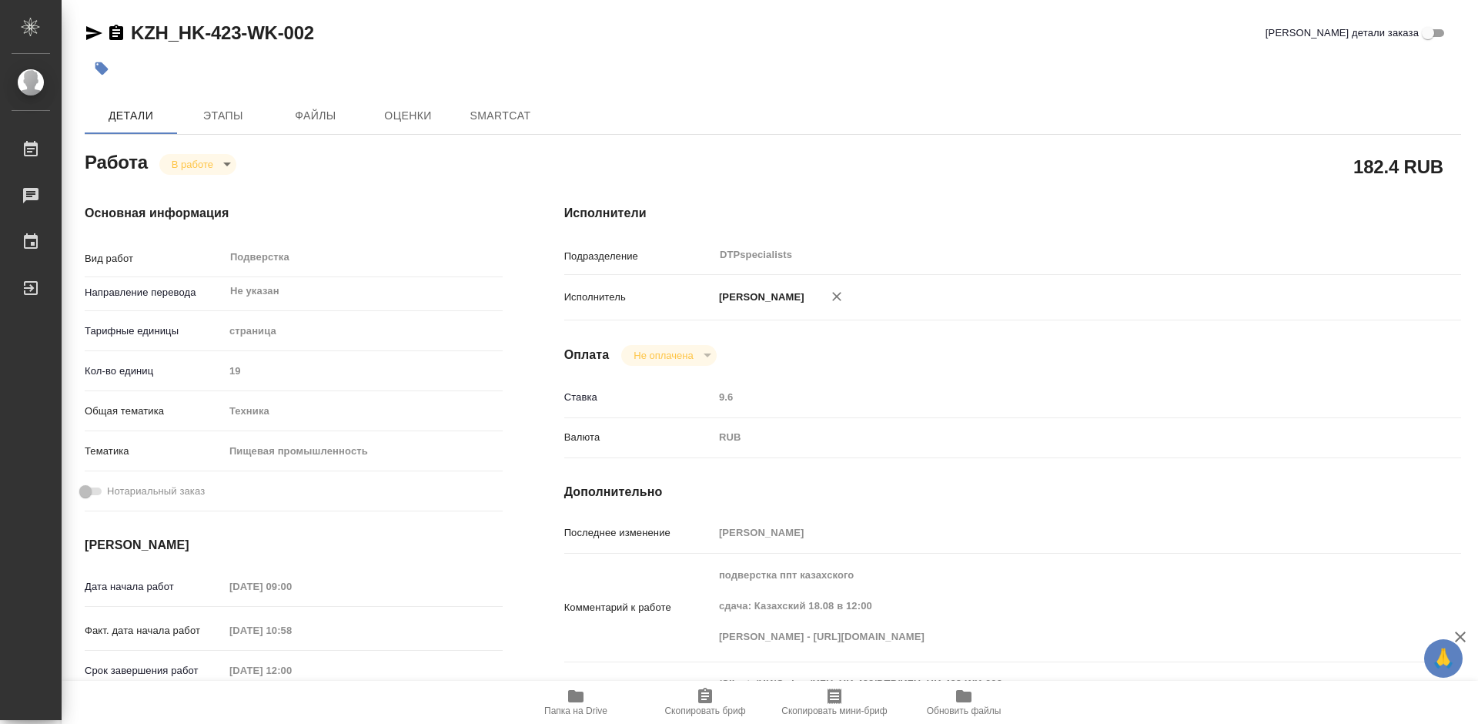
type textarea "x"
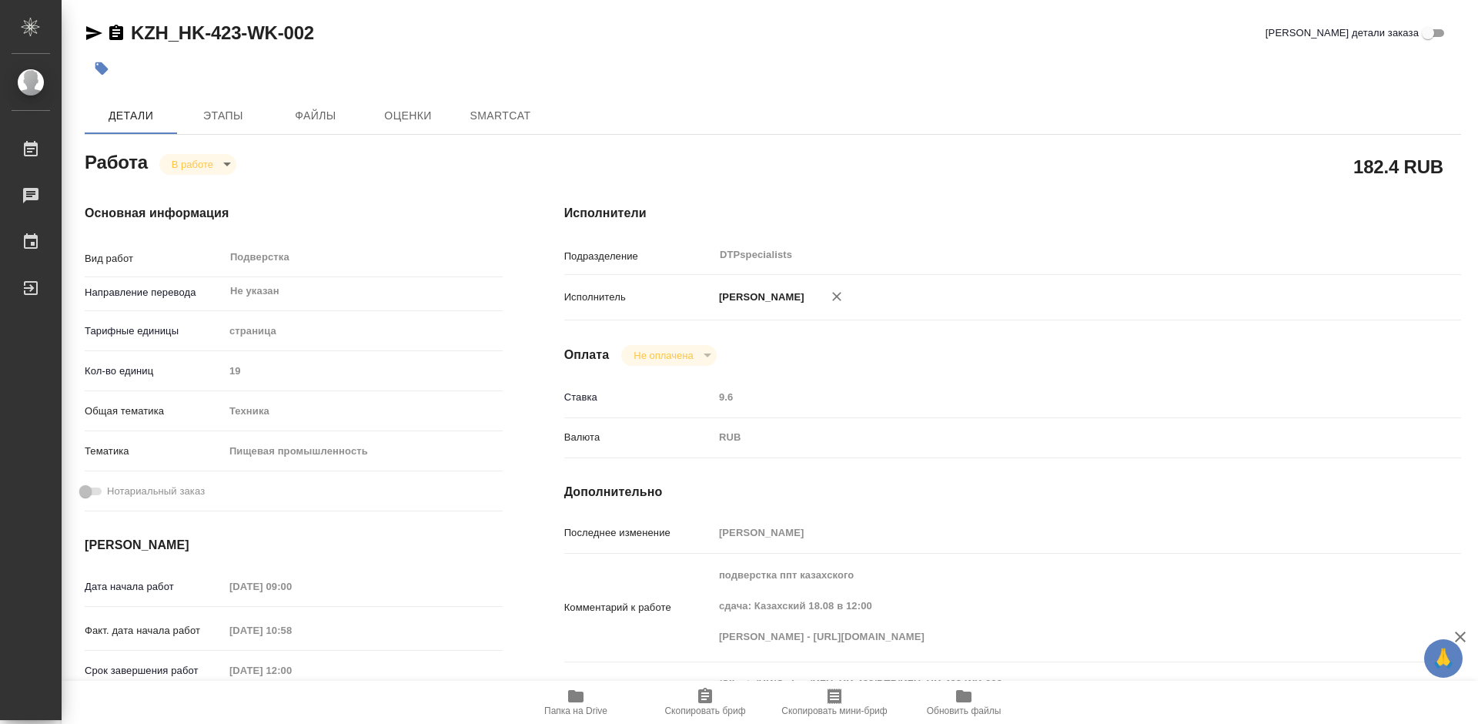
type textarea "x"
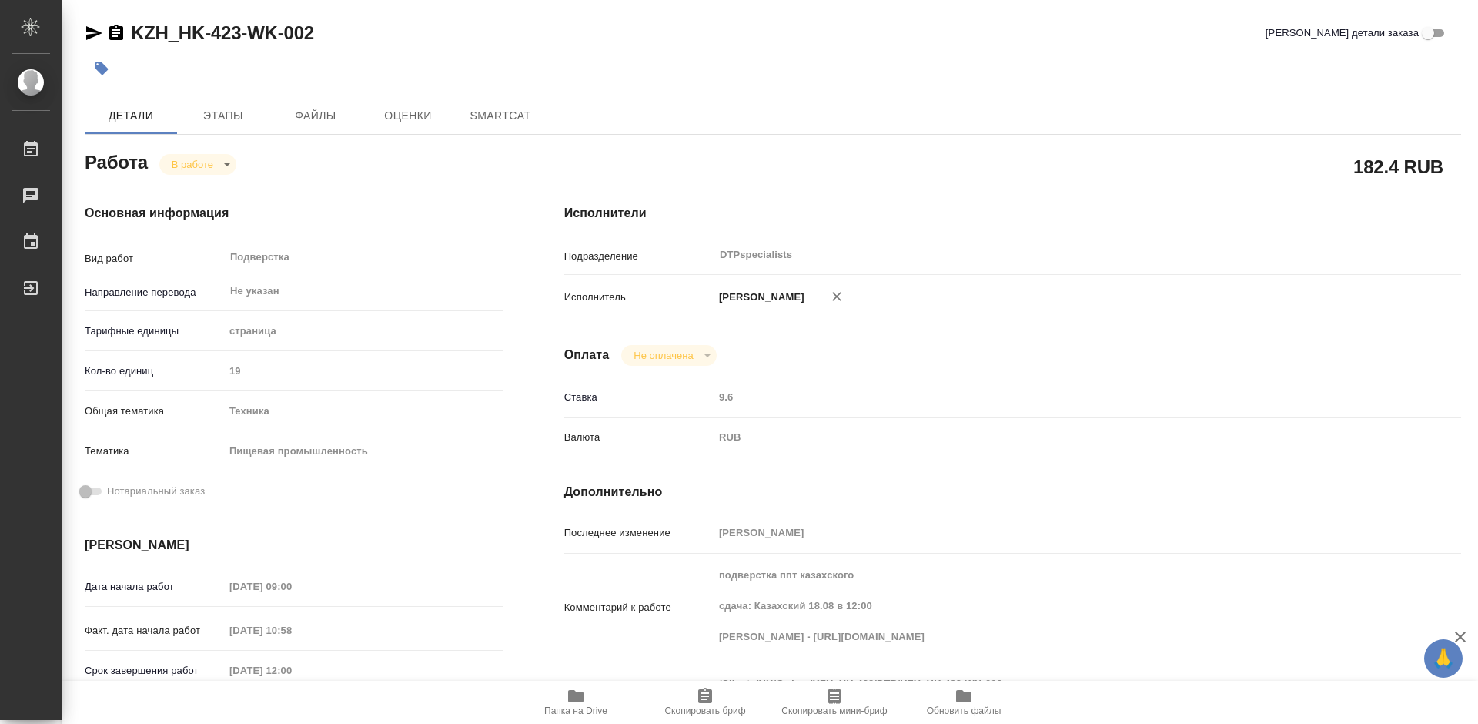
type textarea "x"
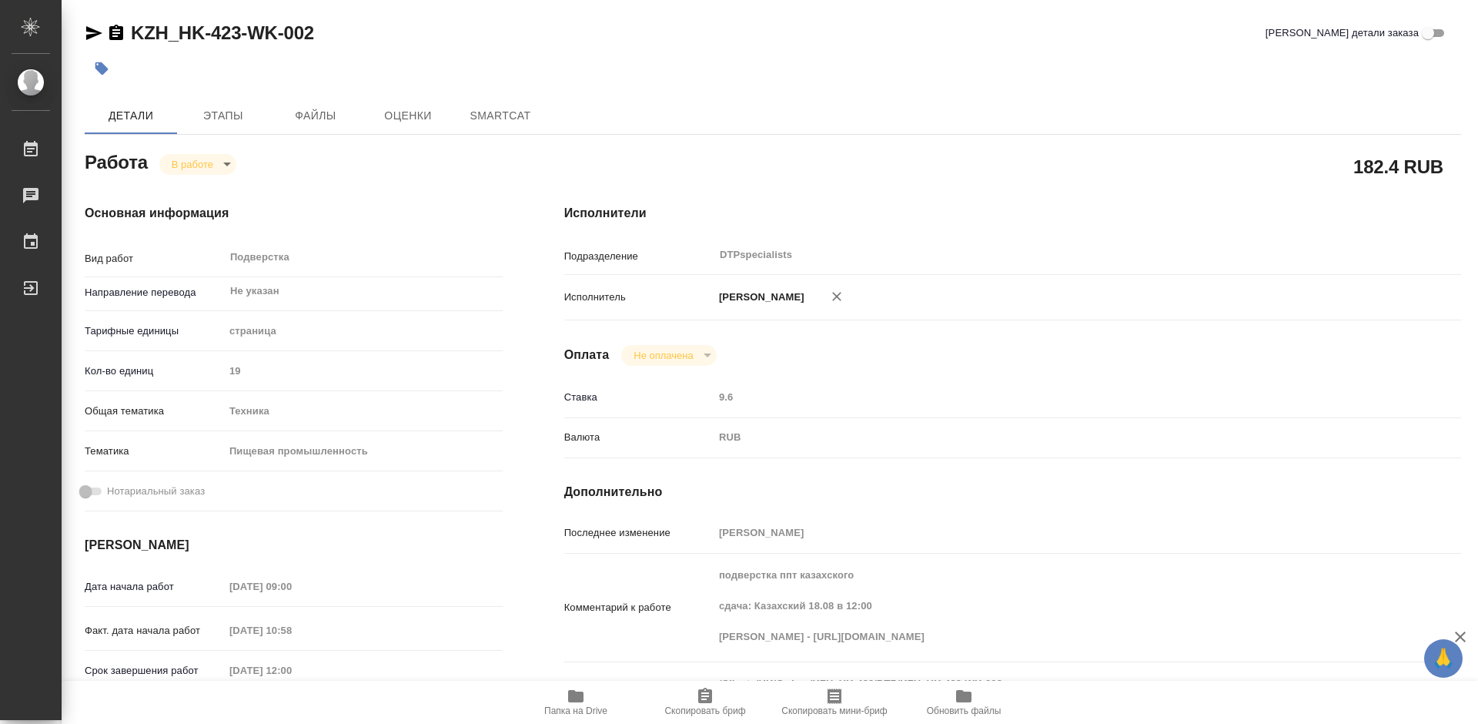
type textarea "x"
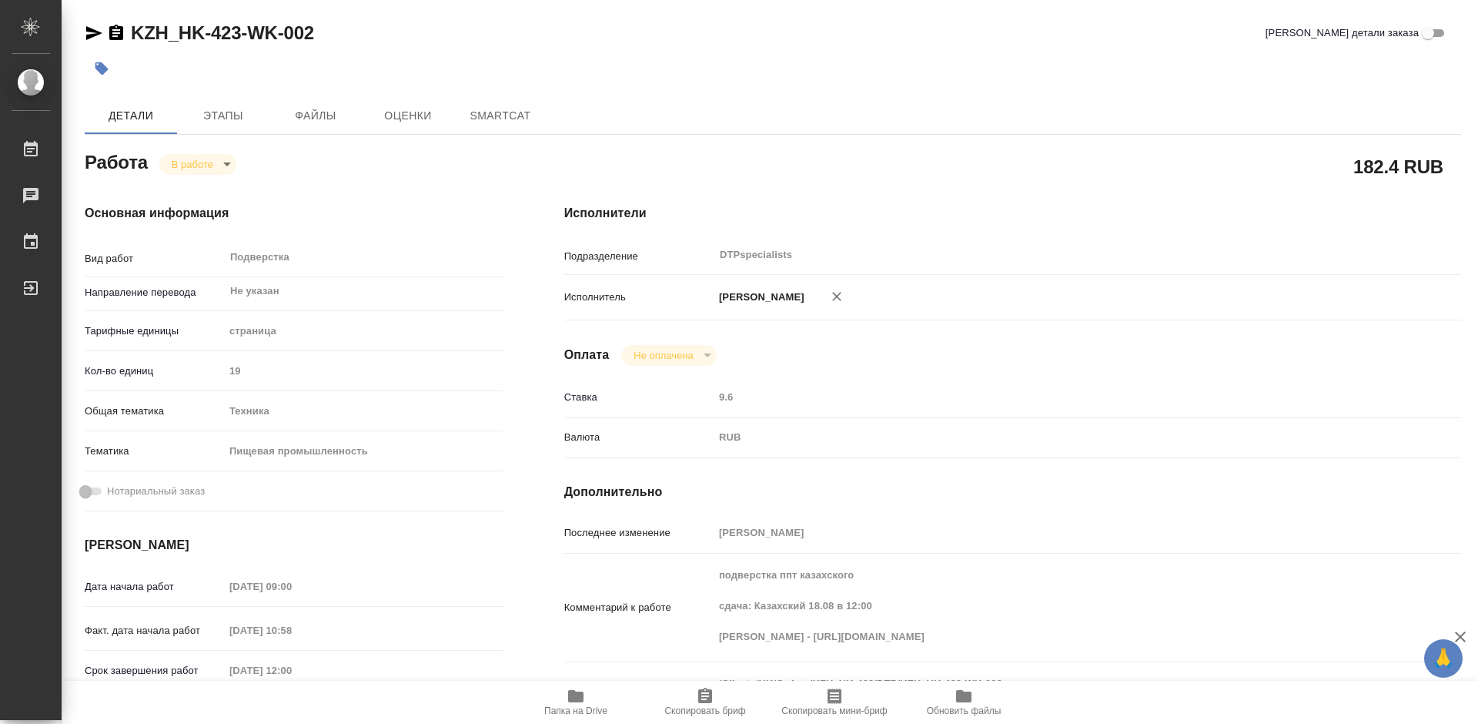
type textarea "x"
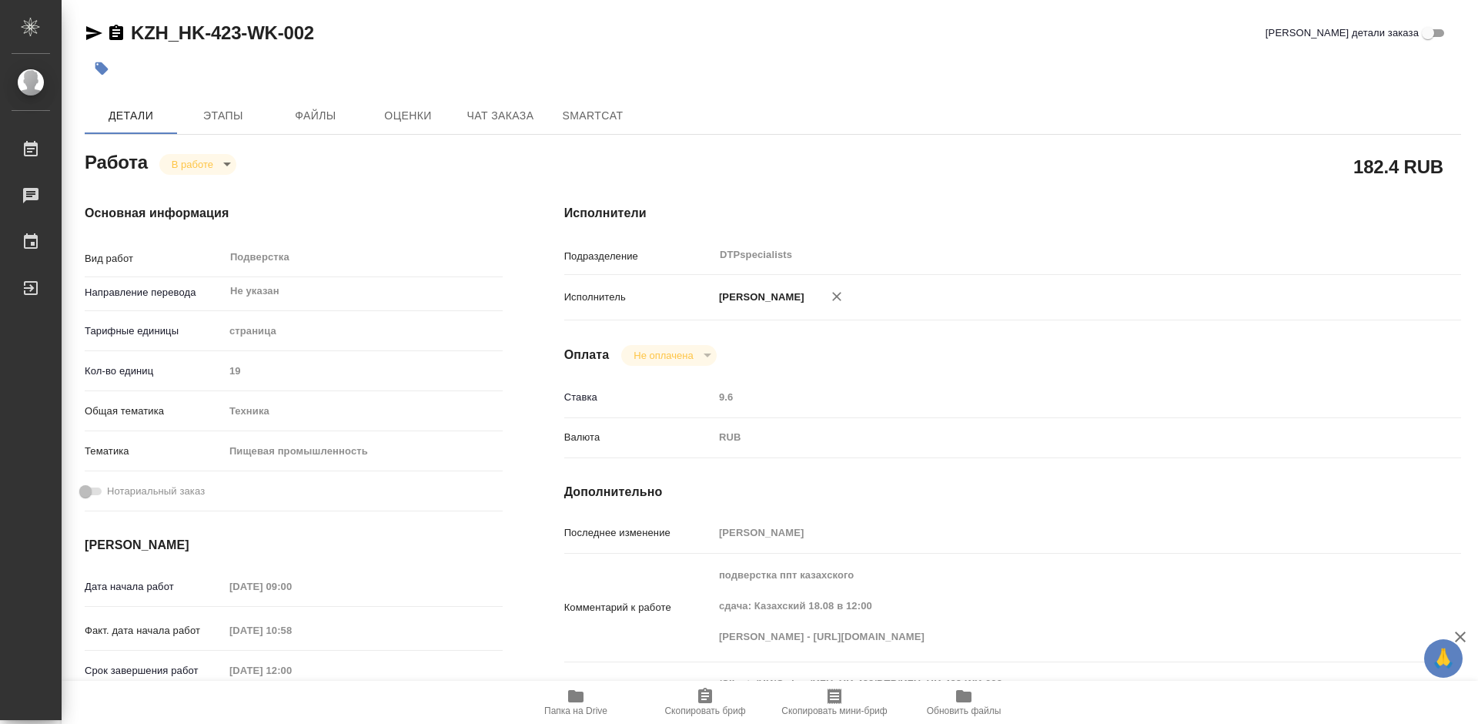
click at [115, 39] on icon "button" at bounding box center [116, 32] width 14 height 15
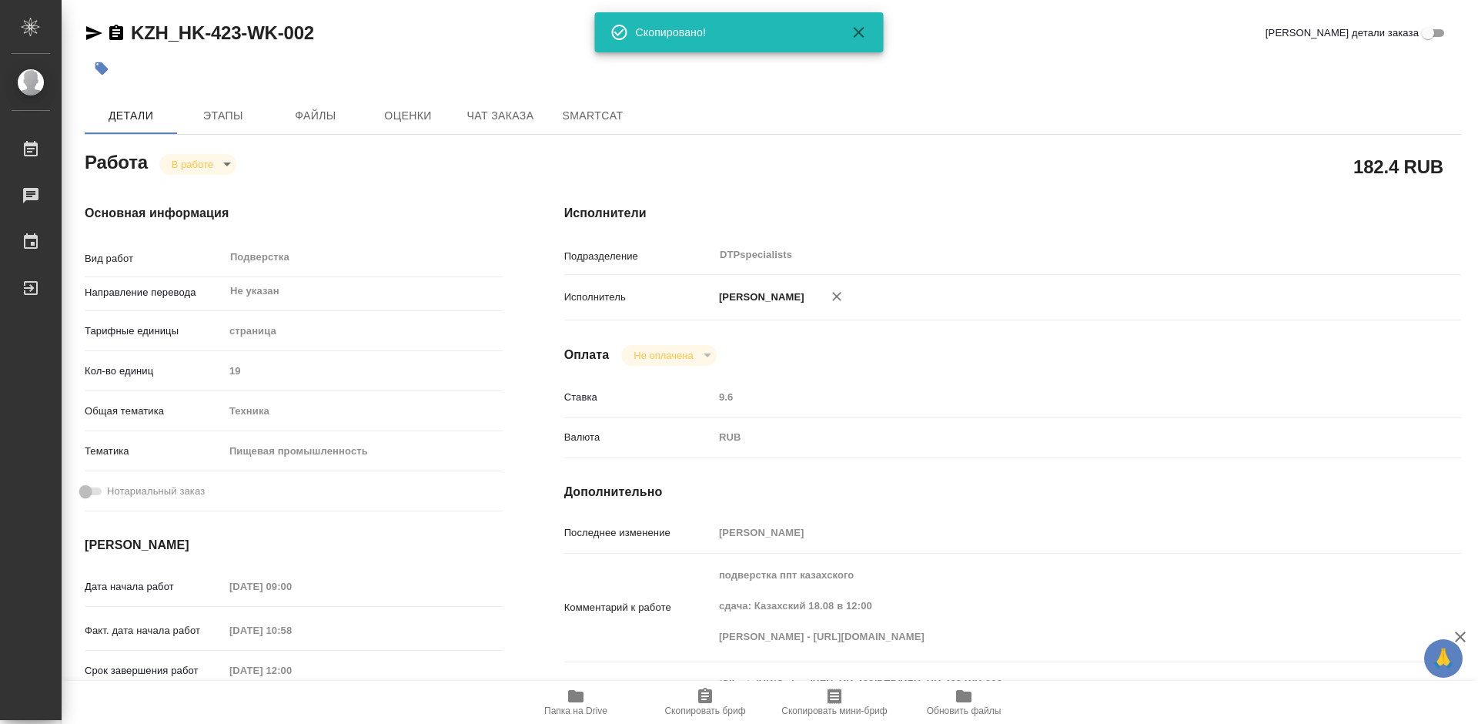
type textarea "x"
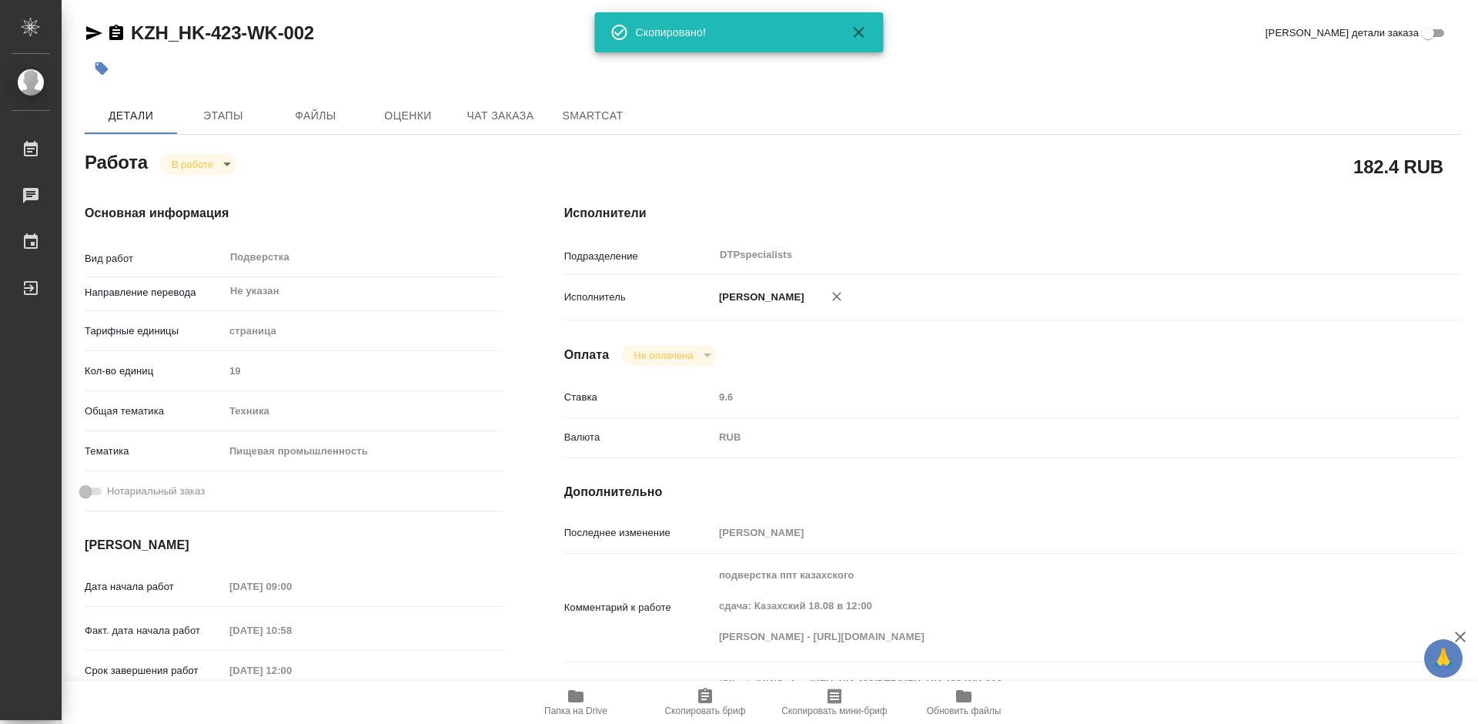
type textarea "x"
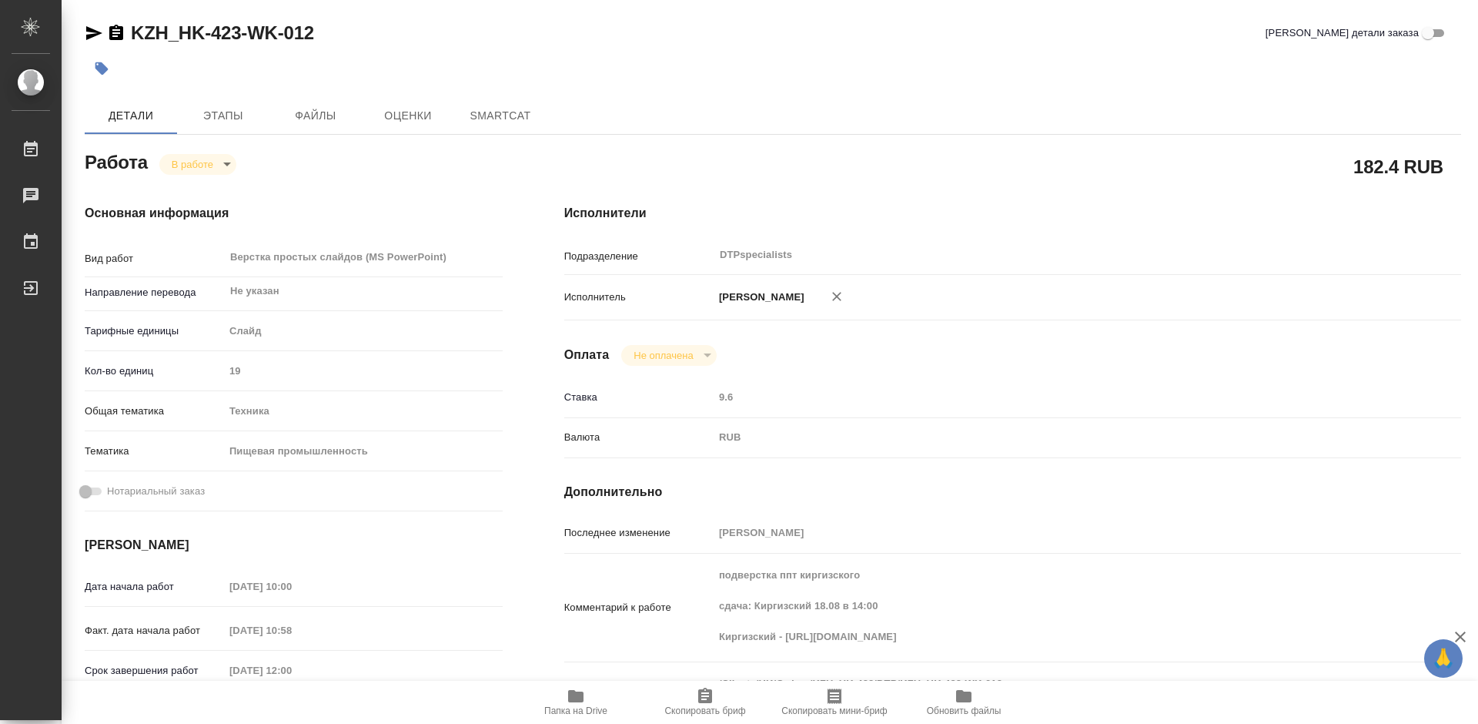
type textarea "x"
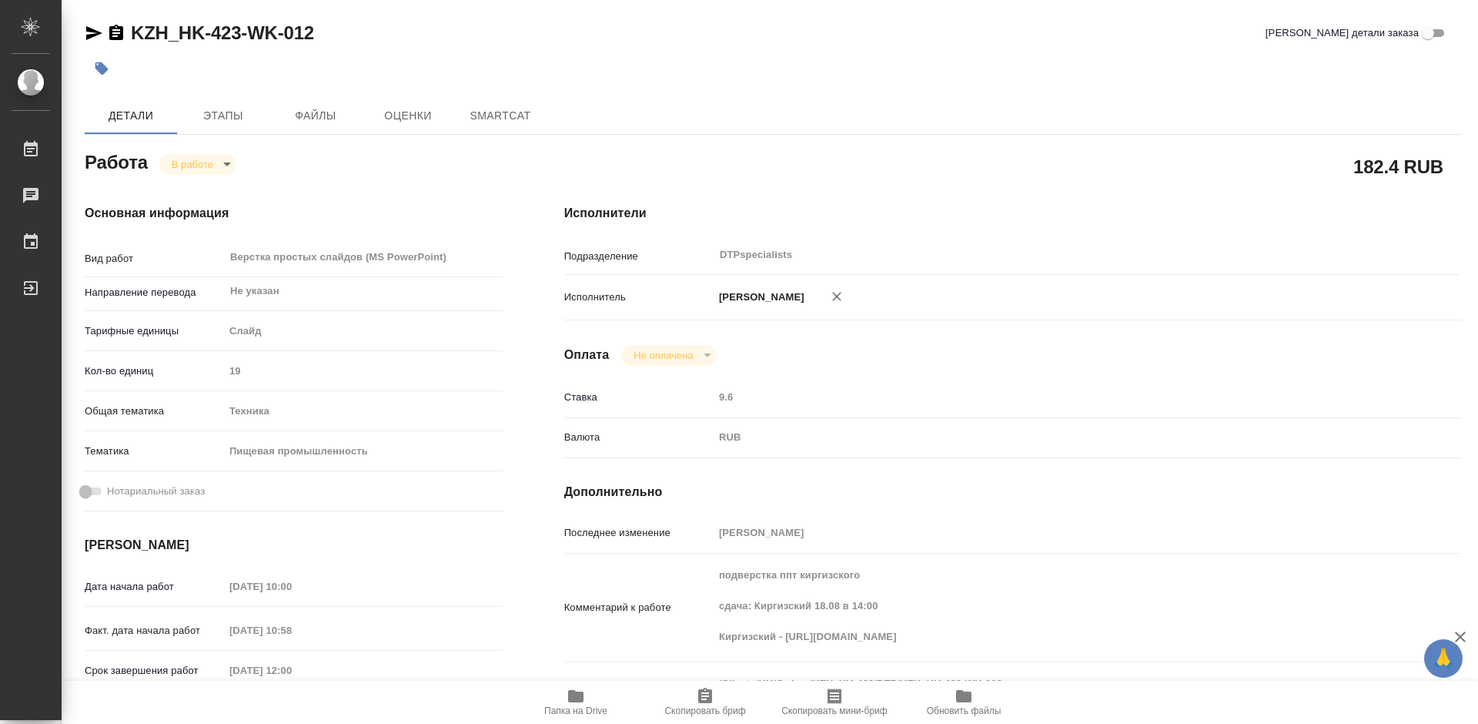
type textarea "x"
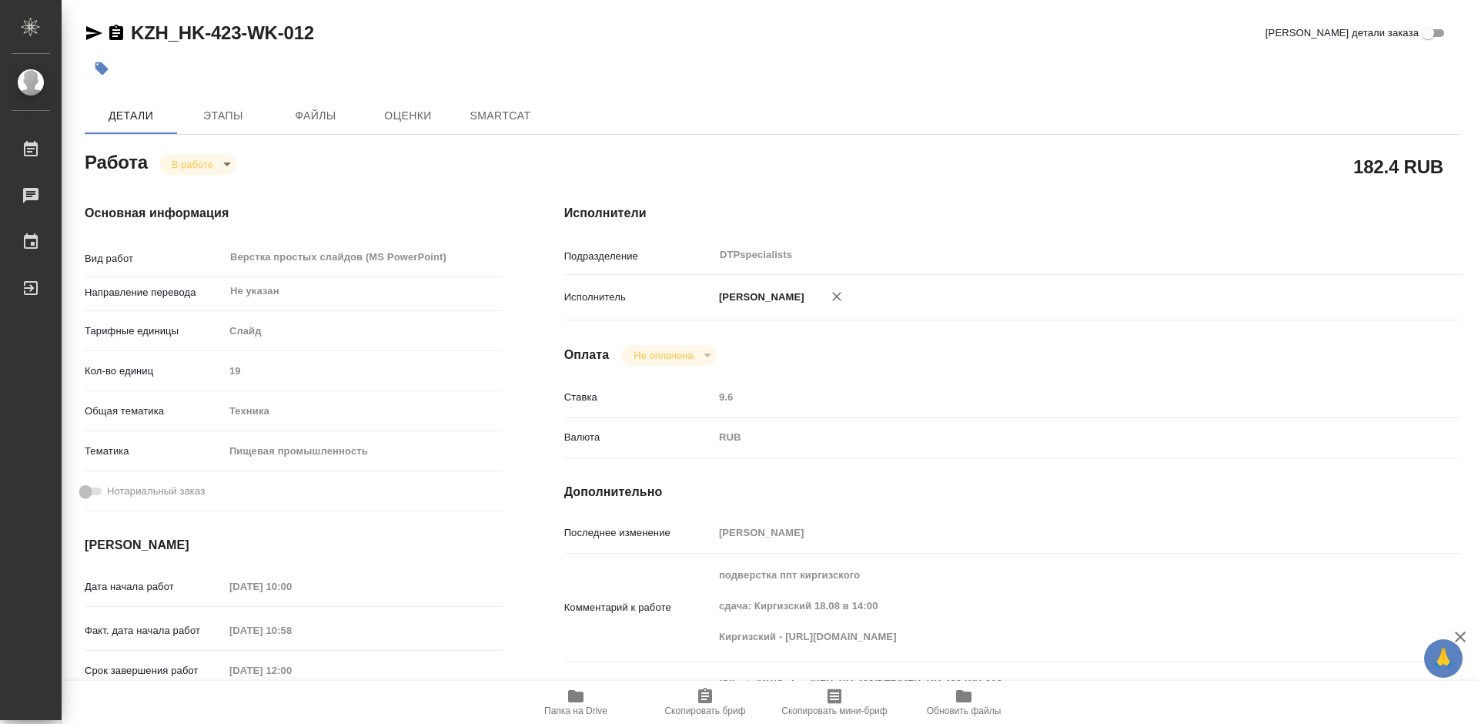
type textarea "x"
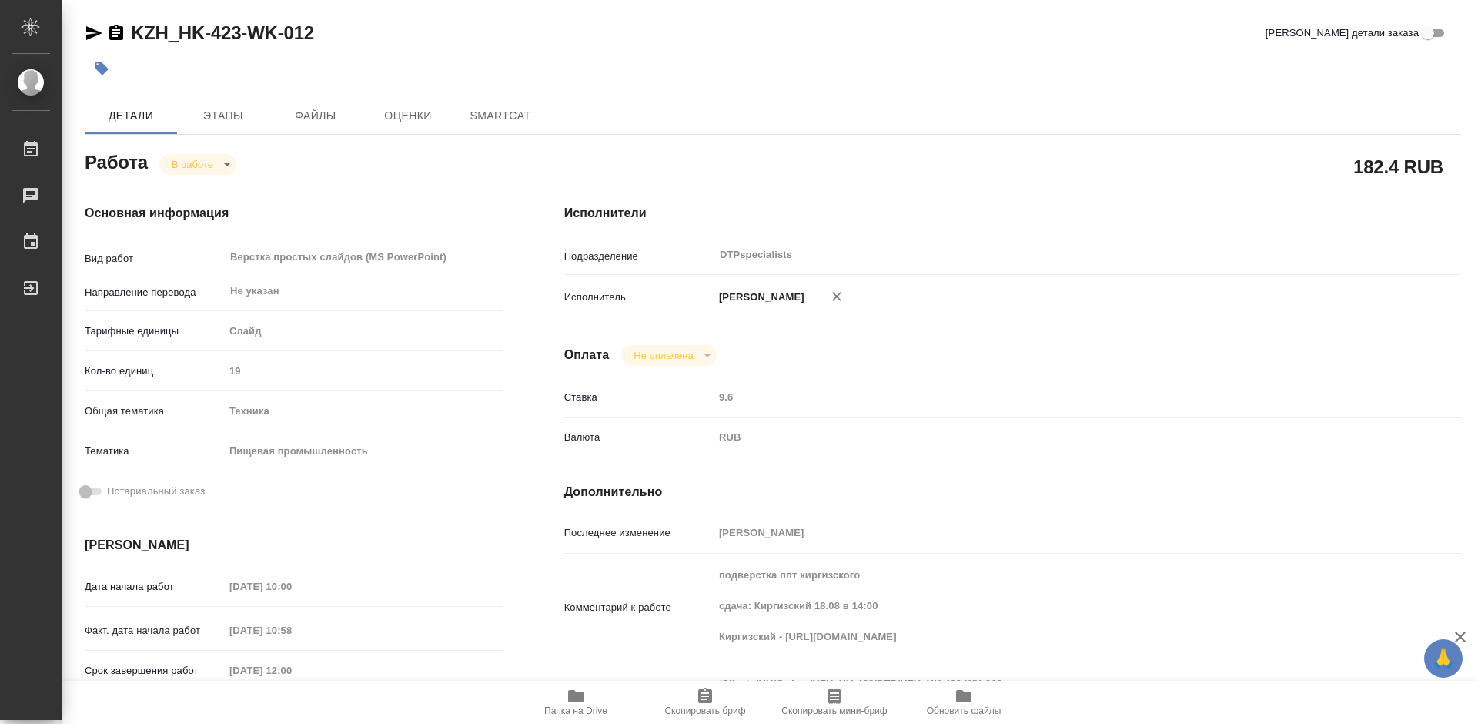
type textarea "x"
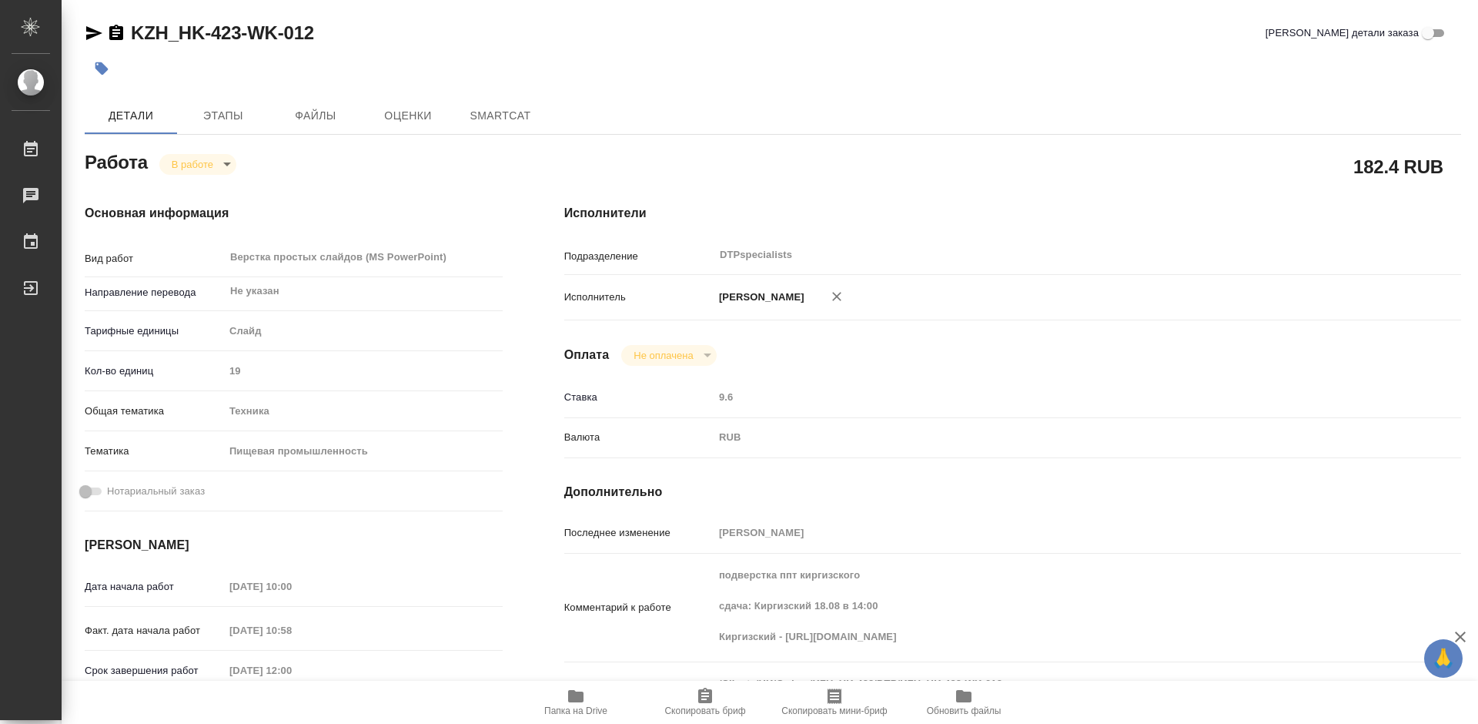
type textarea "x"
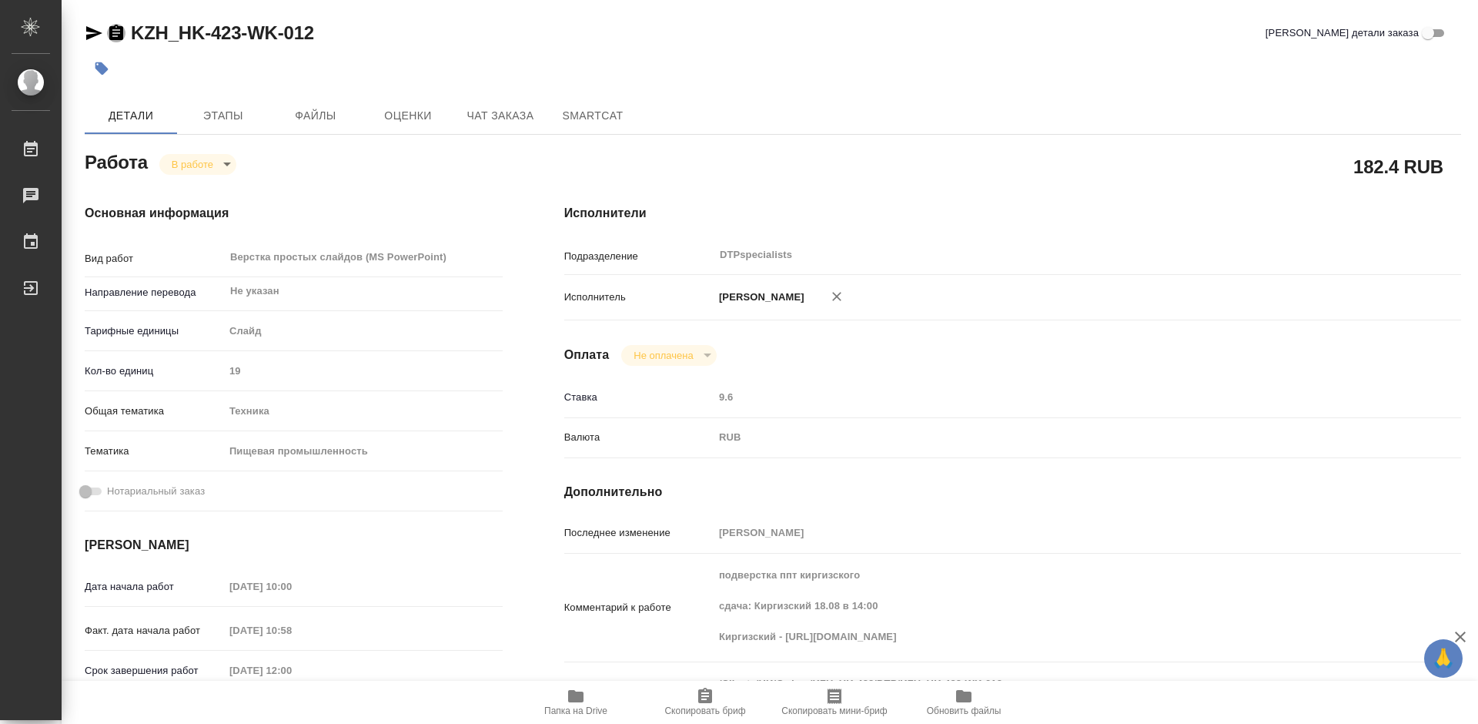
click at [119, 38] on icon "button" at bounding box center [116, 32] width 14 height 15
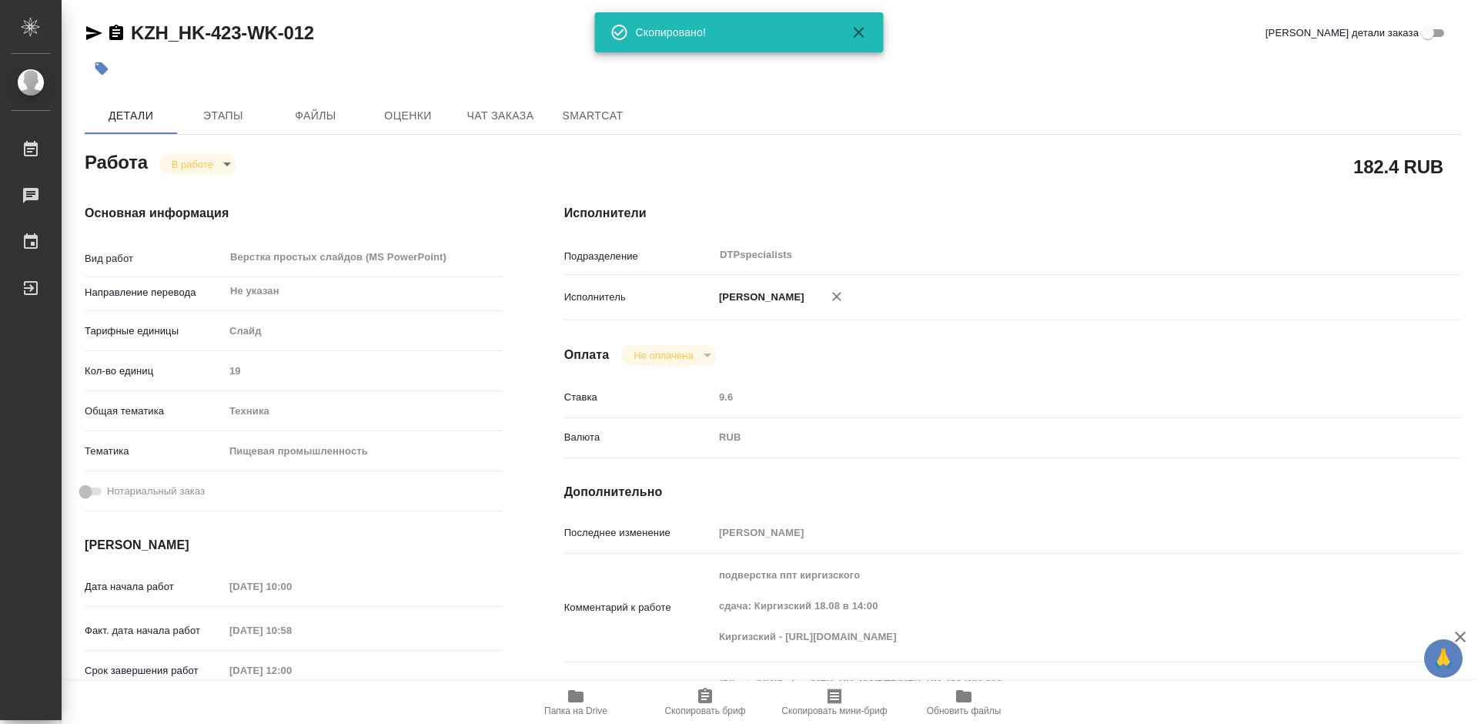
type textarea "x"
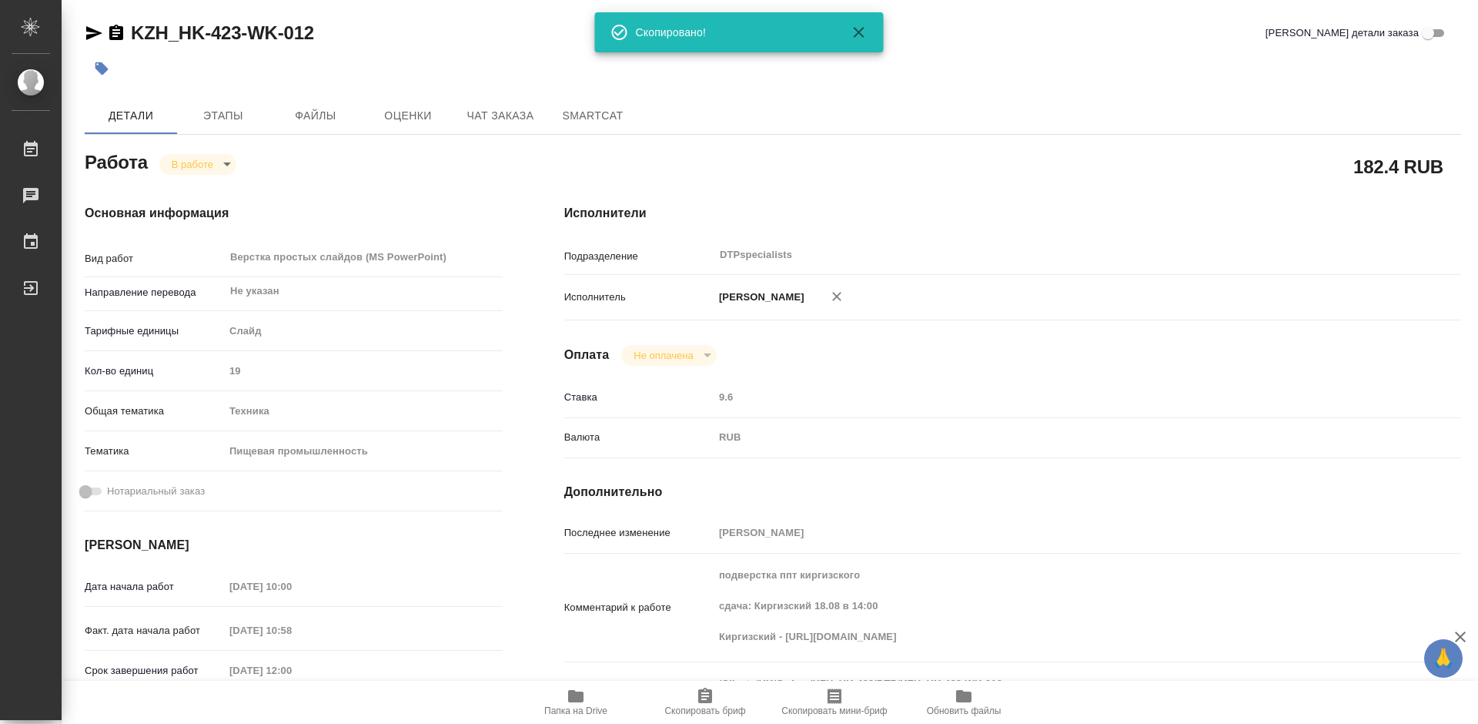
type textarea "x"
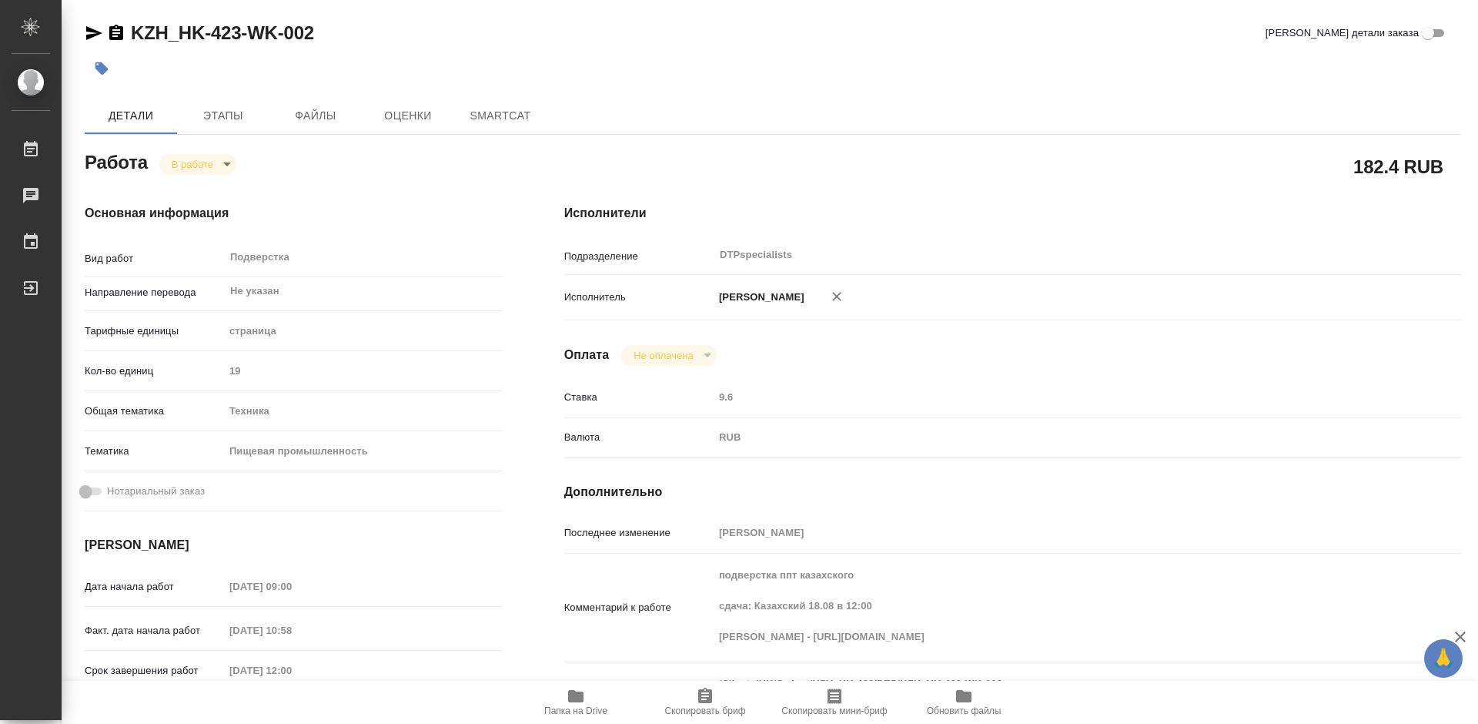
type textarea "x"
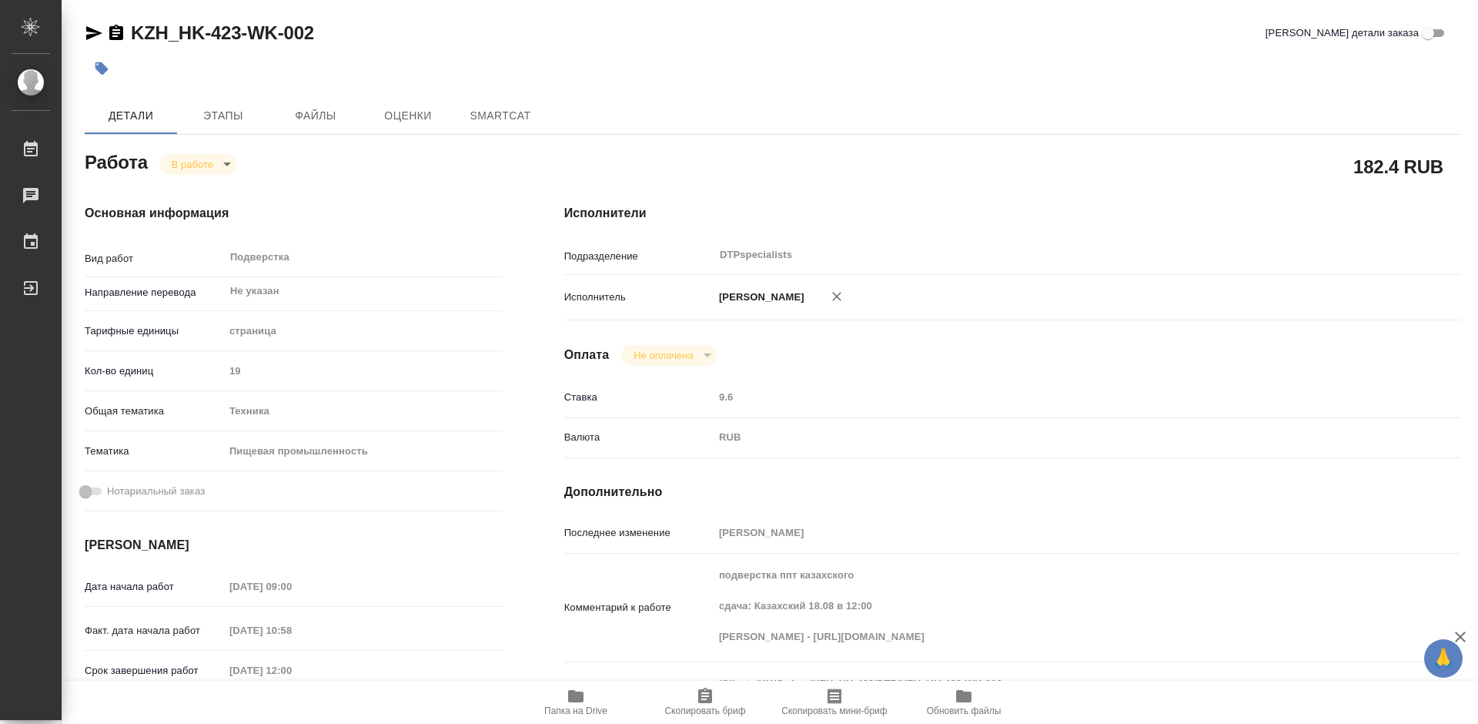
type textarea "x"
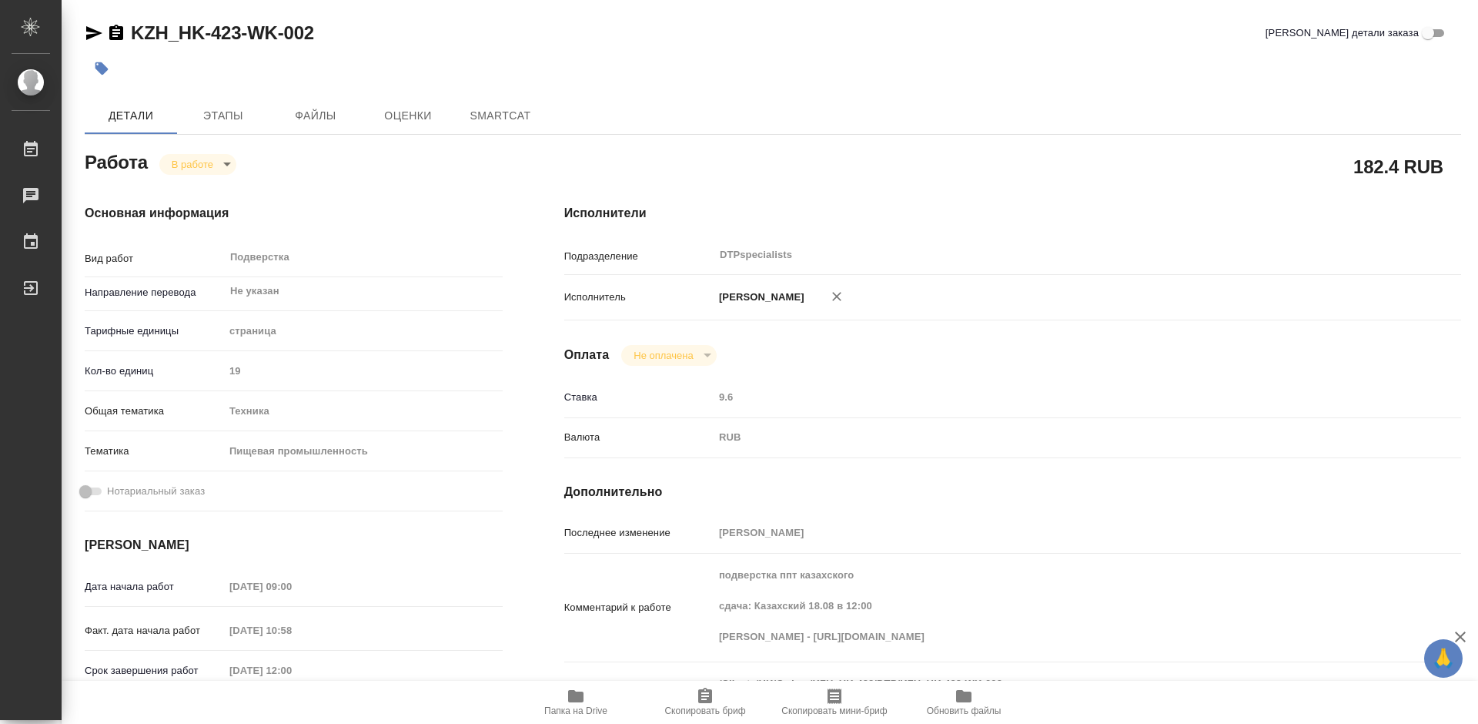
type textarea "x"
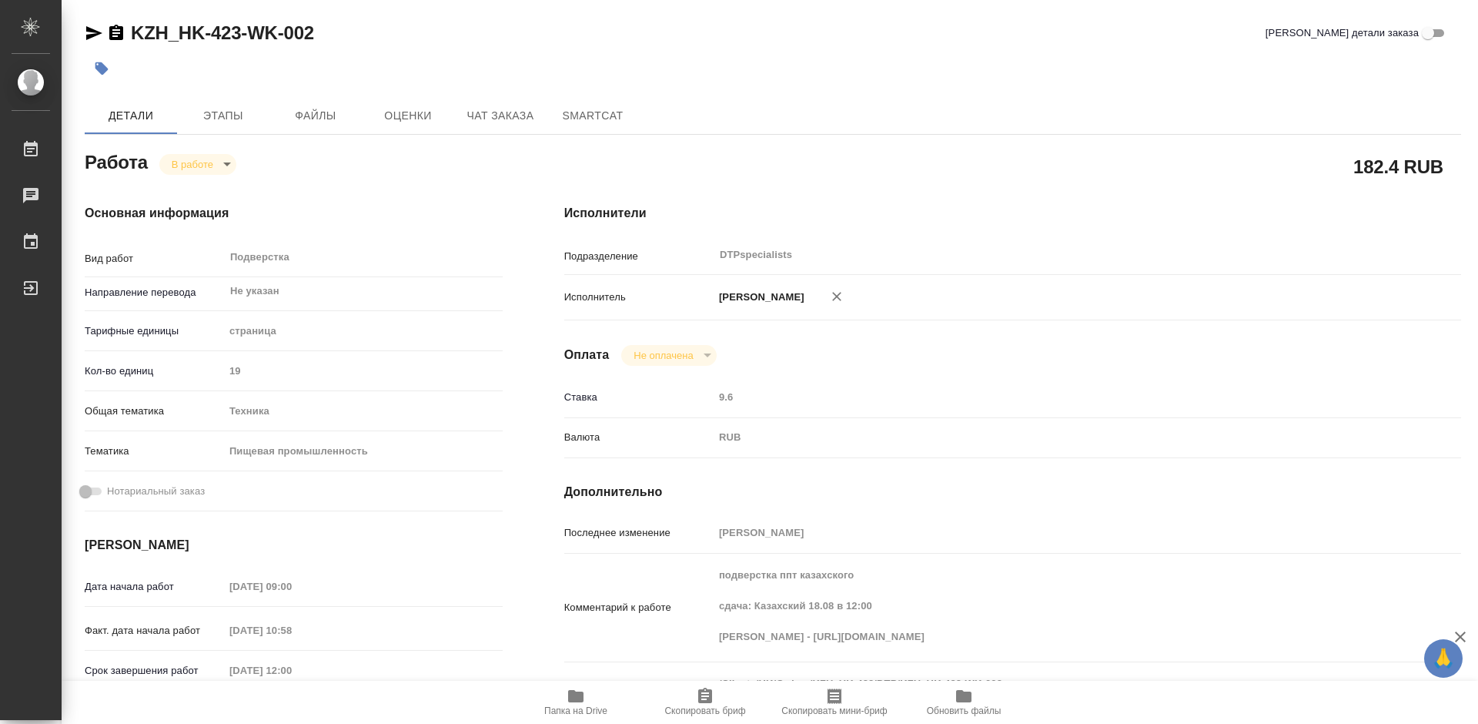
click at [570, 703] on icon "button" at bounding box center [576, 696] width 18 height 18
type textarea "x"
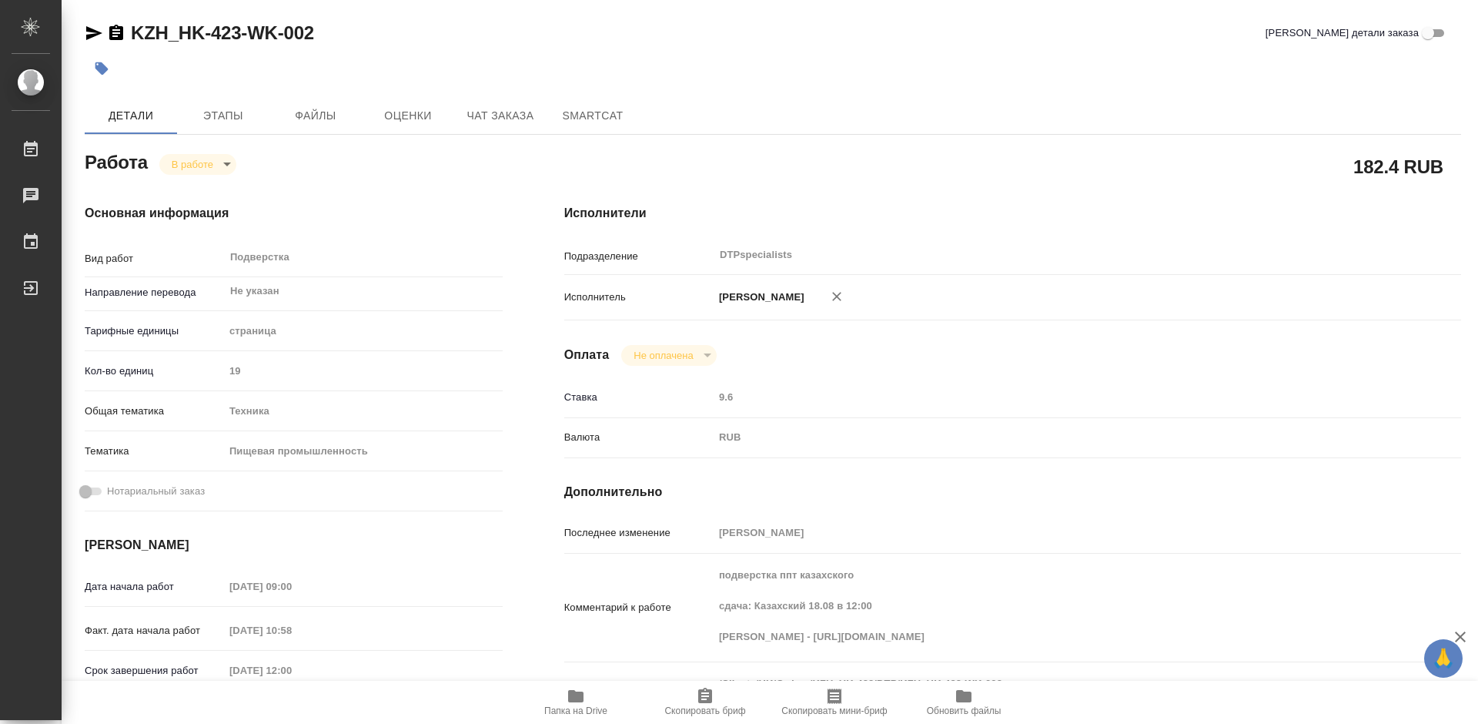
type textarea "x"
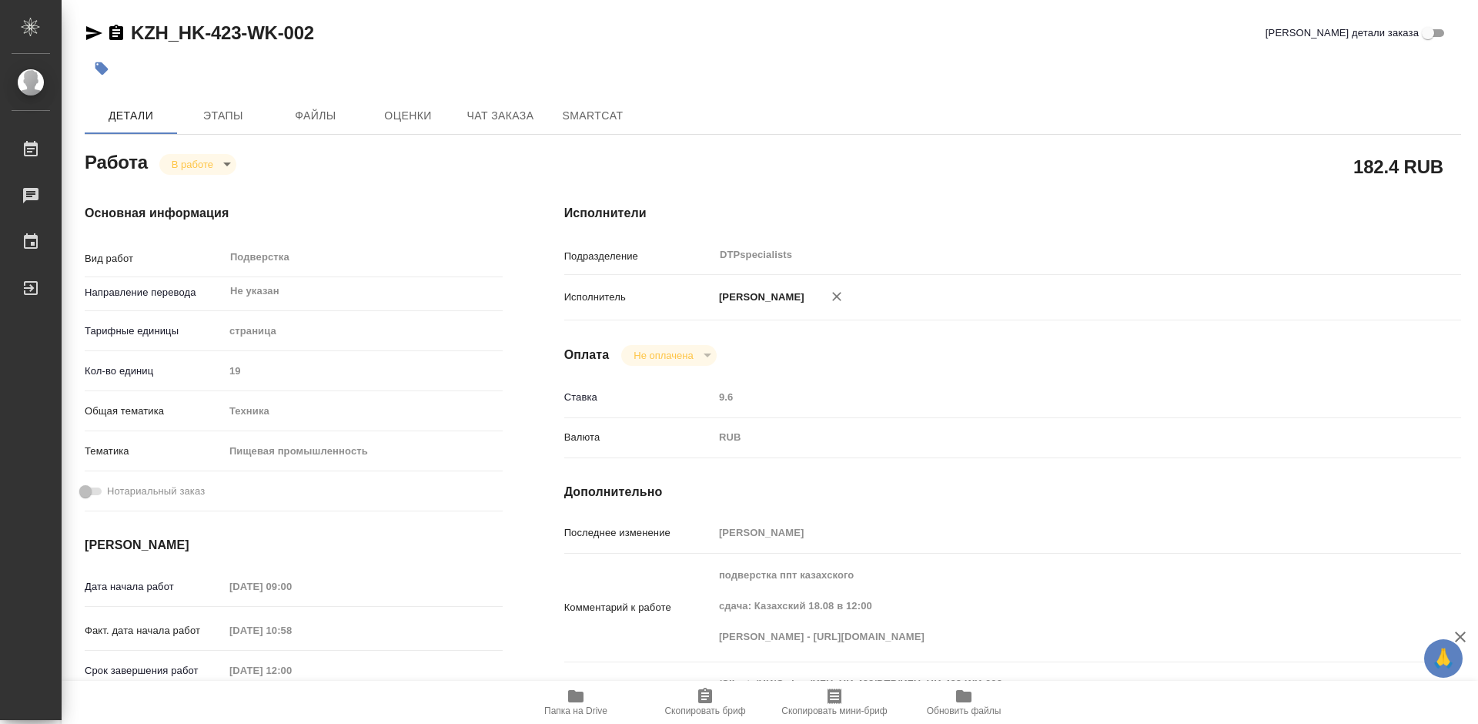
type textarea "x"
